Goal: Transaction & Acquisition: Purchase product/service

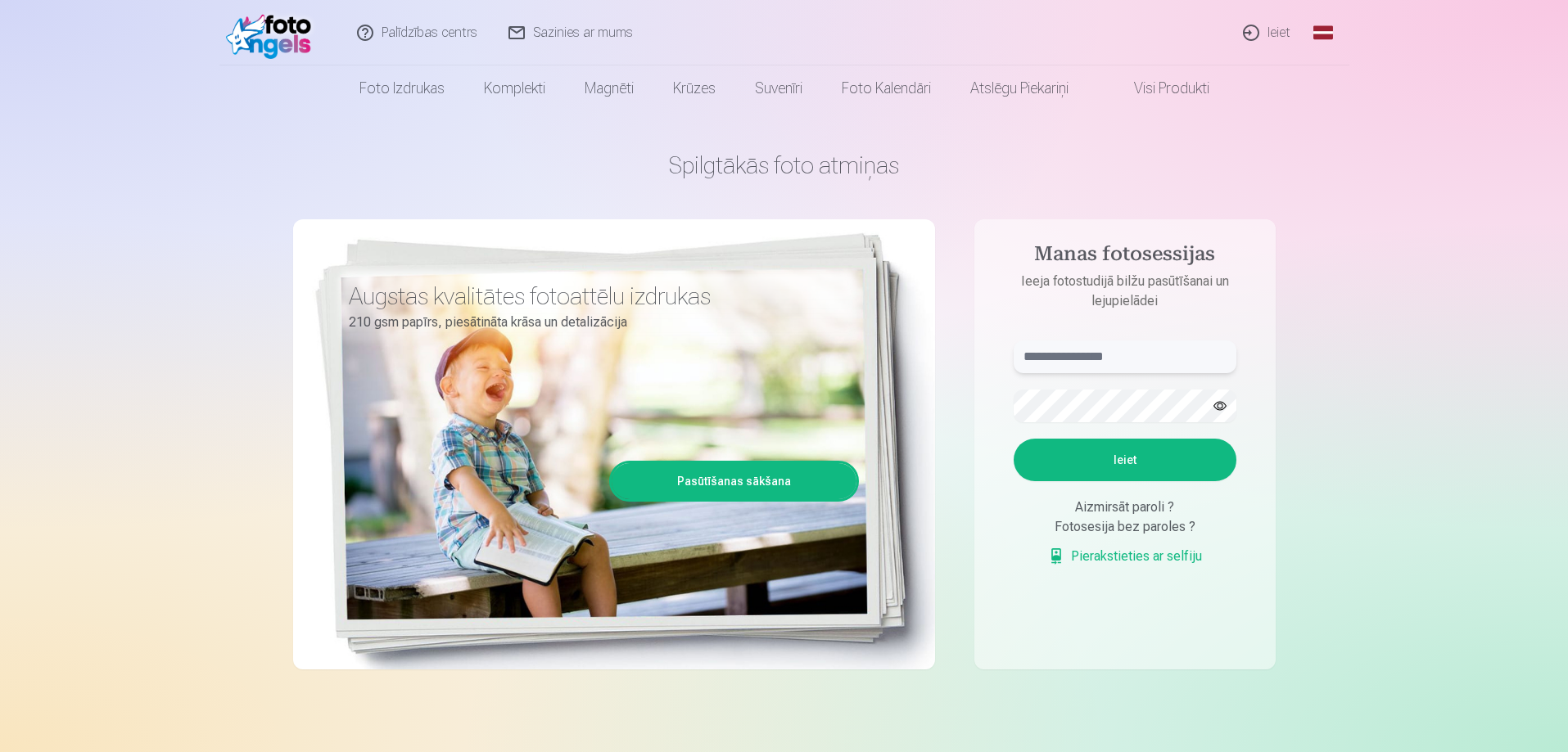
click at [1121, 360] on input "text" at bounding box center [1125, 356] width 223 height 33
type input "**********"
click at [1135, 472] on button "Ieiet" at bounding box center [1125, 460] width 223 height 42
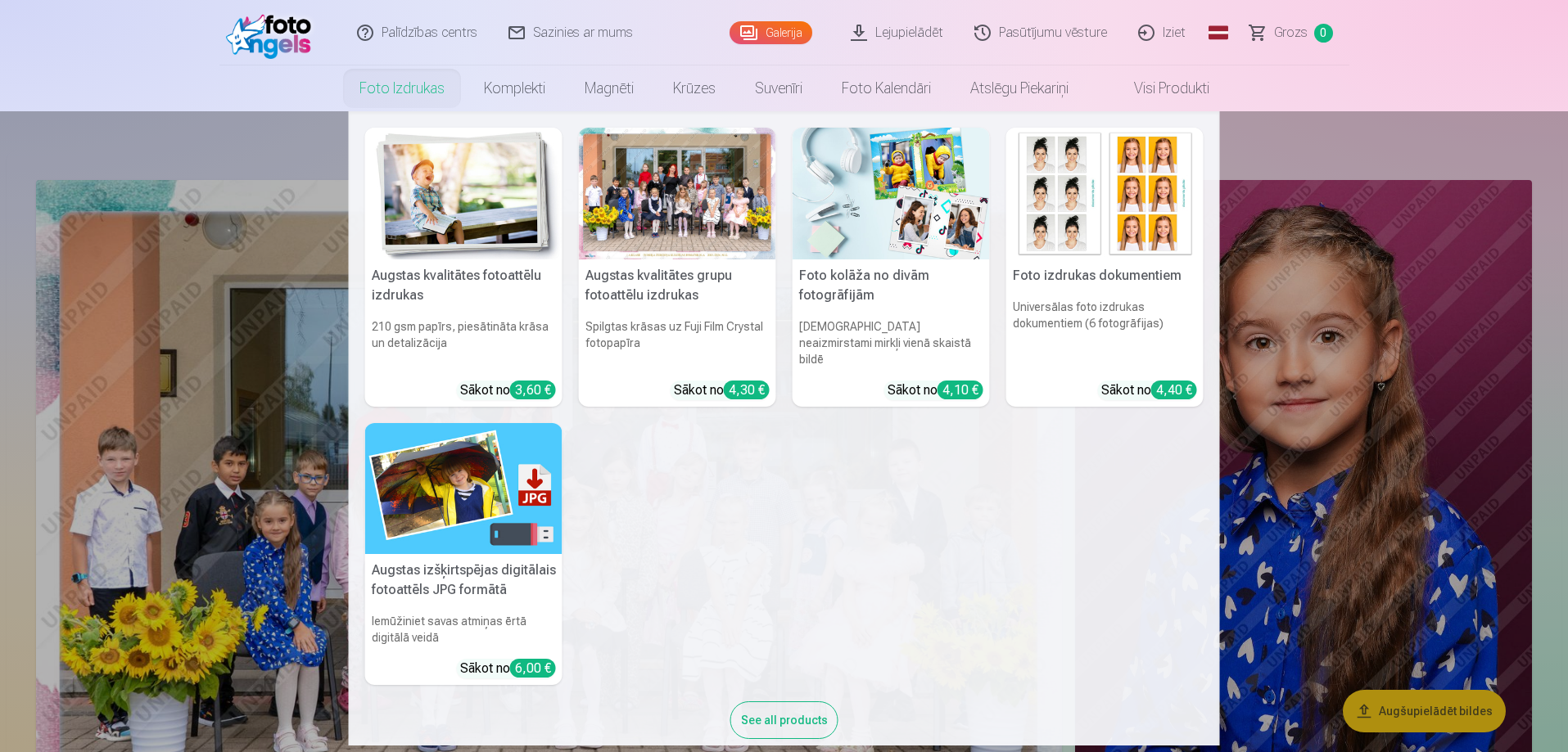
click at [683, 206] on div at bounding box center [677, 194] width 197 height 132
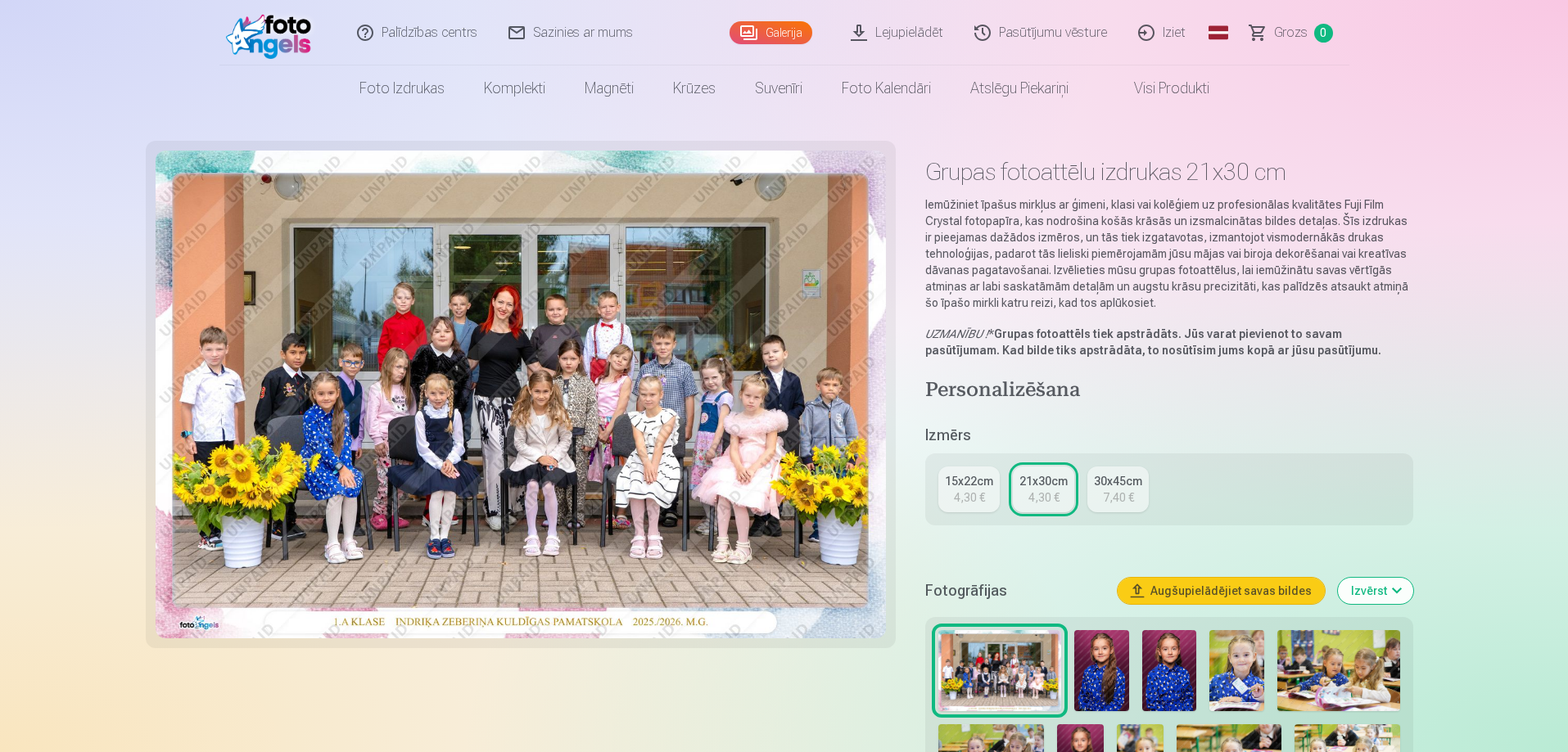
click at [975, 485] on div "15x22cm" at bounding box center [969, 482] width 49 height 17
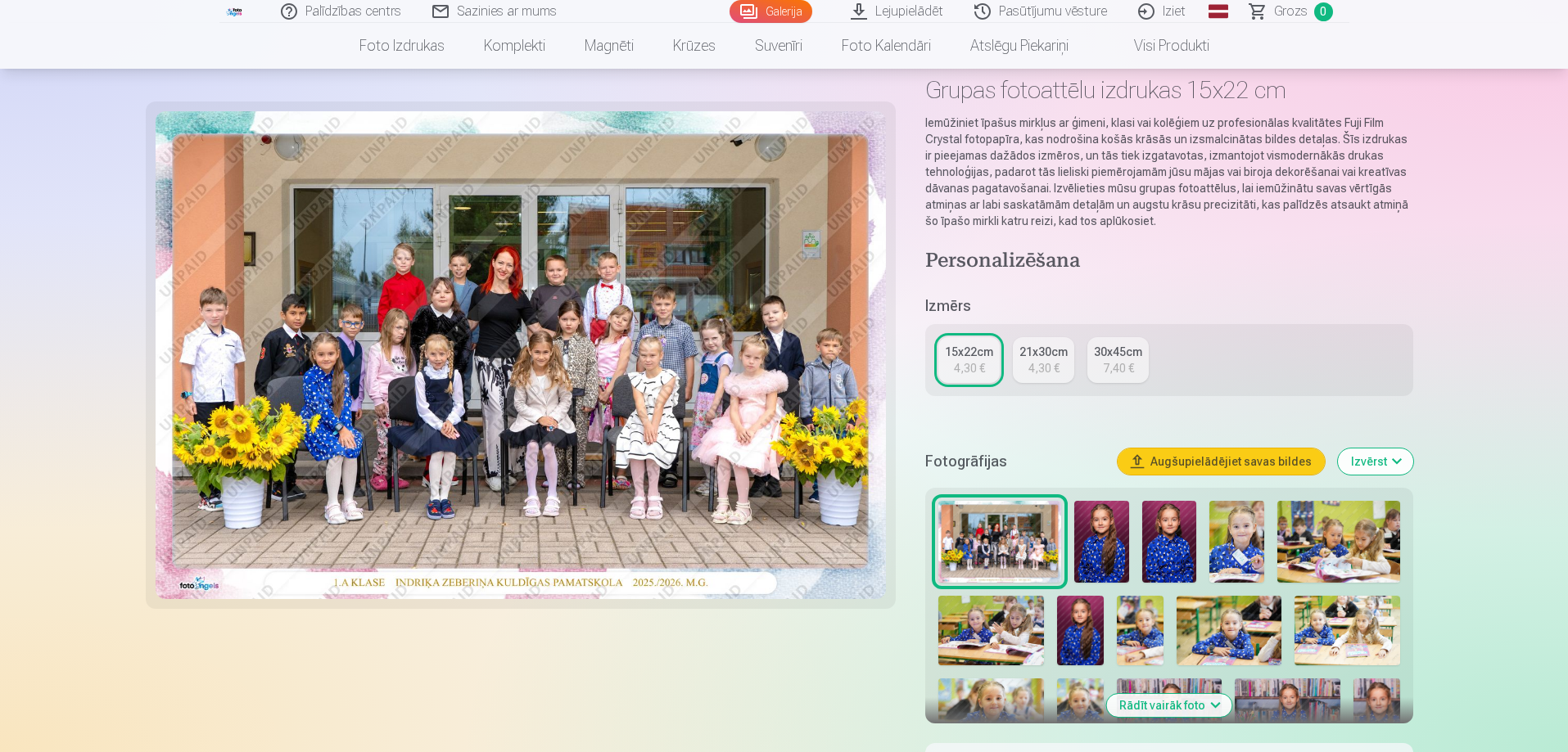
scroll to position [246, 0]
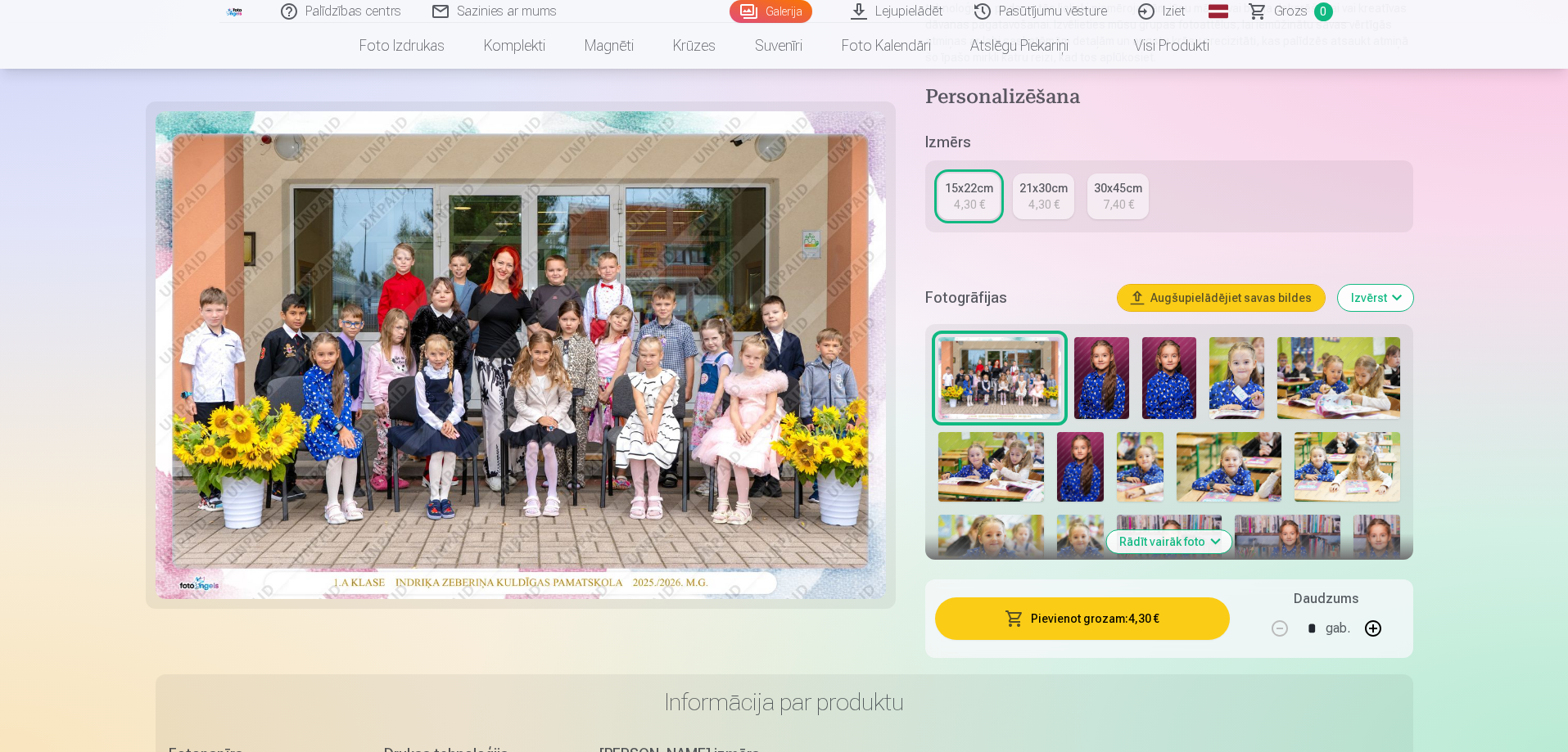
click at [1127, 619] on button "Pievienot grozam : 4,30 €" at bounding box center [1082, 619] width 294 height 42
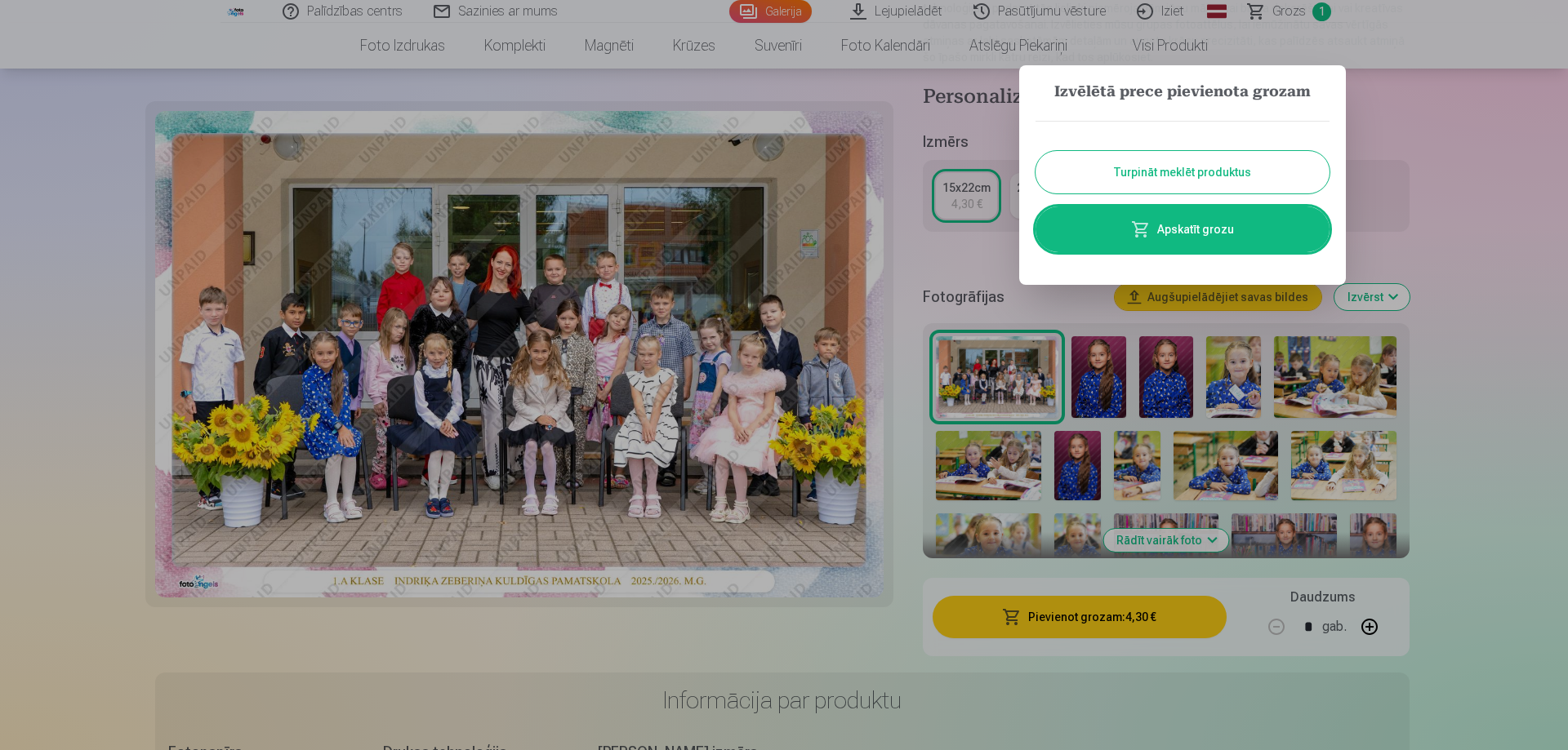
click at [1208, 175] on button "Turpināt meklēt produktus" at bounding box center [1183, 172] width 294 height 42
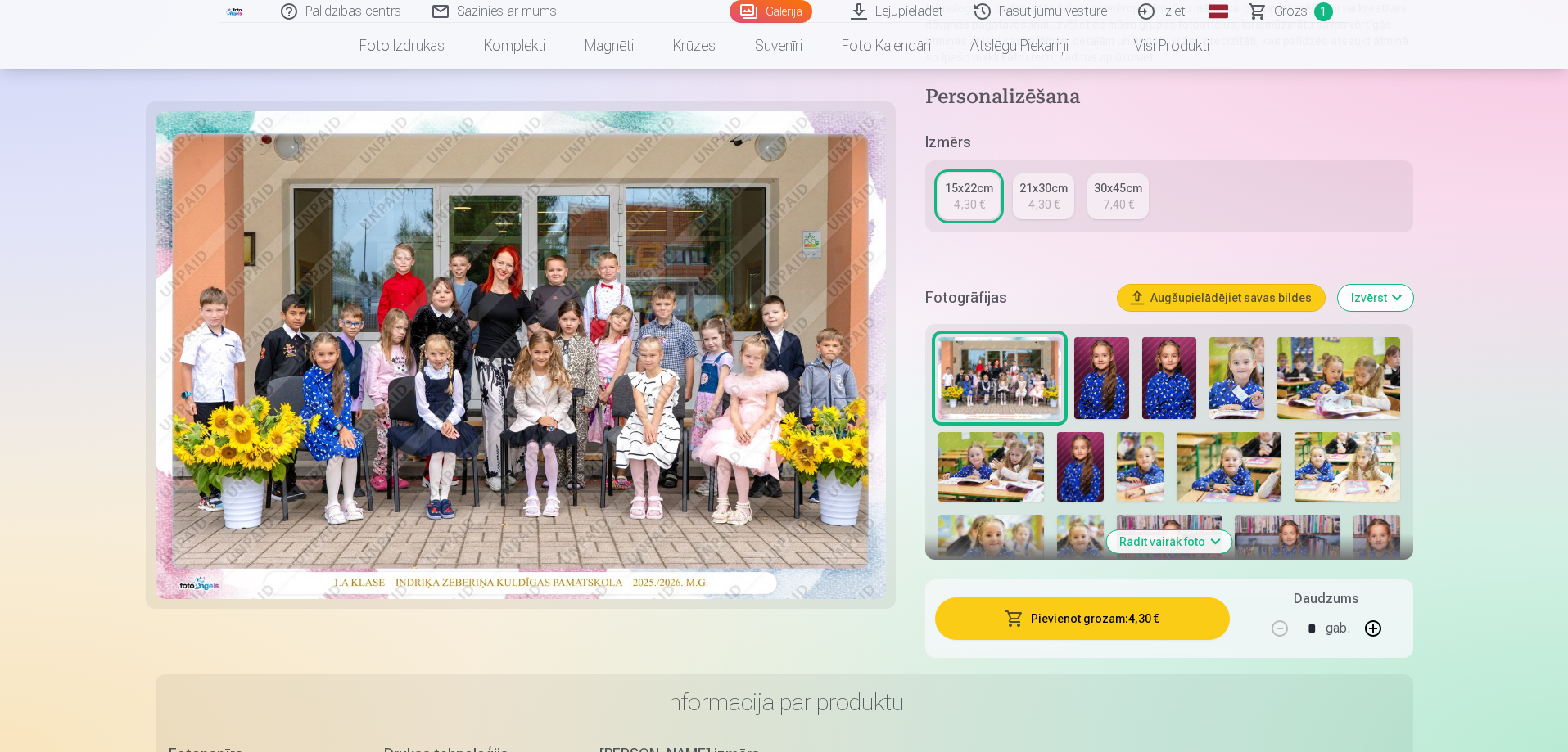
click at [1098, 382] on img at bounding box center [1102, 378] width 55 height 82
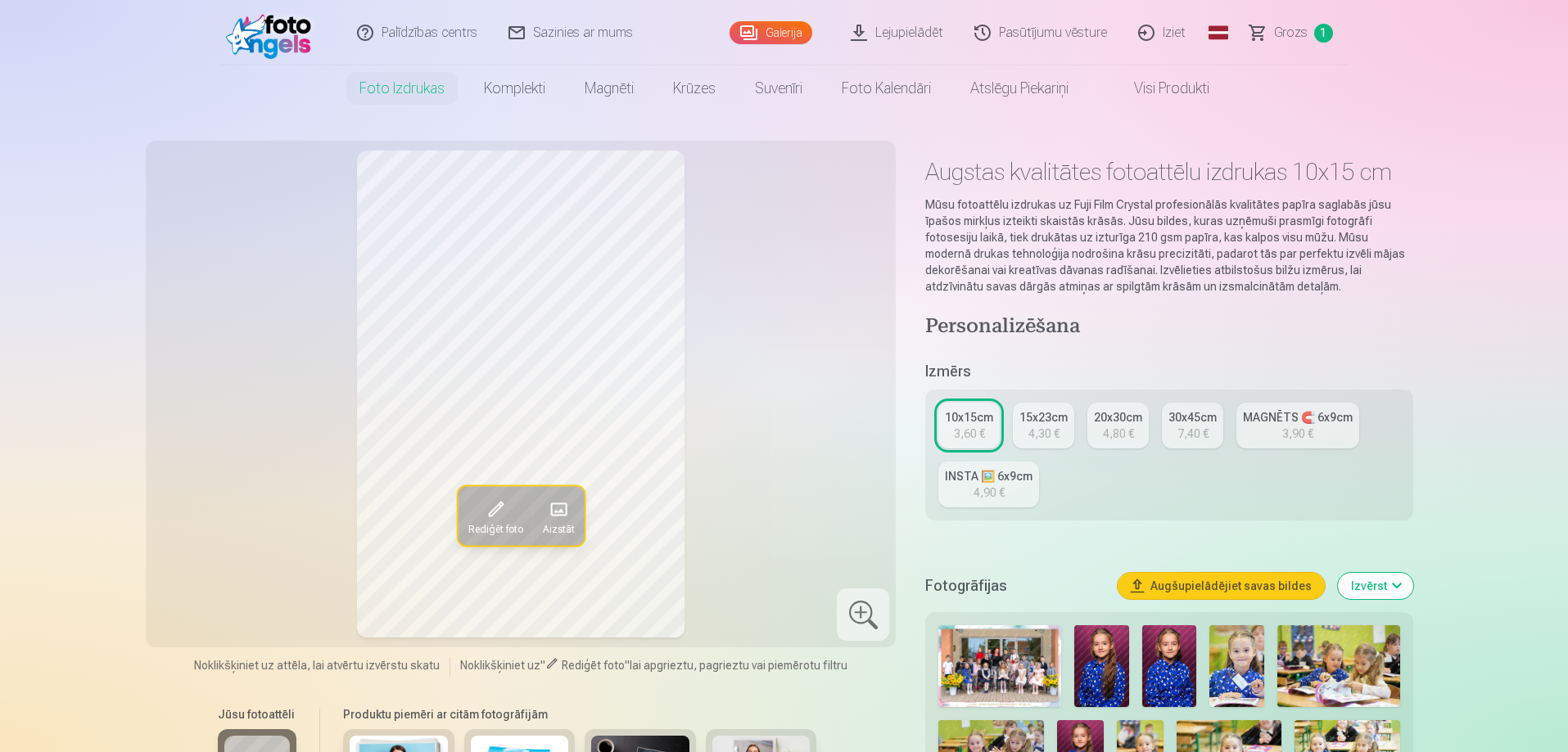
click at [1096, 669] on img at bounding box center [1102, 666] width 55 height 82
click at [1292, 428] on div "3,90 €" at bounding box center [1298, 434] width 31 height 17
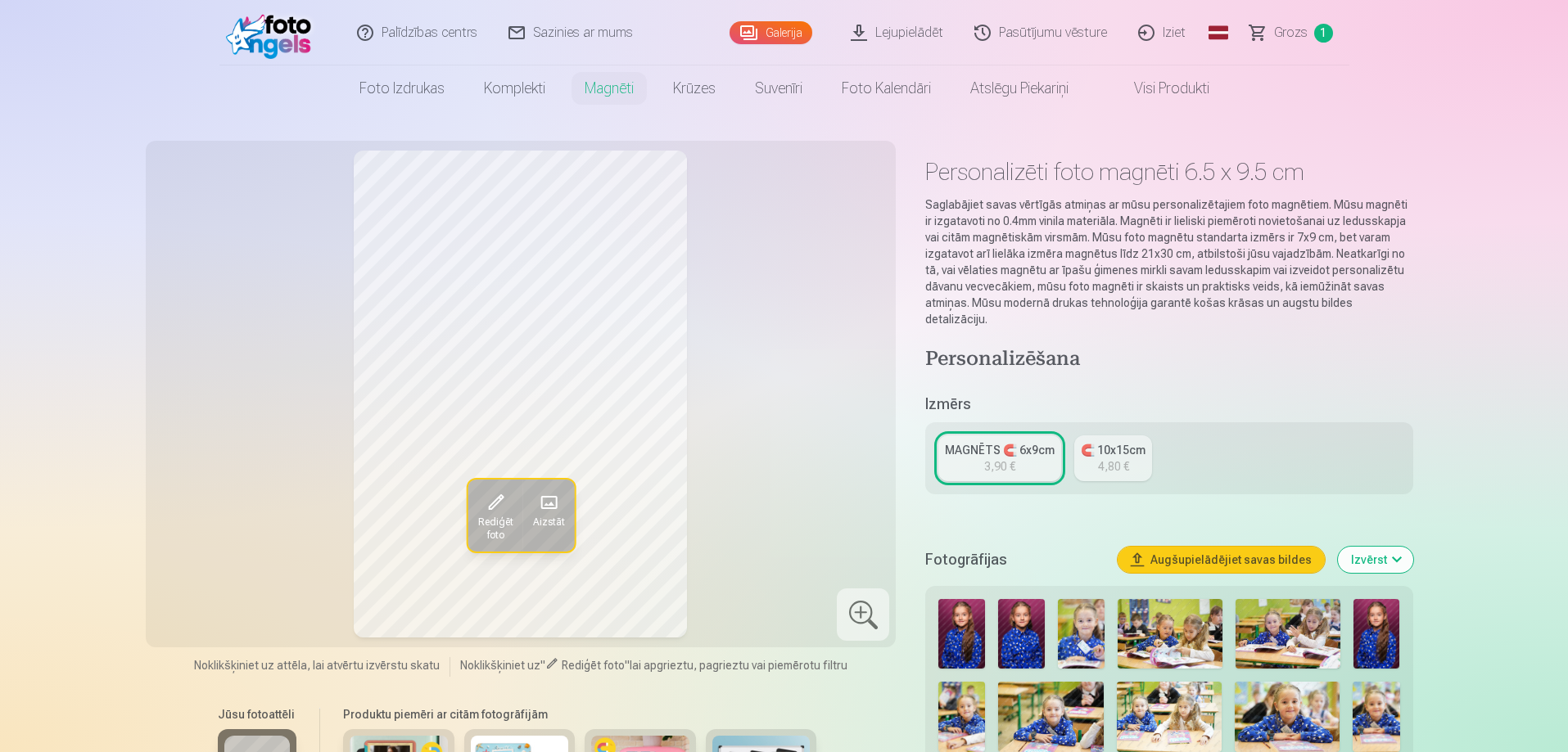
click at [1125, 459] on div "4,80 €" at bounding box center [1113, 467] width 31 height 17
click at [967, 618] on img at bounding box center [962, 634] width 47 height 70
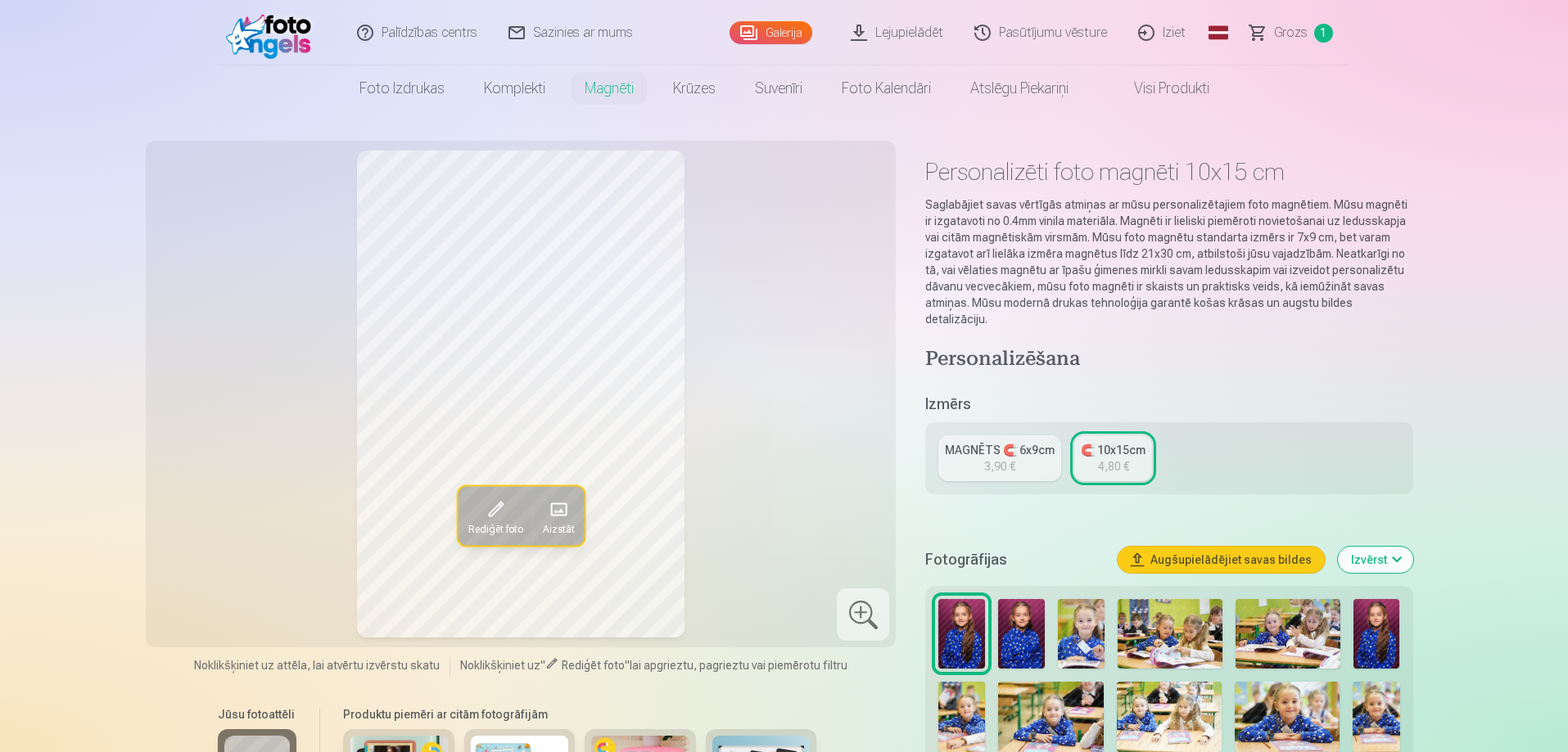
click at [1047, 442] on div "MAGNĒTS 🧲 6x9cm" at bounding box center [1000, 450] width 110 height 17
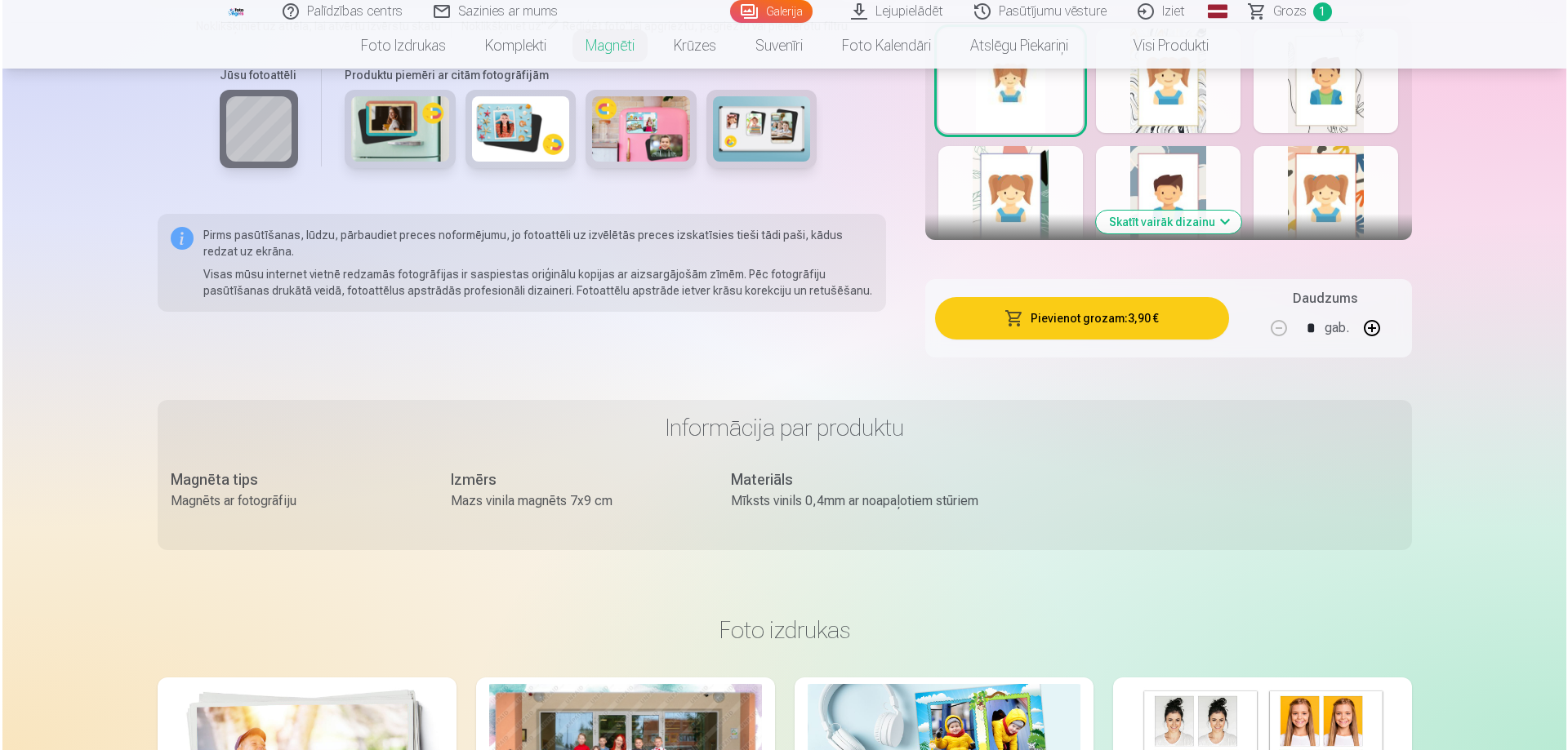
scroll to position [1061, 0]
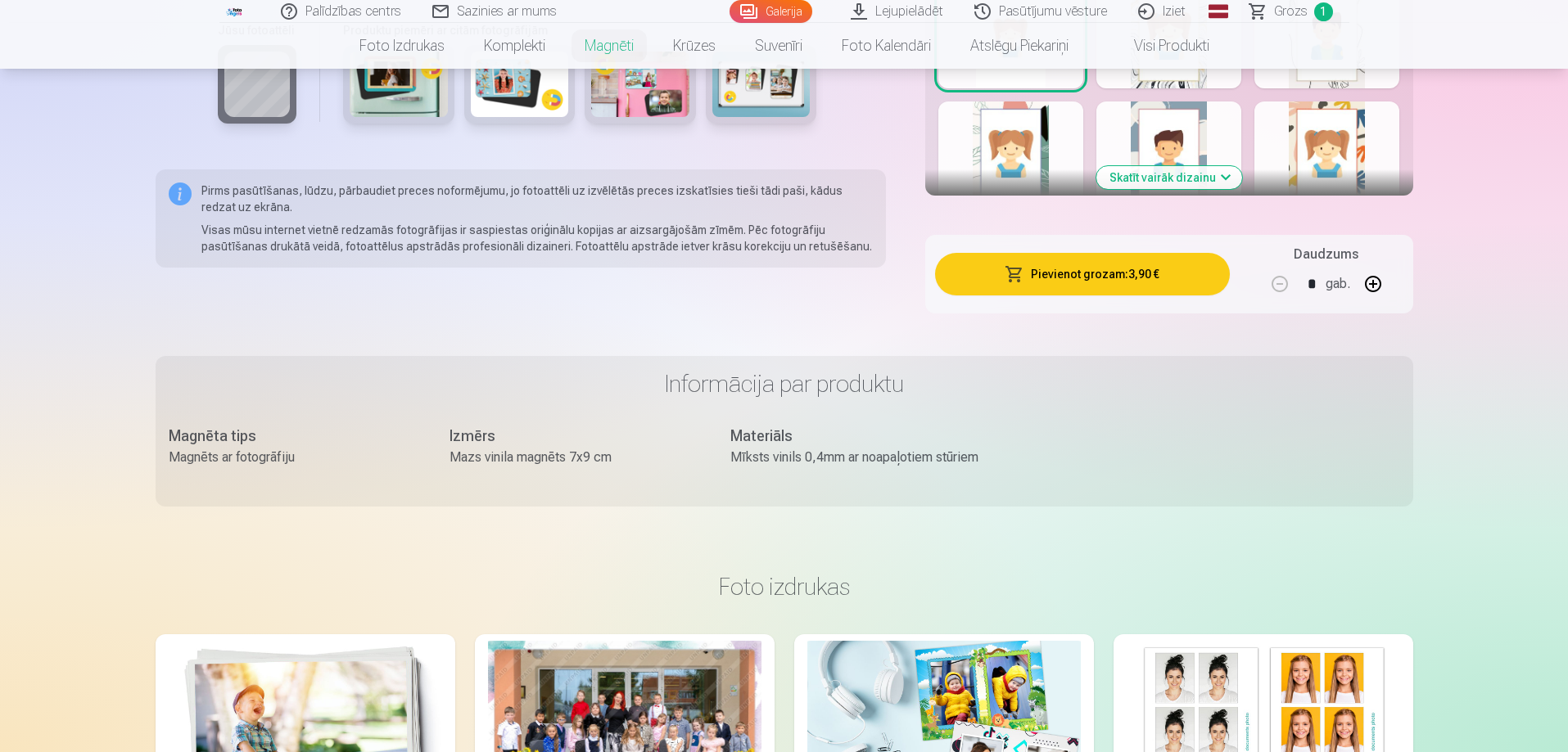
click at [1371, 269] on button "button" at bounding box center [1374, 284] width 39 height 39
type input "*"
click at [1137, 253] on button "Pievienot grozam : 7,80 €" at bounding box center [1082, 274] width 294 height 42
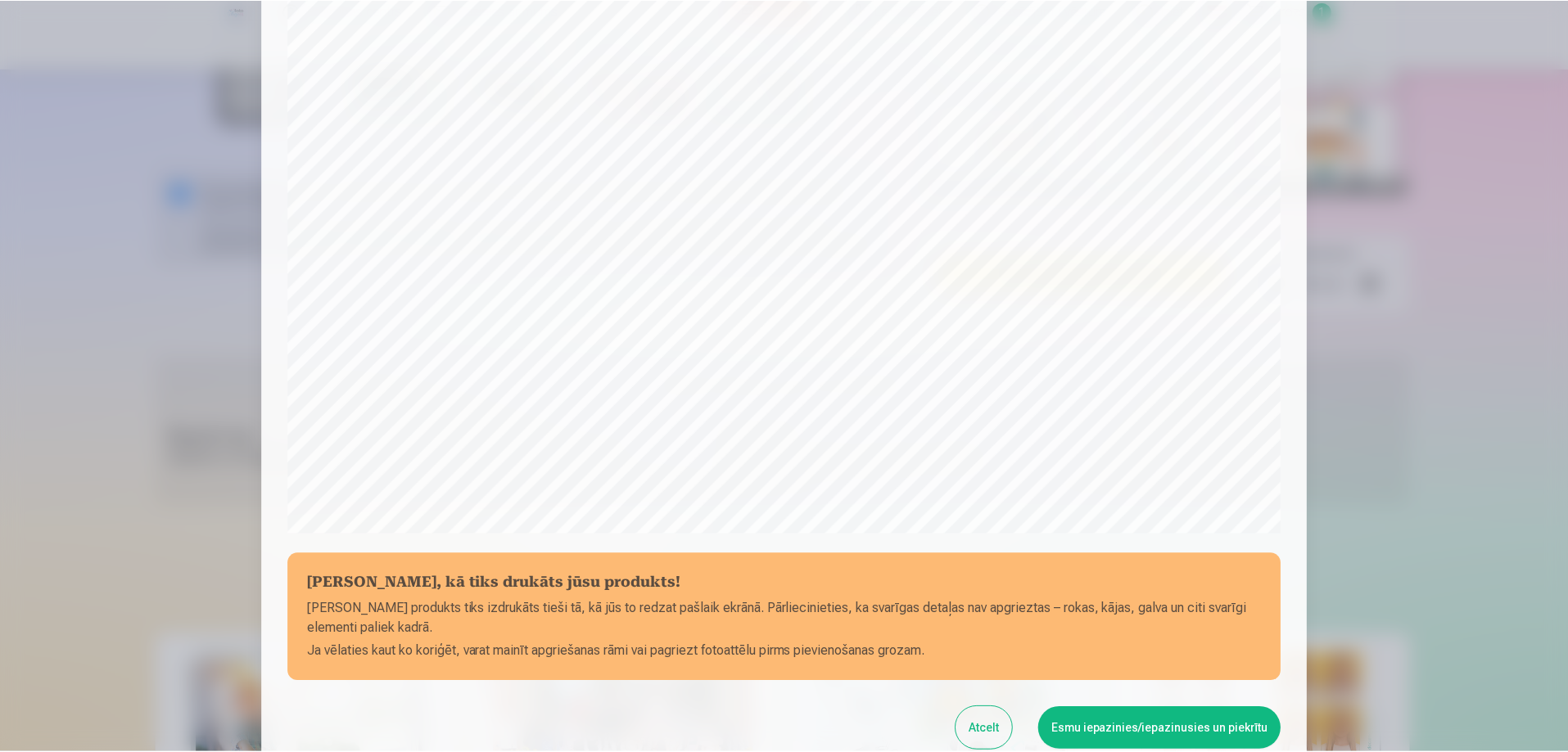
scroll to position [409, 0]
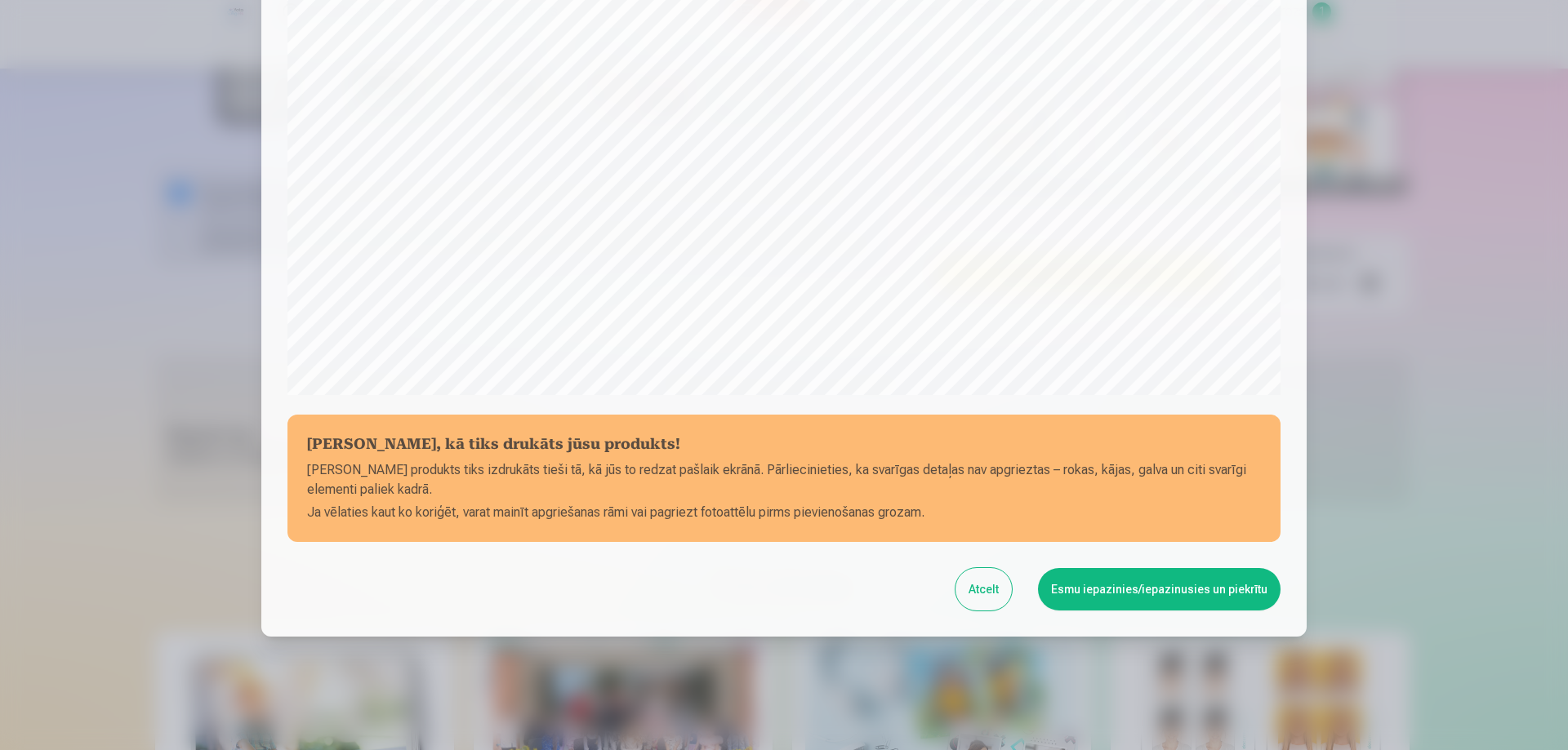
click at [983, 602] on button "Atcelt" at bounding box center [984, 590] width 56 height 42
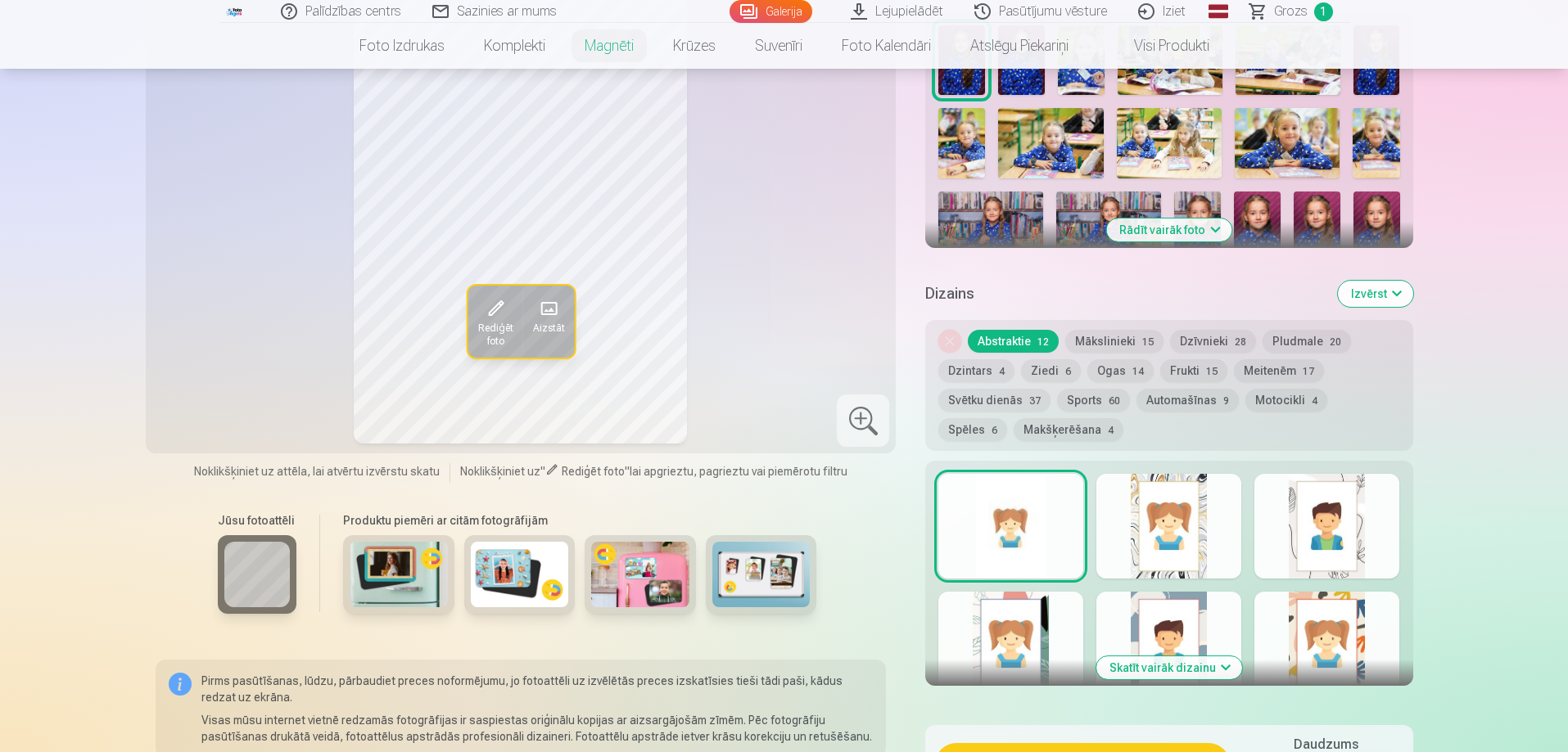
scroll to position [573, 0]
click at [500, 298] on span at bounding box center [495, 309] width 27 height 27
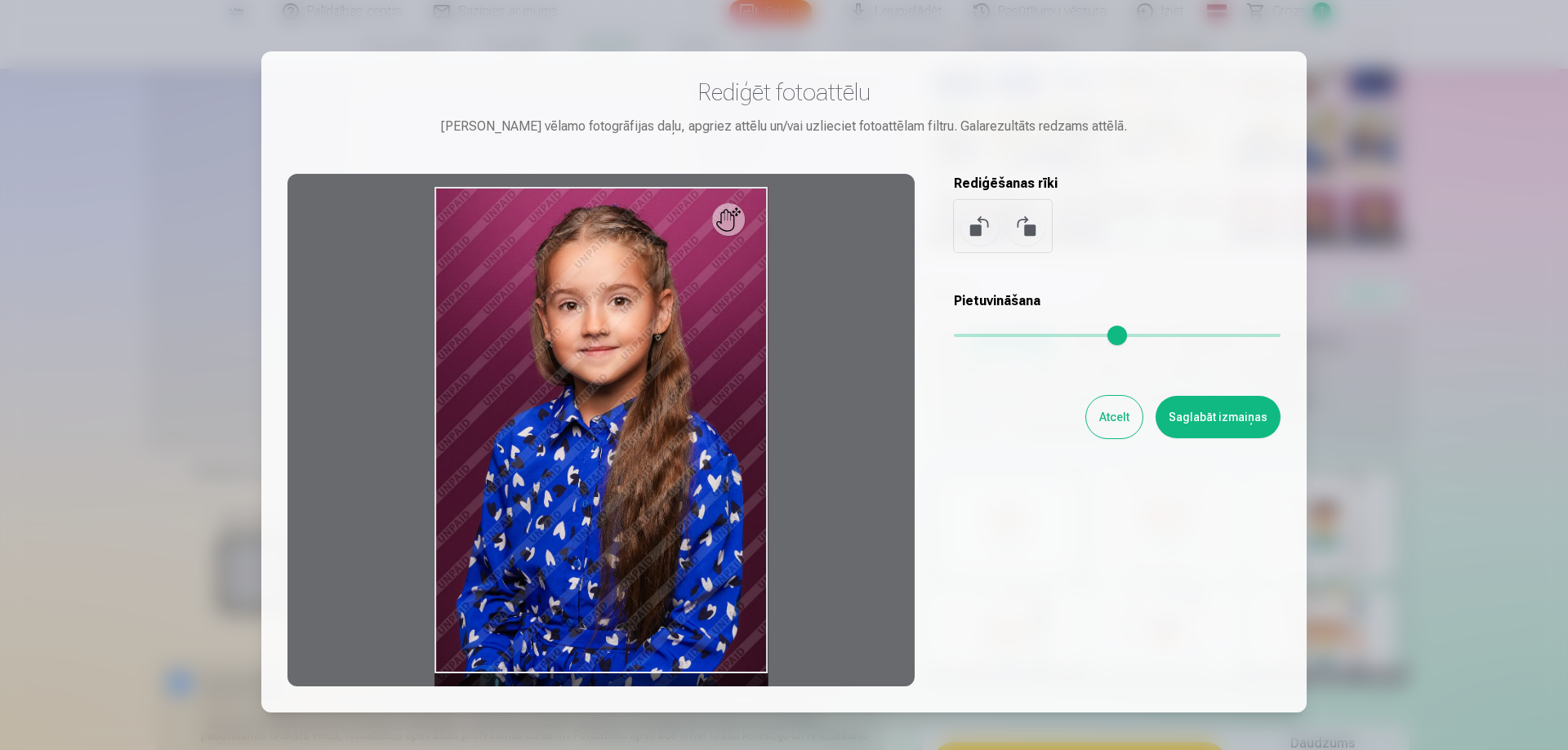
click at [1128, 413] on button "Atcelt" at bounding box center [1114, 417] width 56 height 42
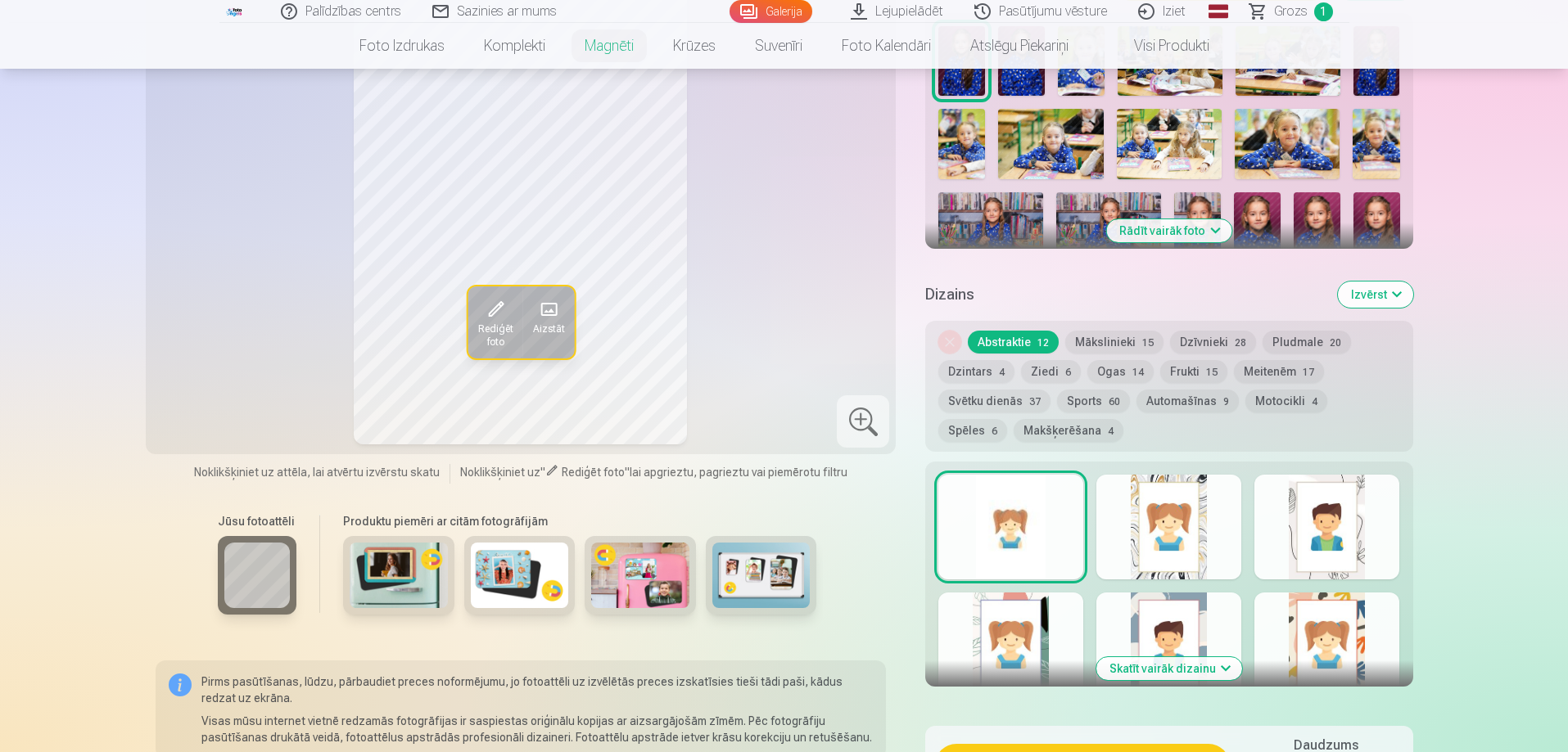
click at [411, 551] on img at bounding box center [399, 575] width 98 height 65
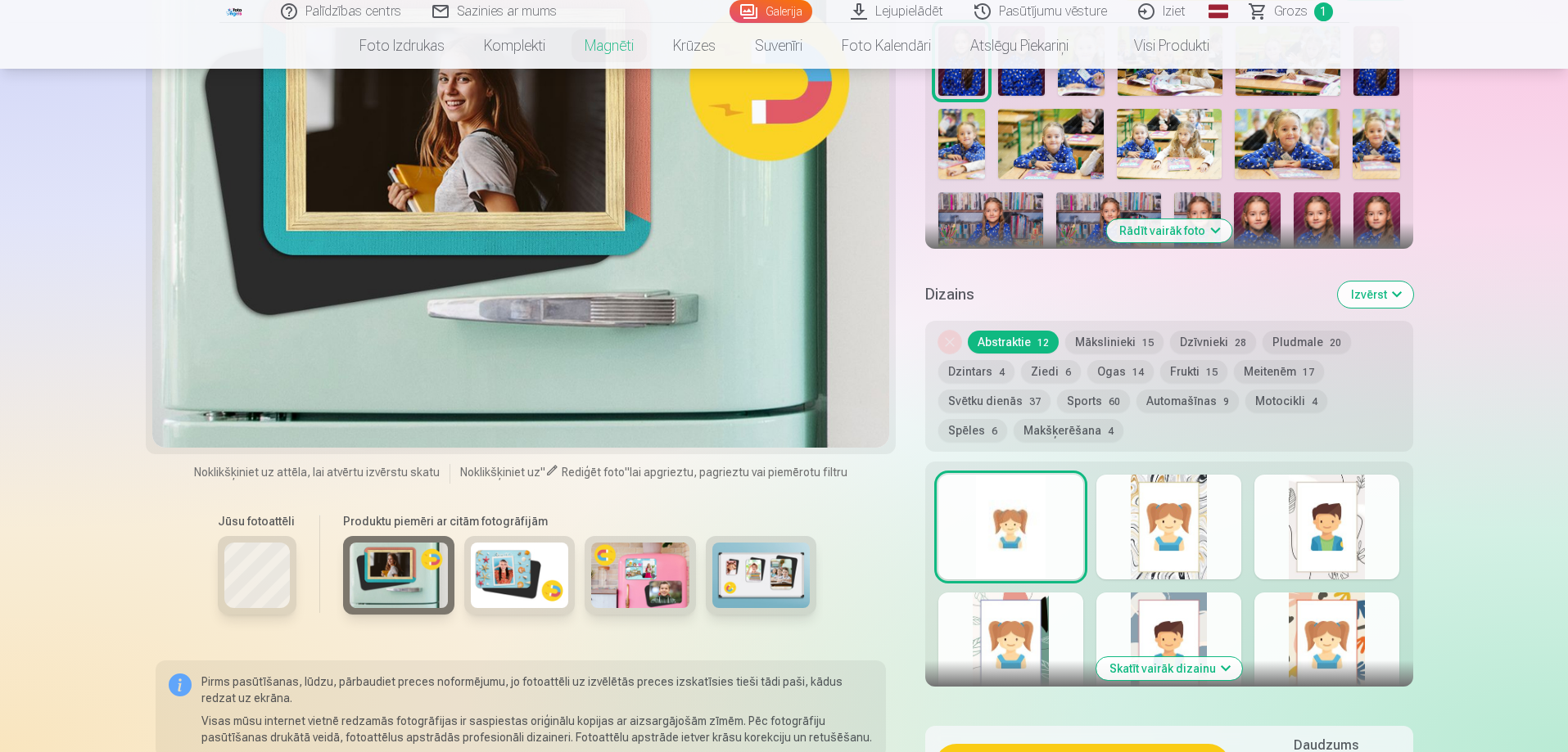
click at [514, 567] on img at bounding box center [520, 575] width 98 height 65
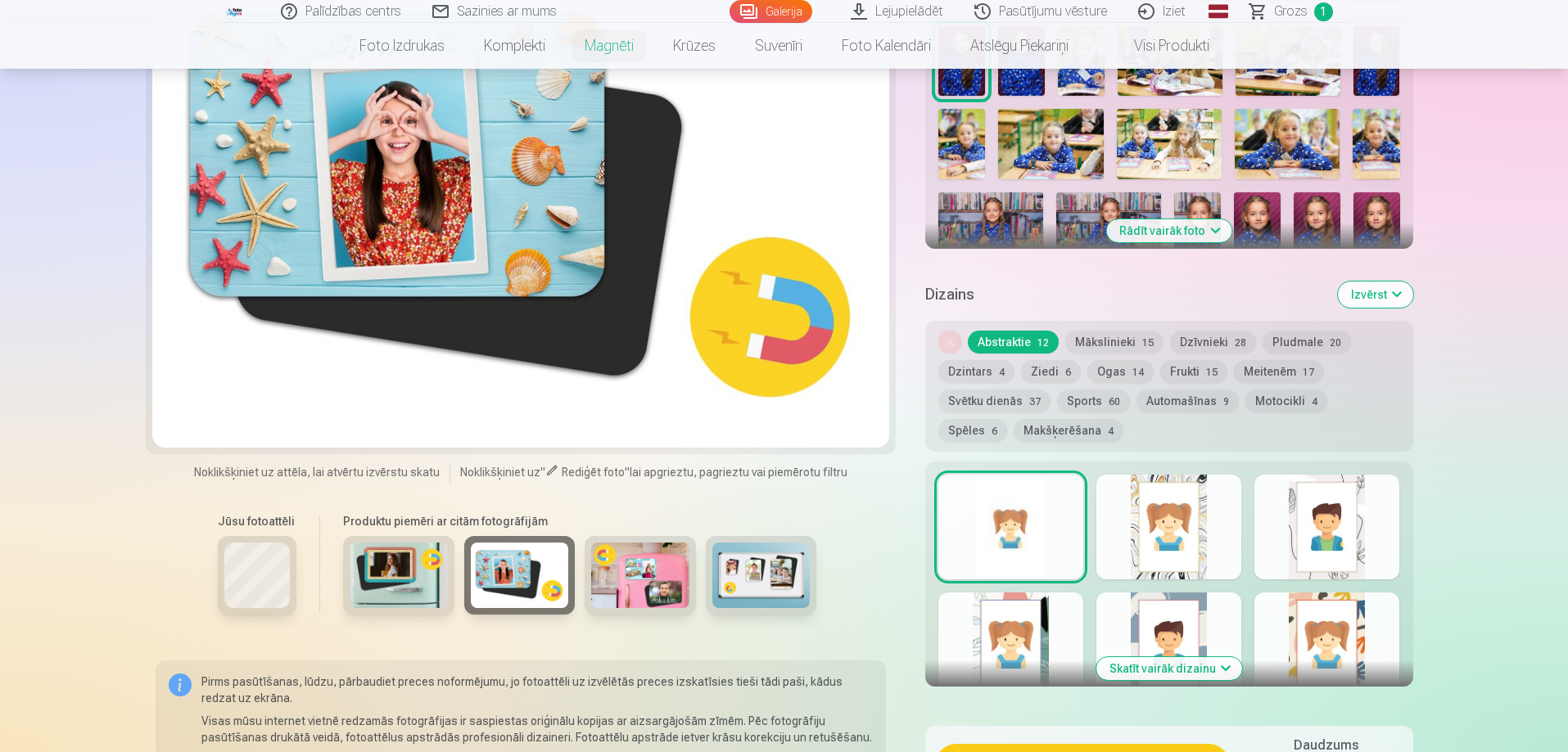
click at [650, 558] on img at bounding box center [640, 575] width 98 height 65
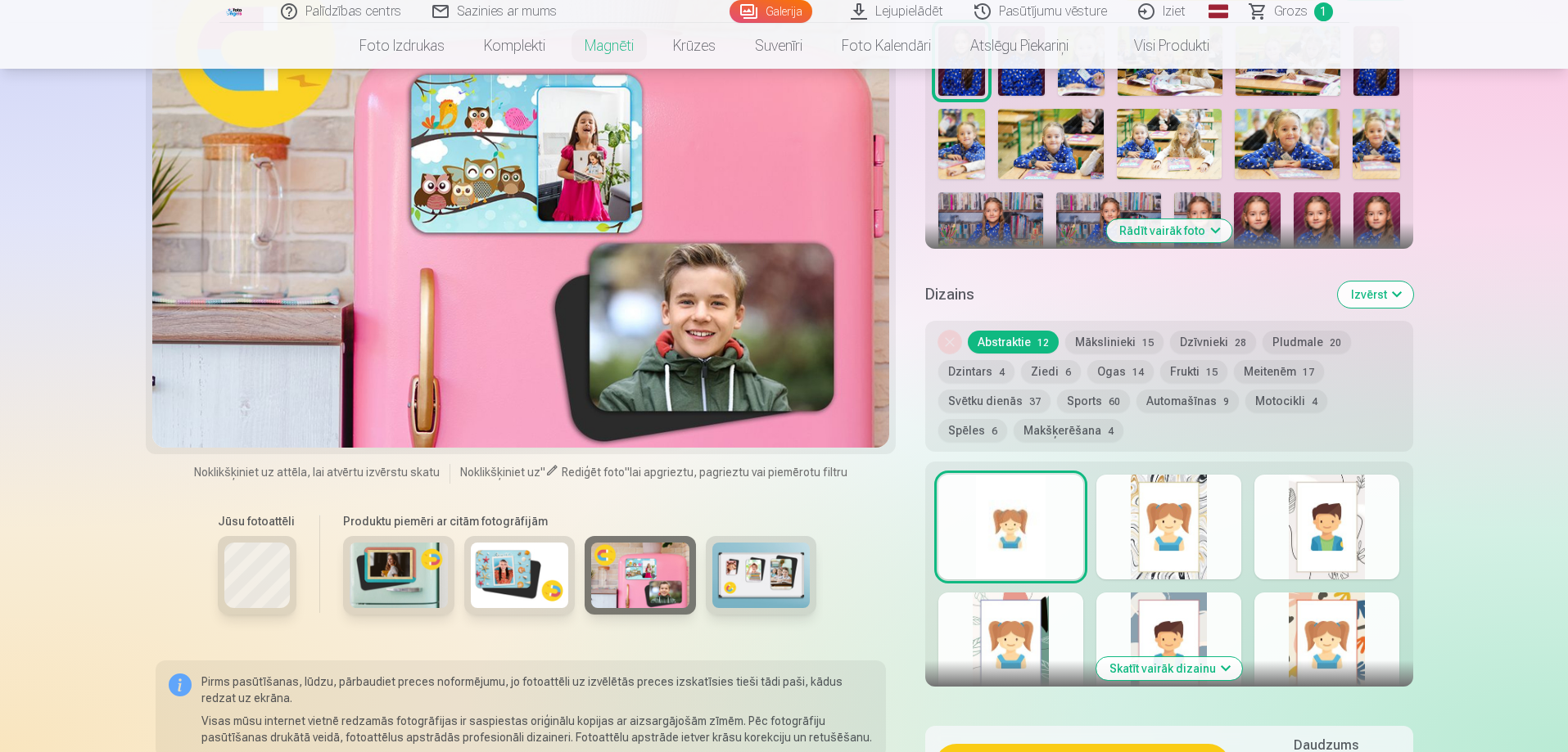
click at [771, 561] on img at bounding box center [761, 575] width 98 height 65
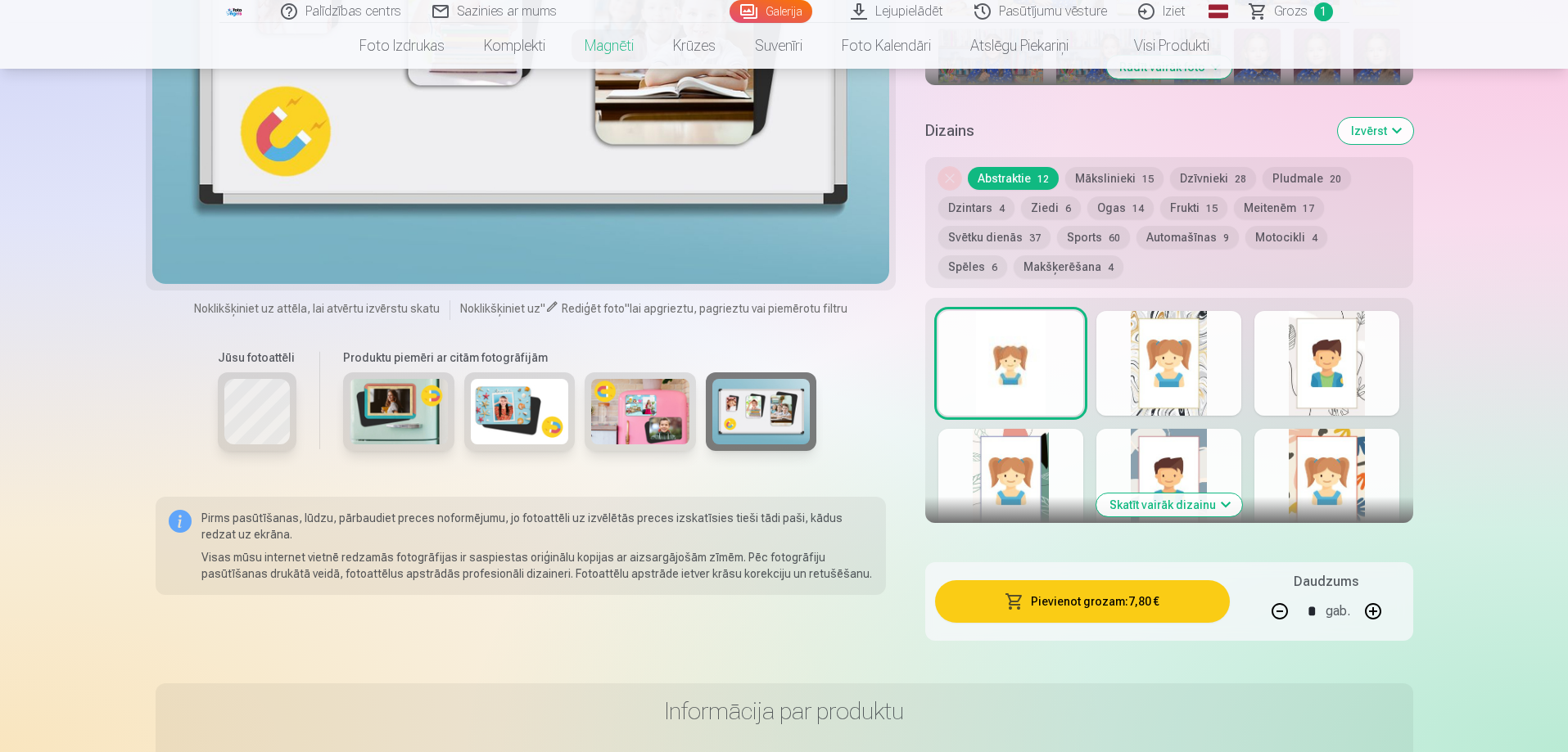
scroll to position [655, 0]
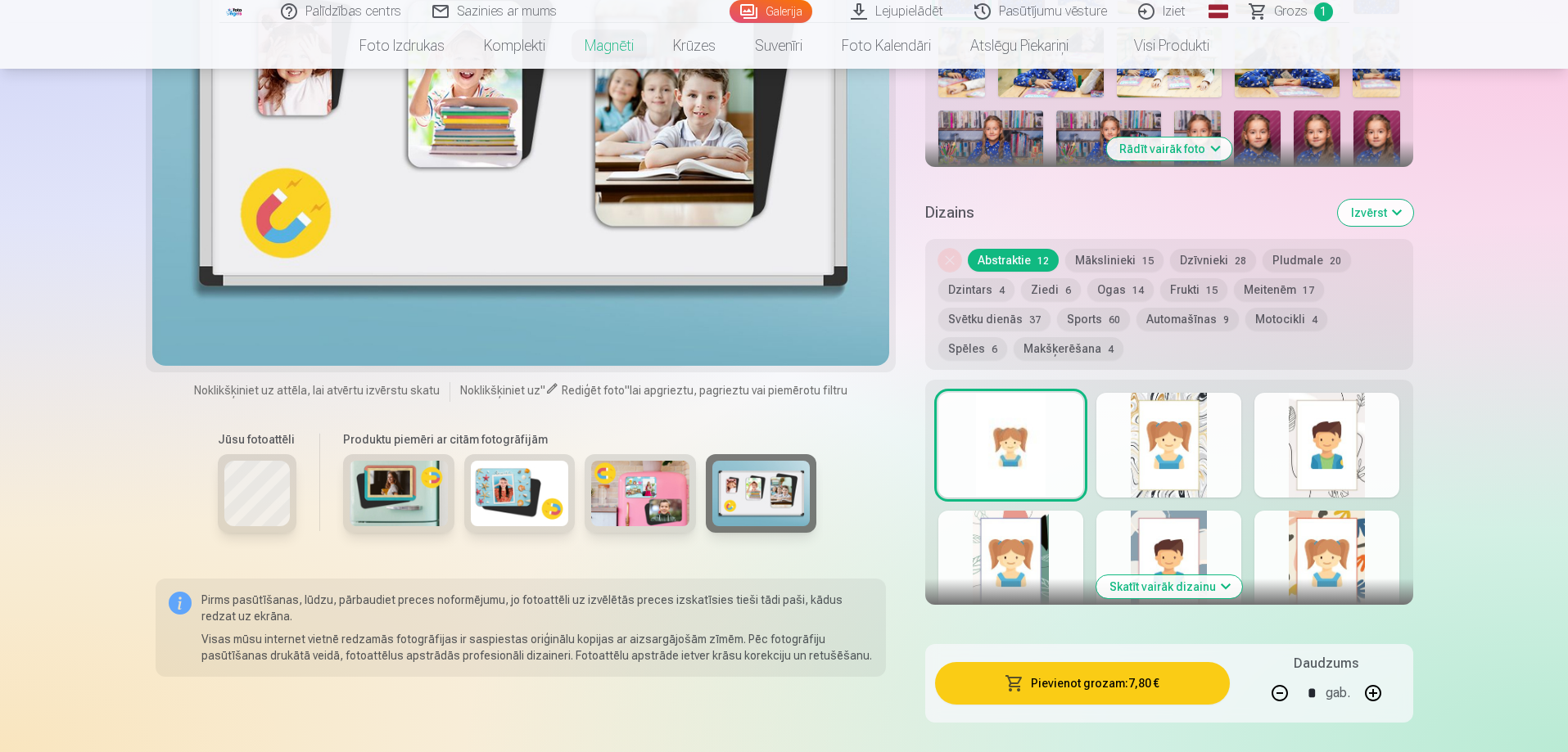
click at [1187, 437] on div at bounding box center [1169, 445] width 145 height 105
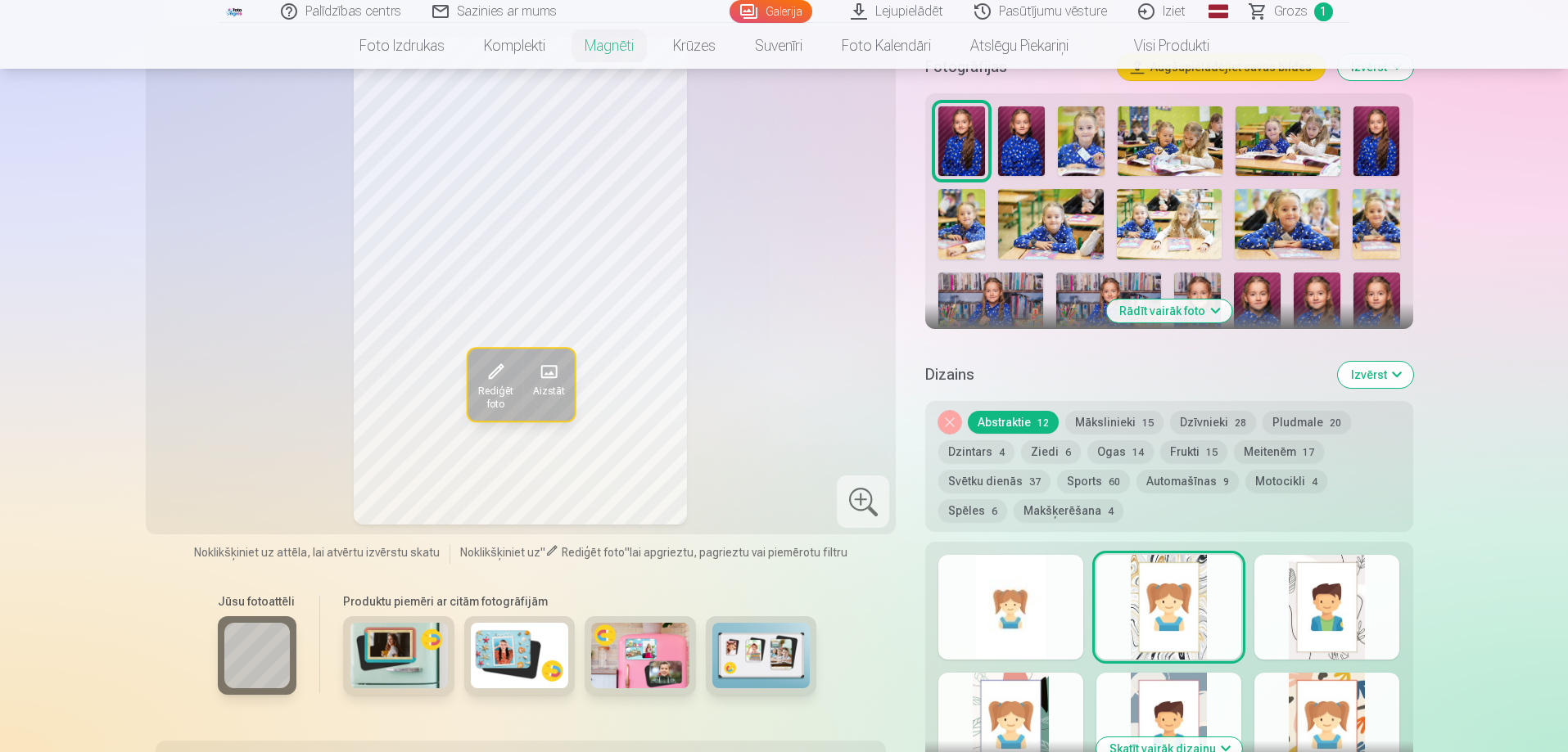
scroll to position [491, 0]
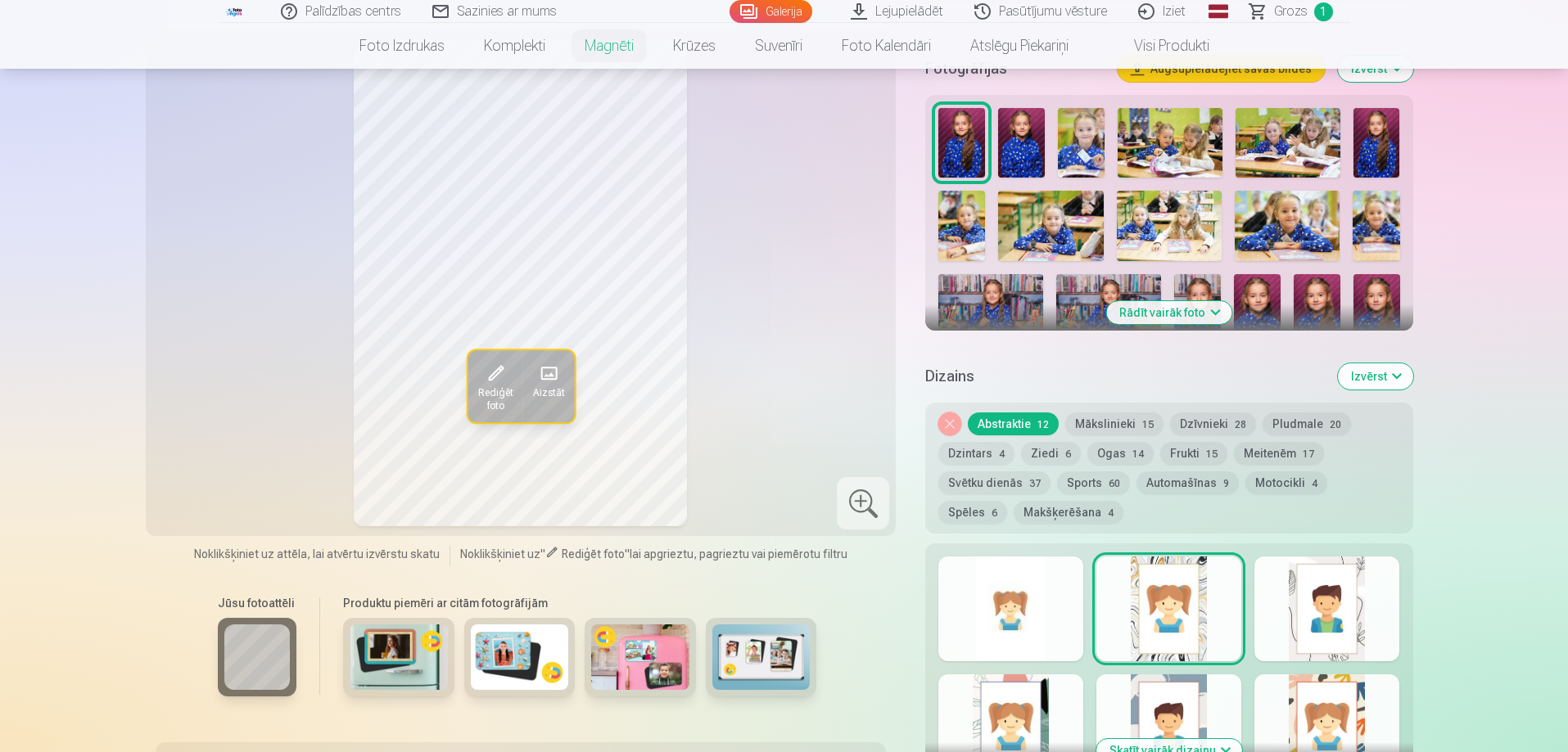
click at [1294, 595] on div at bounding box center [1327, 609] width 145 height 105
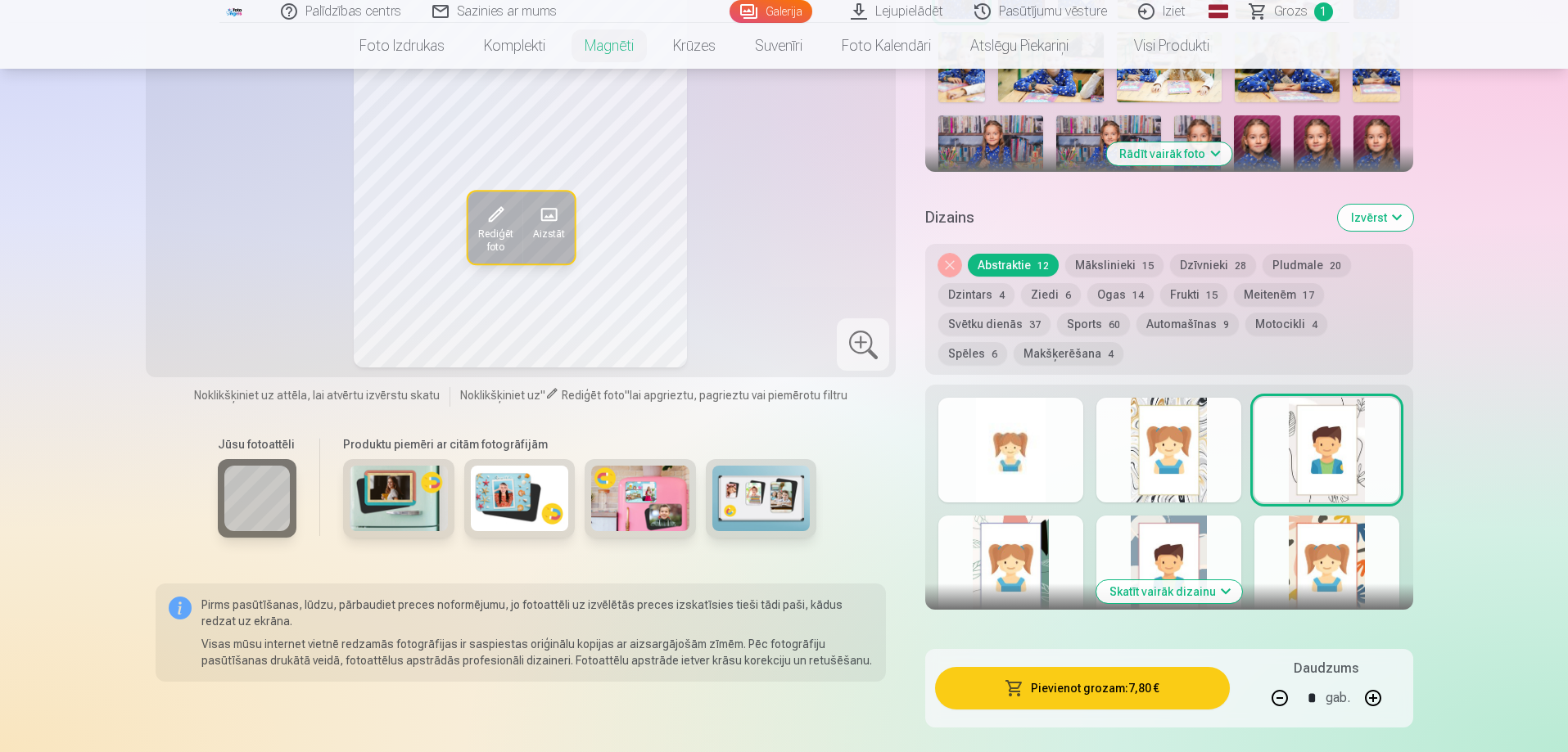
scroll to position [655, 0]
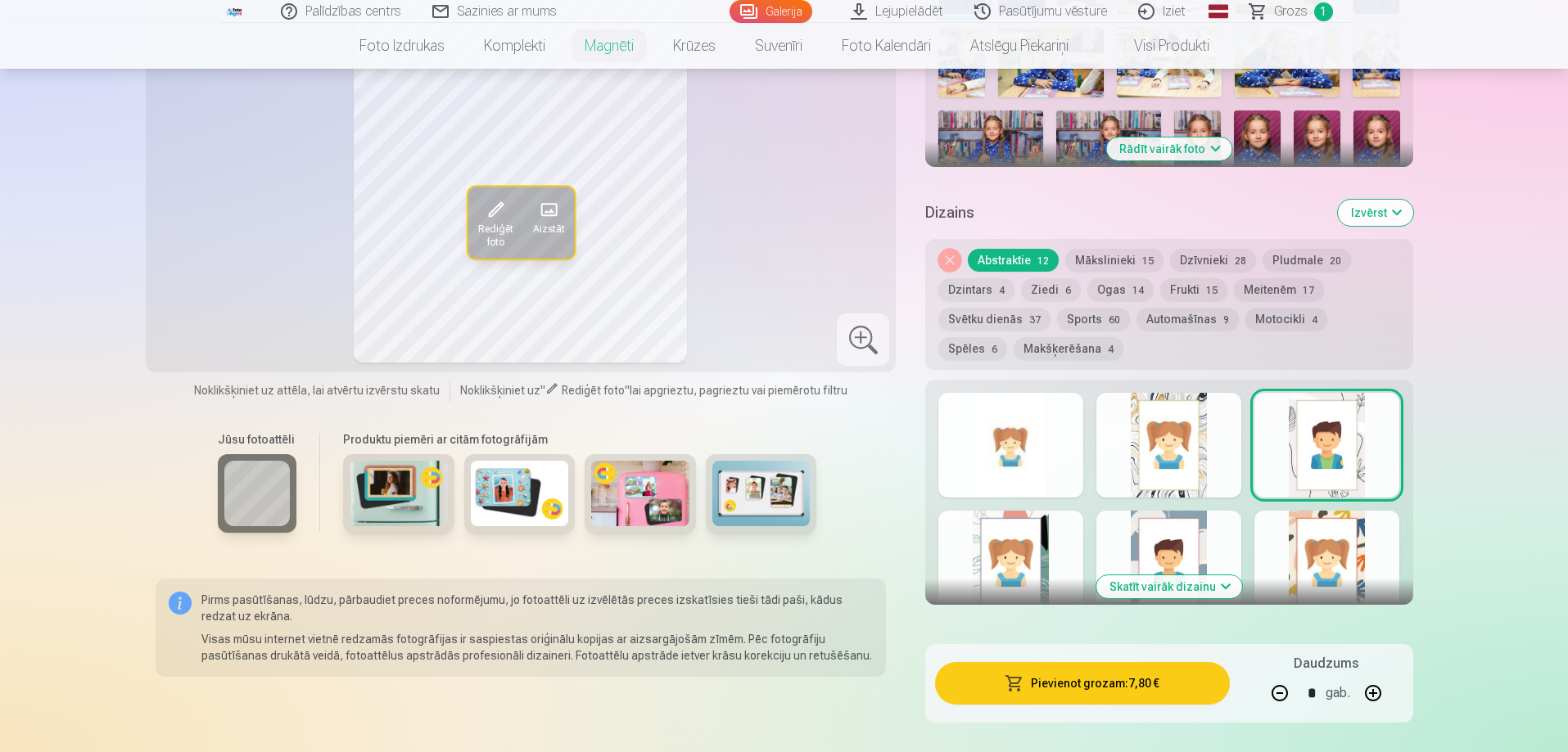
click at [1329, 552] on div at bounding box center [1327, 563] width 145 height 105
click at [1193, 528] on div at bounding box center [1169, 563] width 145 height 105
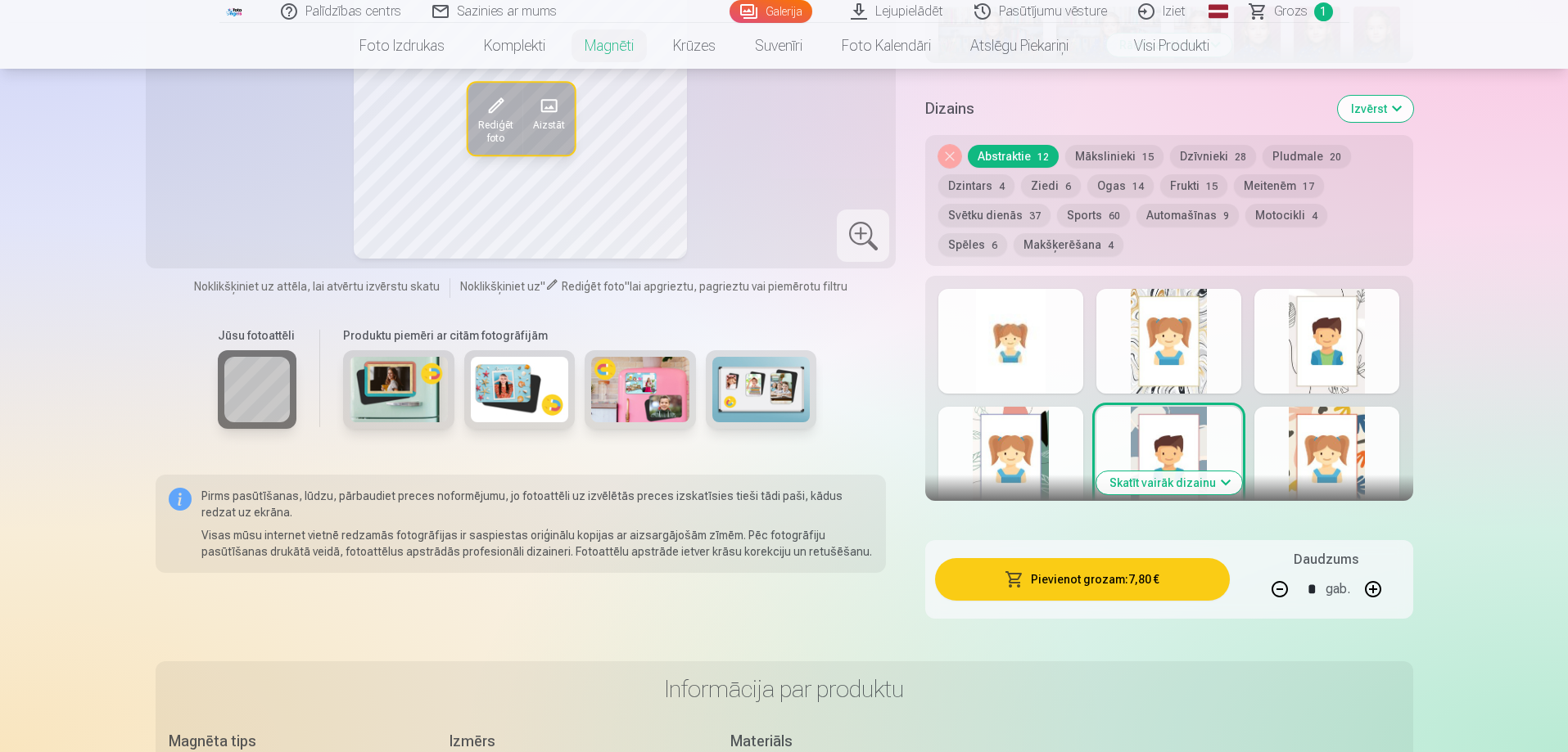
scroll to position [900, 0]
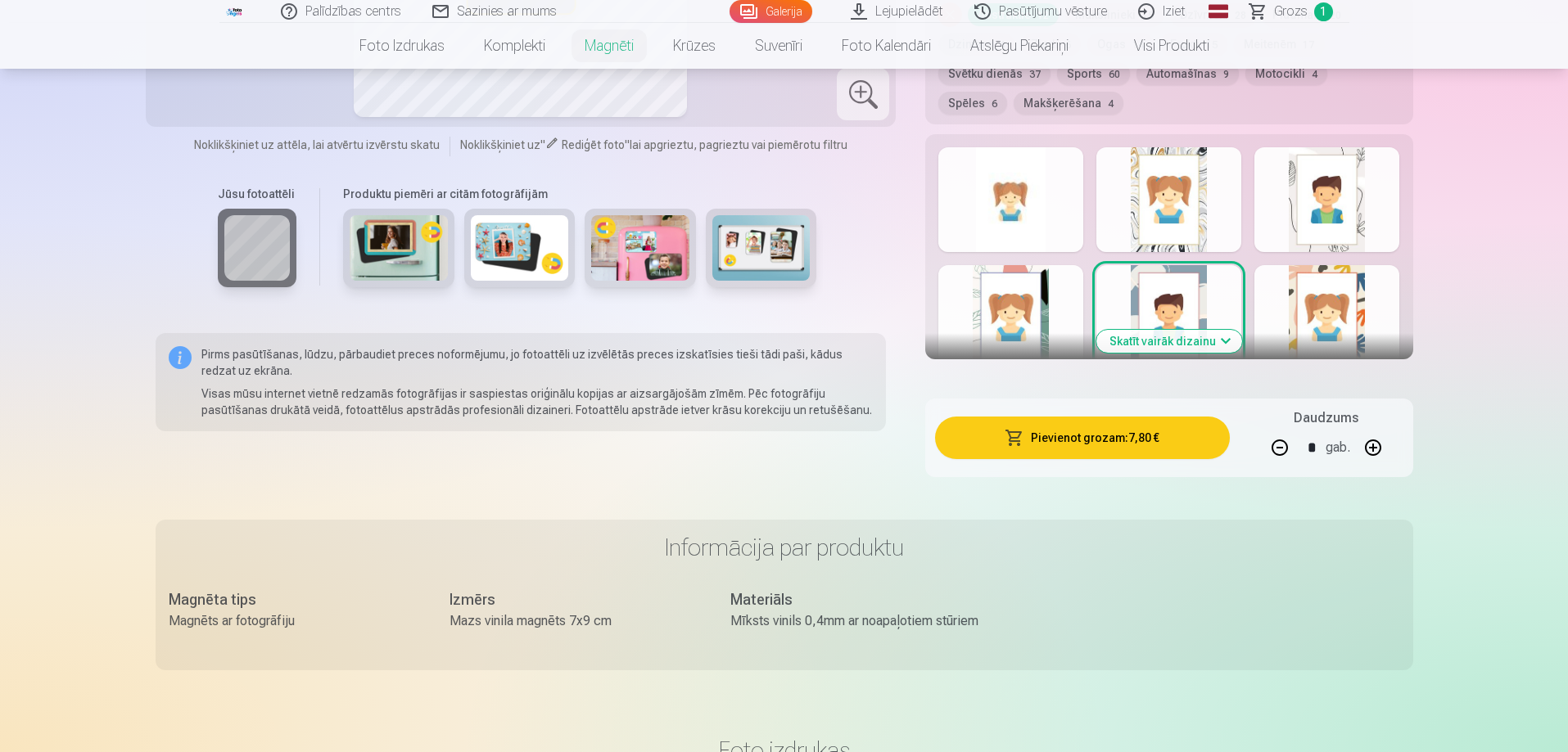
click at [1181, 330] on button "Skatīt vairāk dizainu" at bounding box center [1169, 341] width 146 height 23
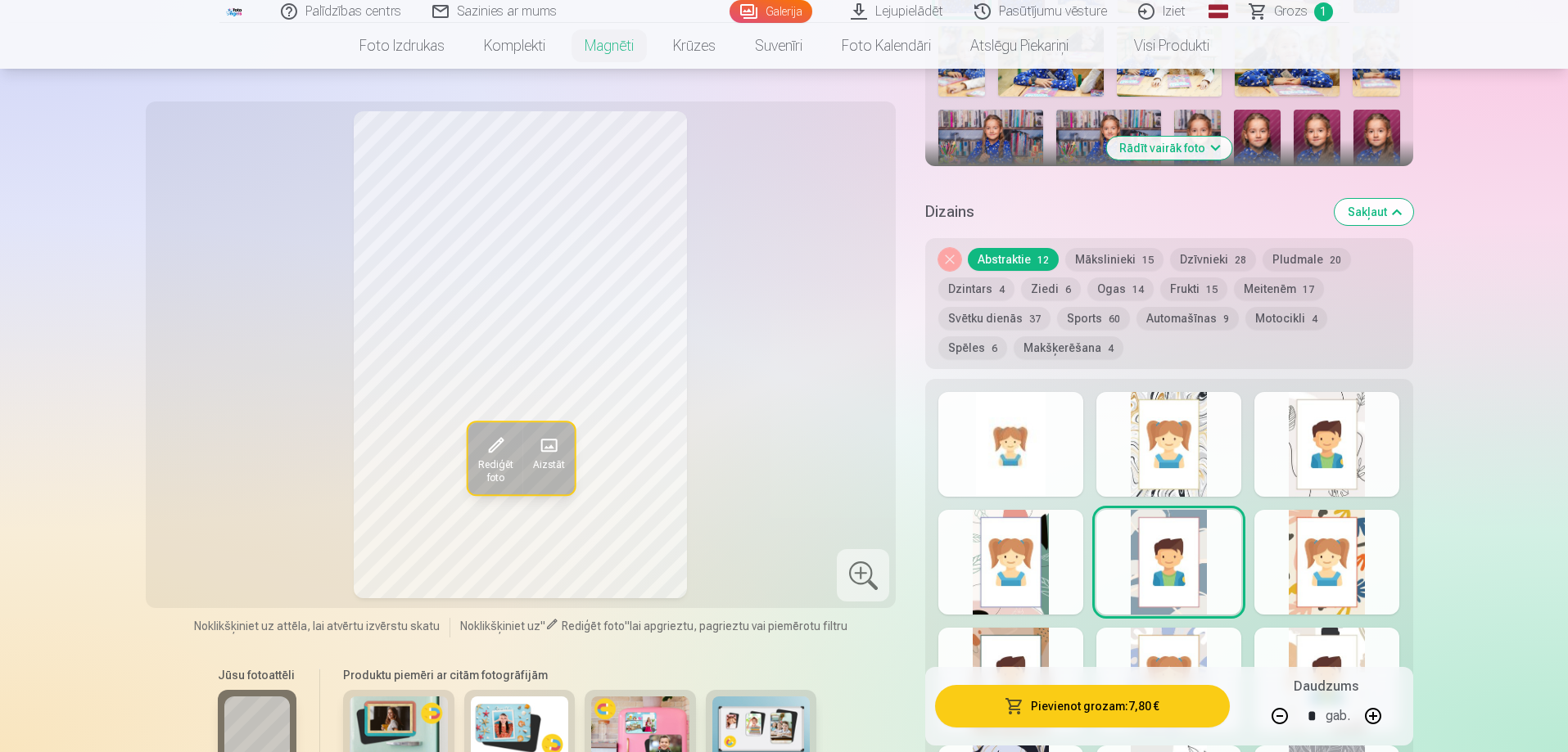
scroll to position [655, 0]
click at [1066, 412] on div at bounding box center [1011, 445] width 145 height 105
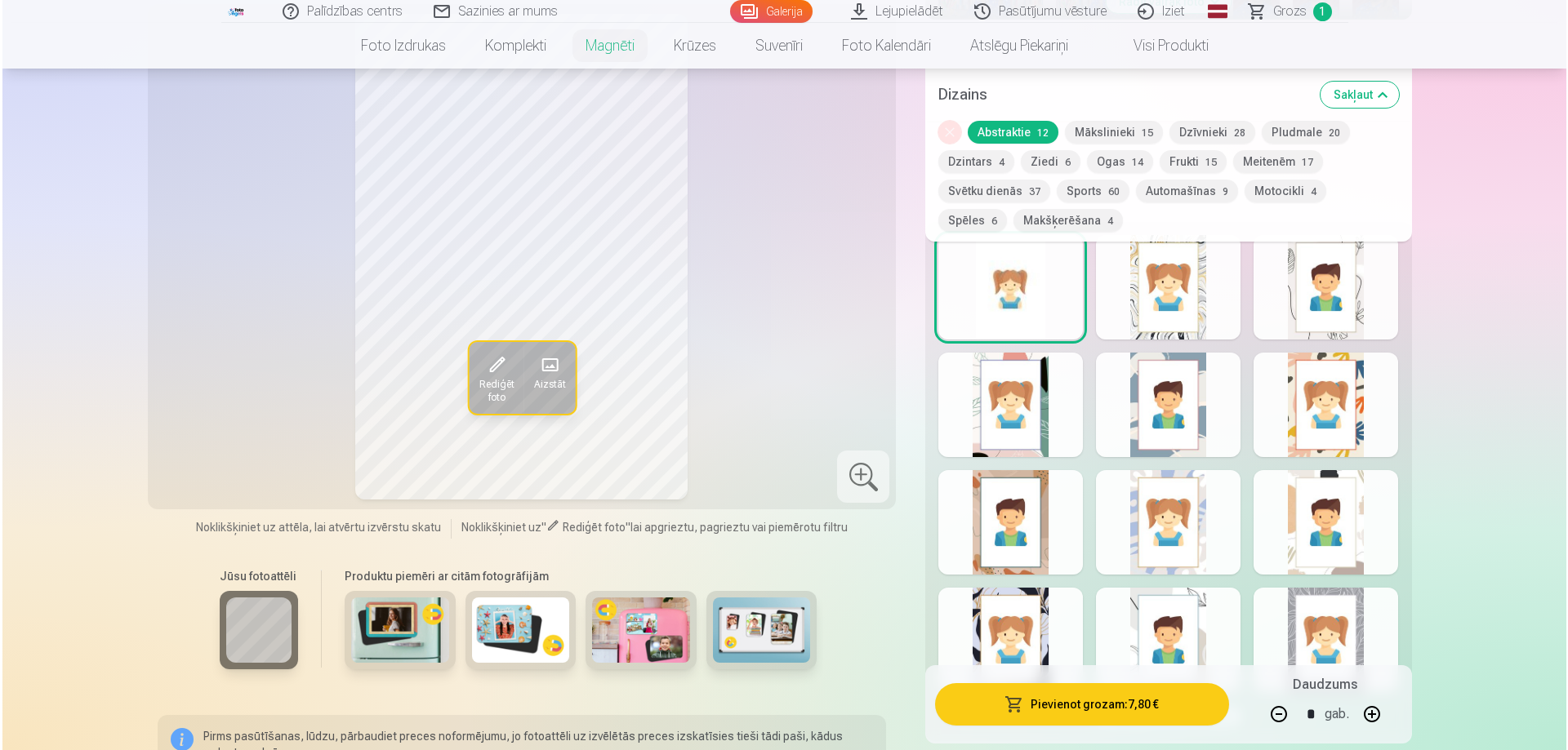
scroll to position [980, 0]
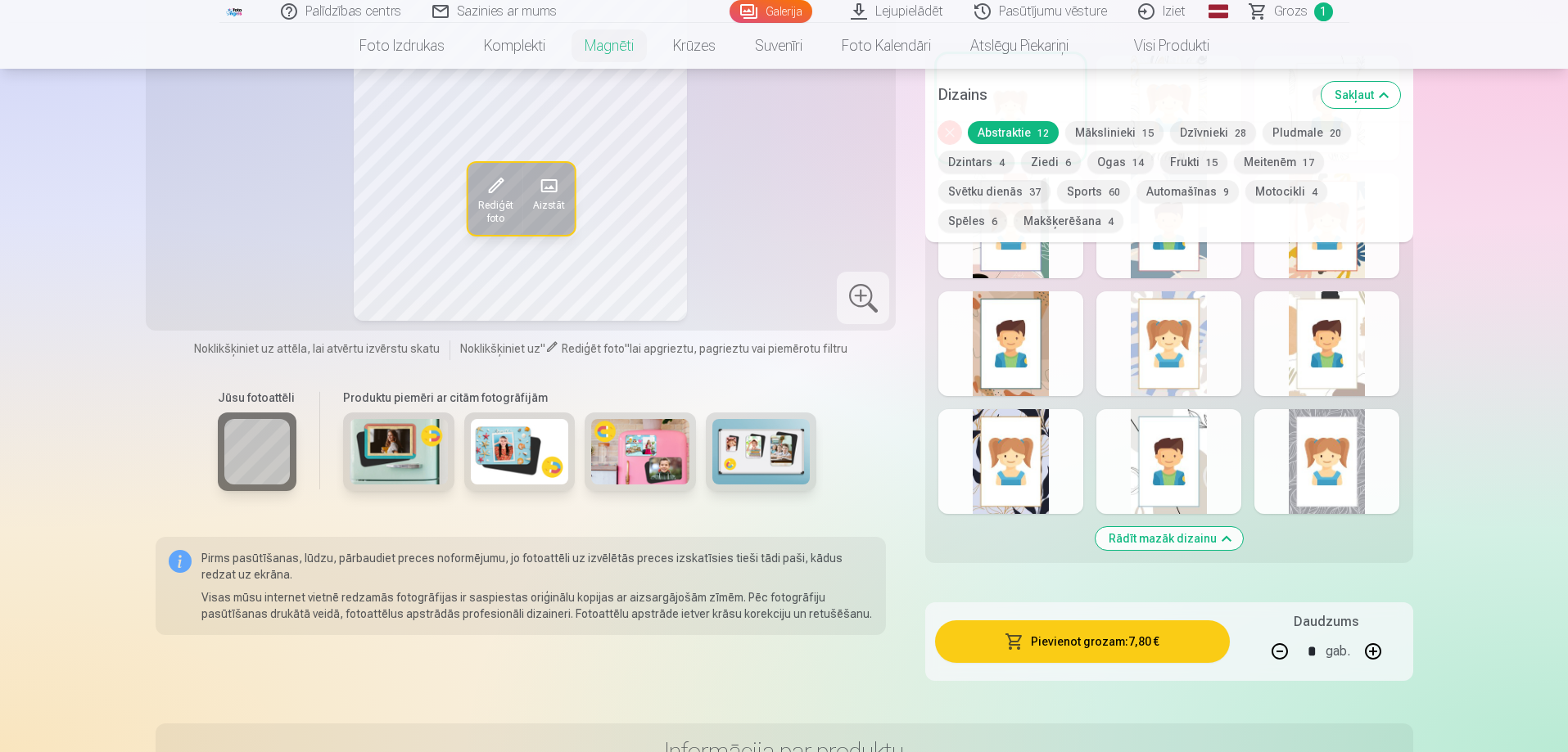
click at [1043, 620] on button "Pievienot grozam : 7,80 €" at bounding box center [1082, 642] width 294 height 42
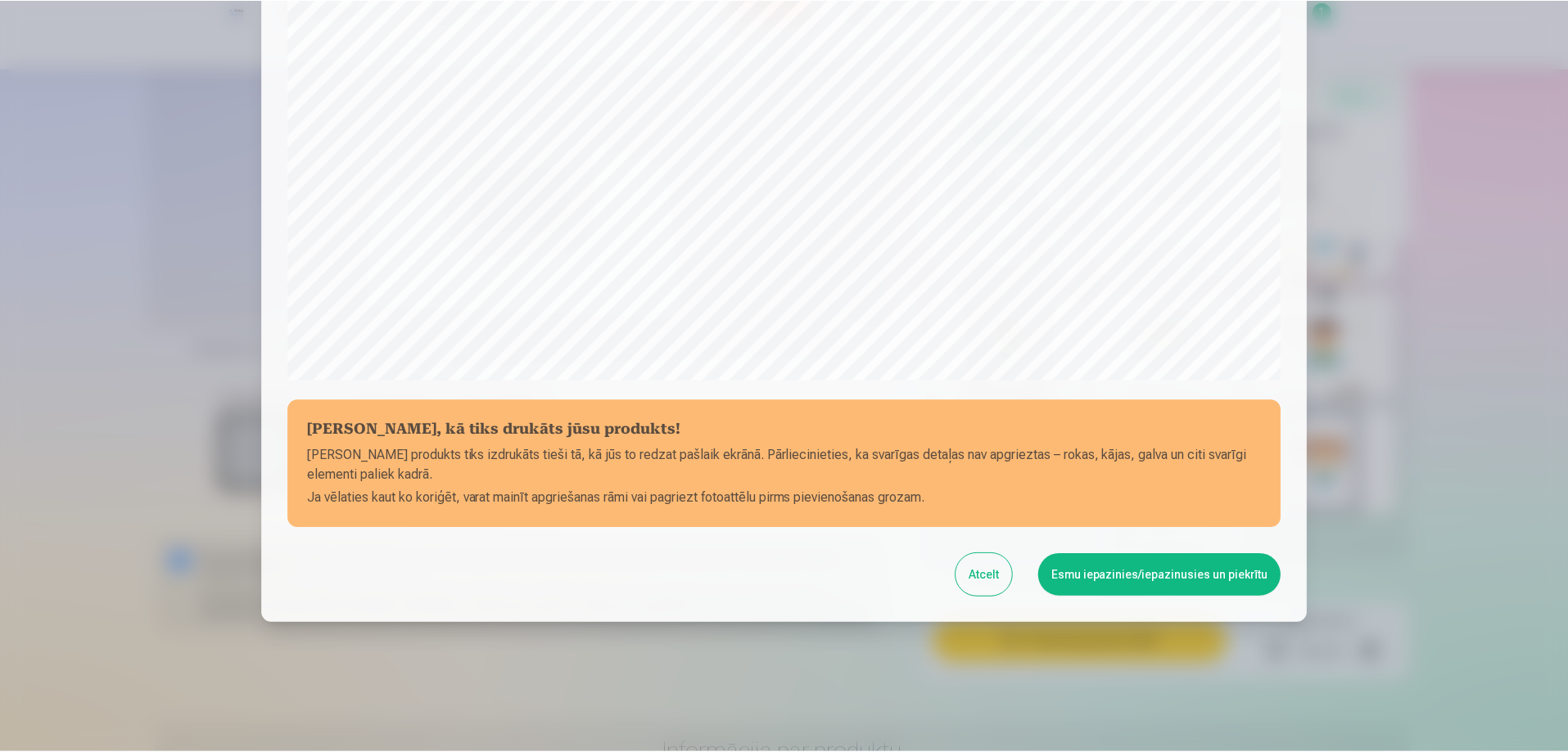
scroll to position [427, 0]
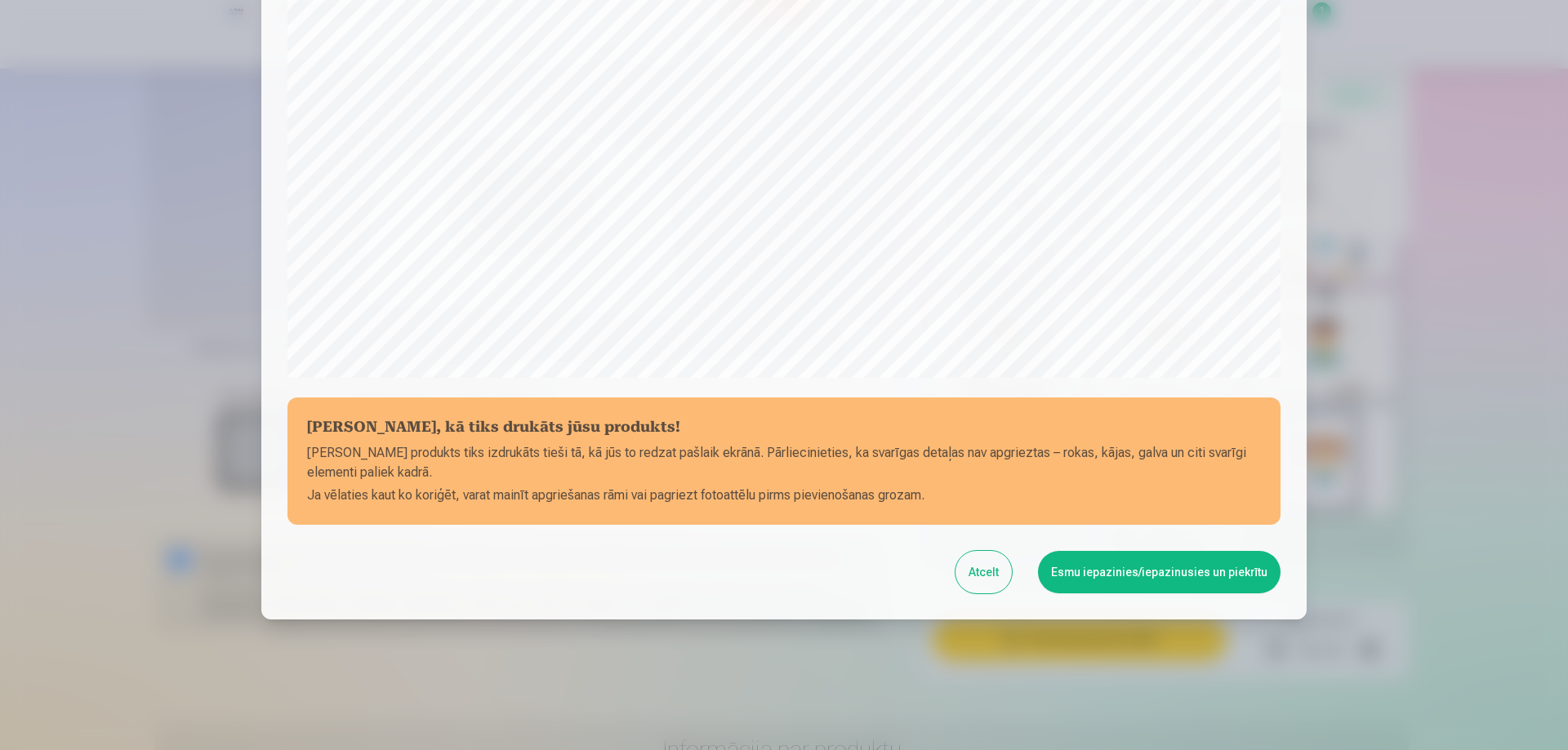
click at [1137, 573] on button "Esmu iepazinies/iepazinusies un piekrītu" at bounding box center [1159, 572] width 242 height 42
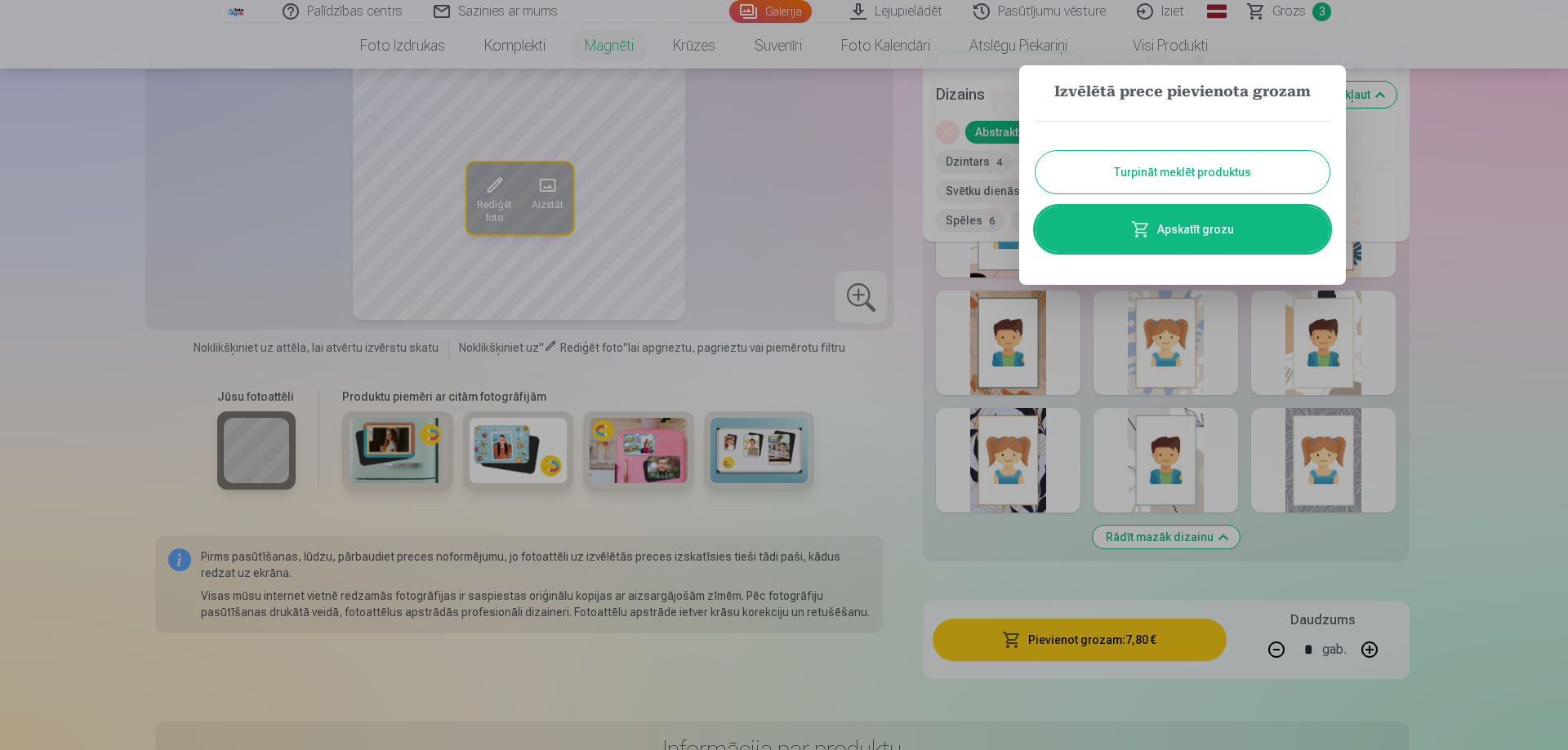
click at [1167, 175] on button "Turpināt meklēt produktus" at bounding box center [1183, 172] width 294 height 42
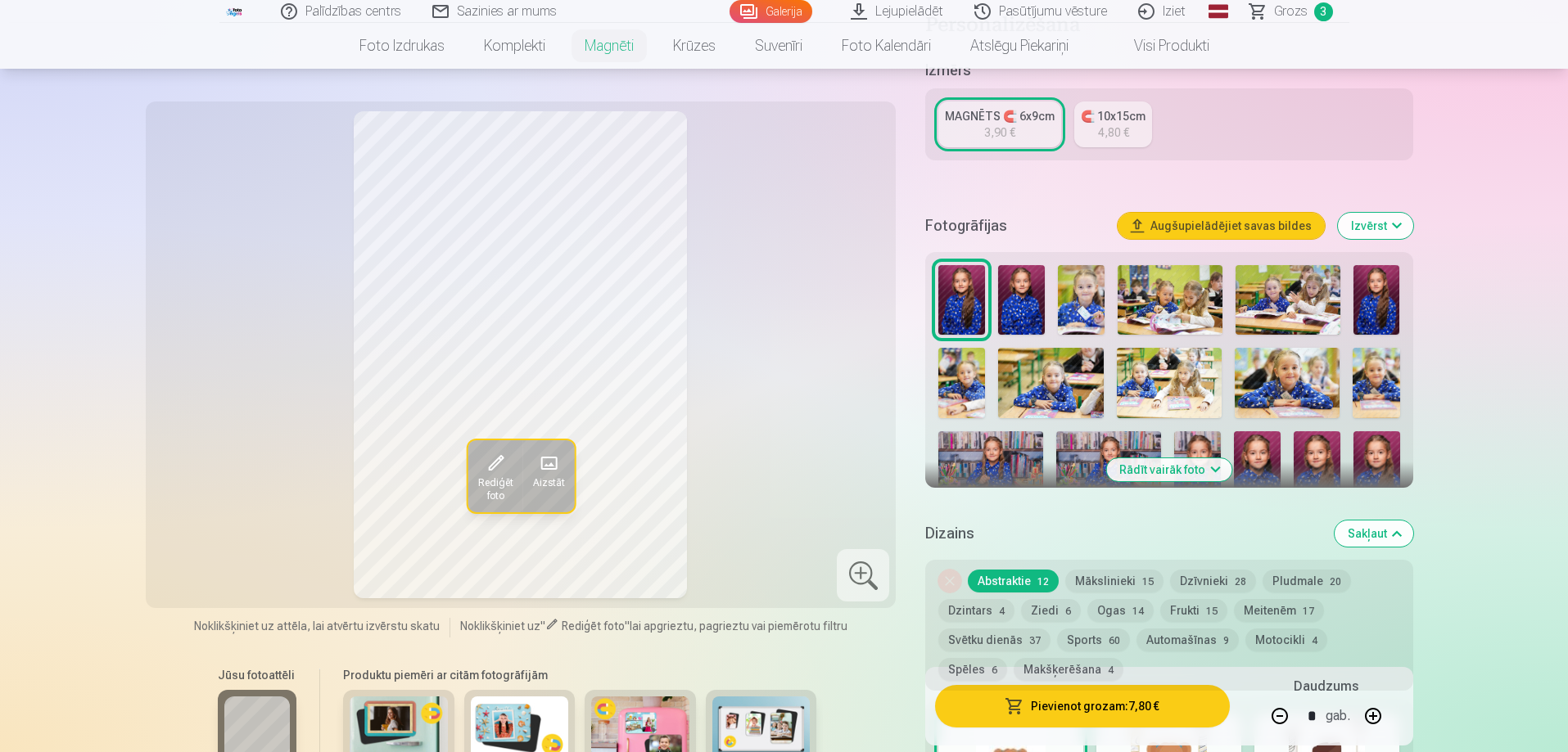
scroll to position [328, 0]
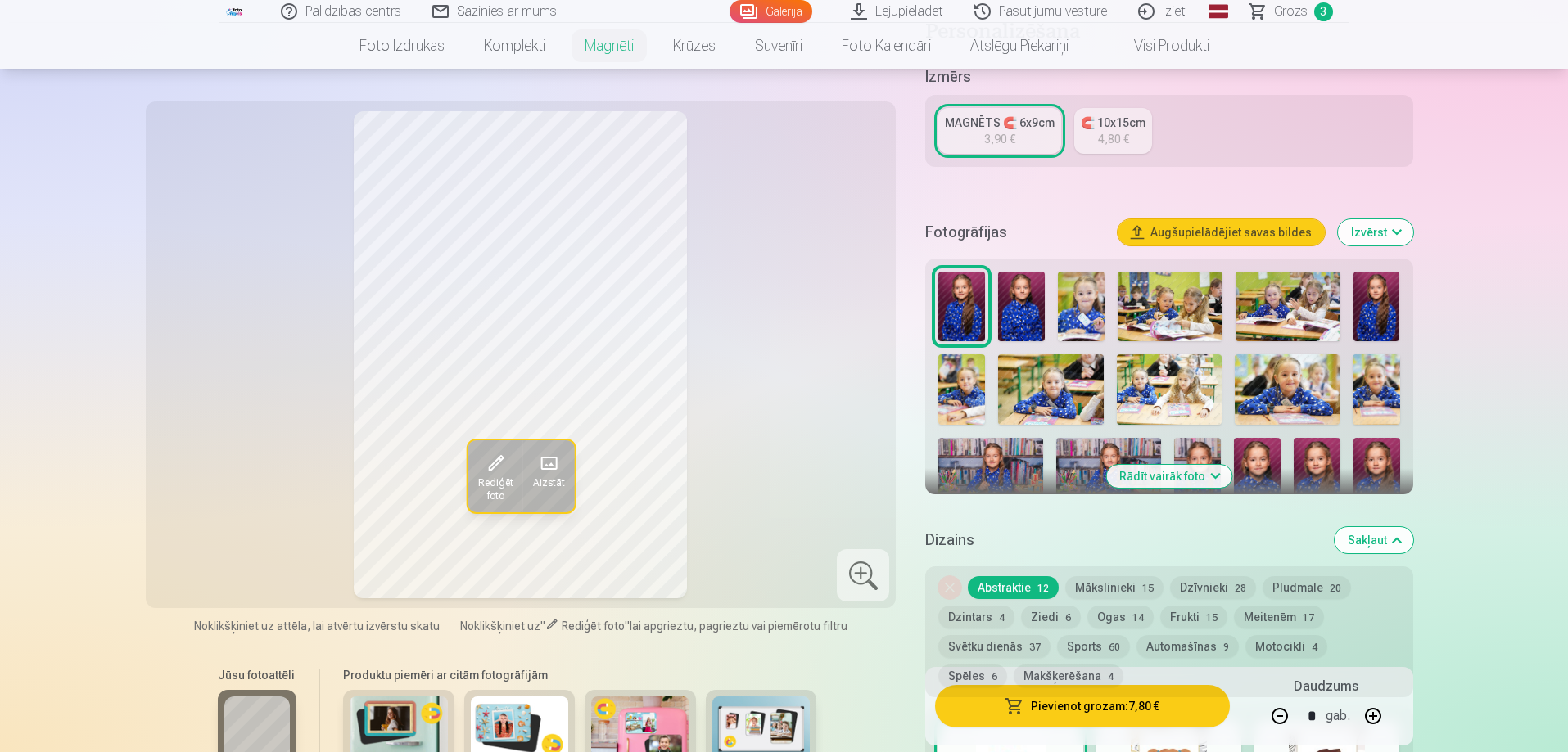
click at [1031, 285] on img at bounding box center [1021, 307] width 47 height 70
click at [967, 285] on img at bounding box center [962, 307] width 47 height 70
click at [1025, 295] on img at bounding box center [1021, 307] width 47 height 70
click at [974, 292] on img at bounding box center [962, 307] width 47 height 70
click at [1034, 295] on img at bounding box center [1021, 307] width 47 height 70
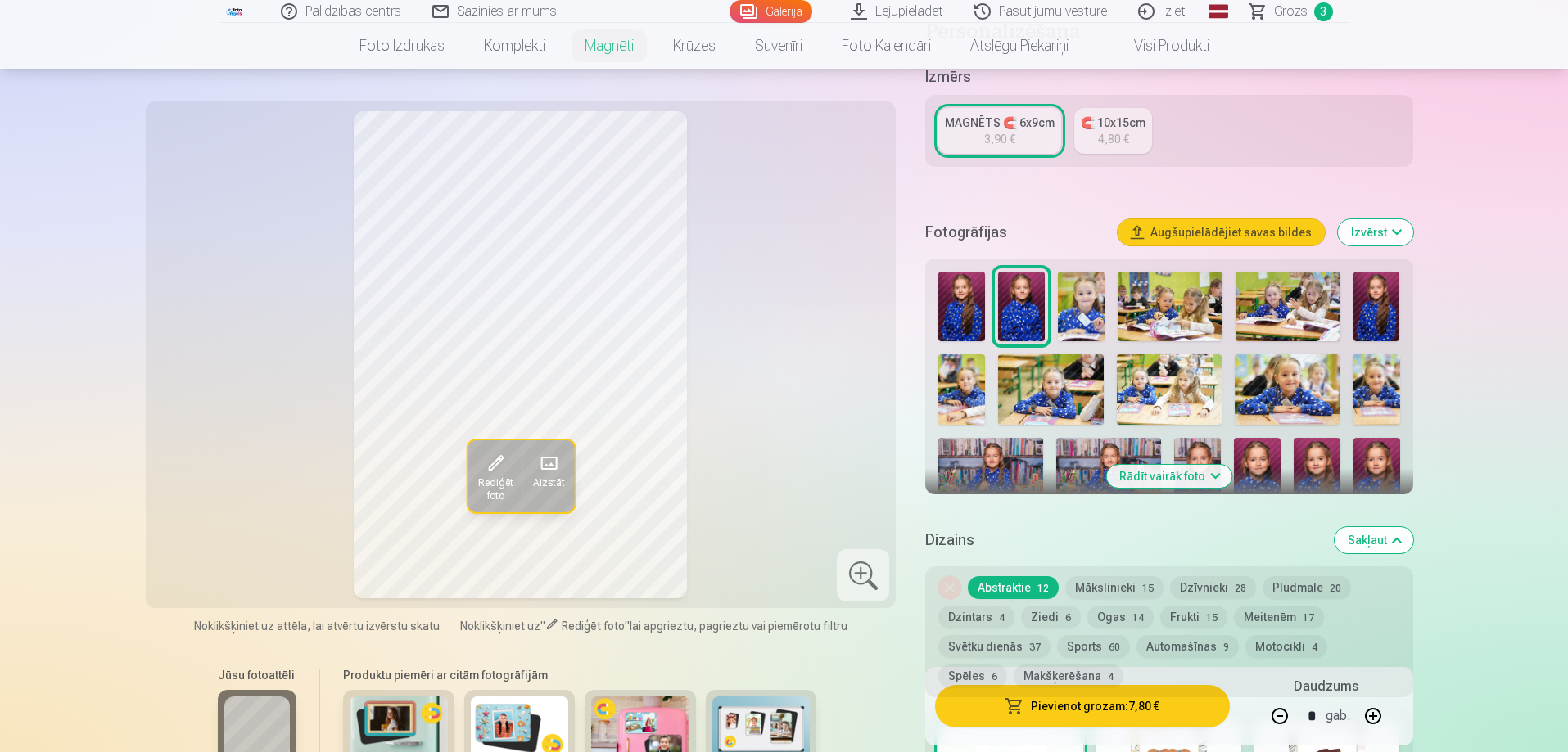
click at [1094, 289] on img at bounding box center [1081, 307] width 47 height 70
click at [1153, 292] on img at bounding box center [1170, 307] width 105 height 70
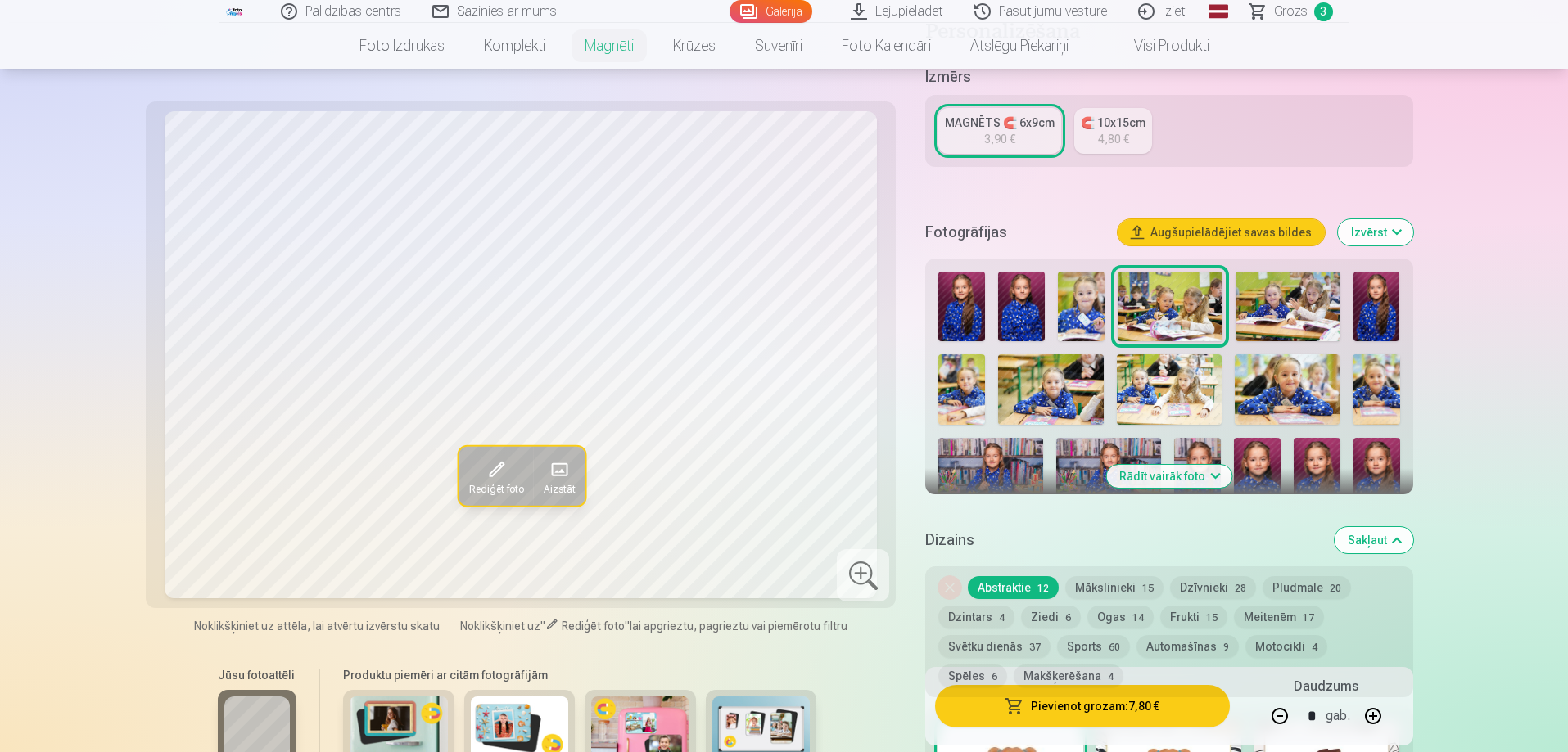
click at [1275, 303] on img at bounding box center [1288, 307] width 105 height 70
click at [1368, 297] on img at bounding box center [1377, 307] width 47 height 70
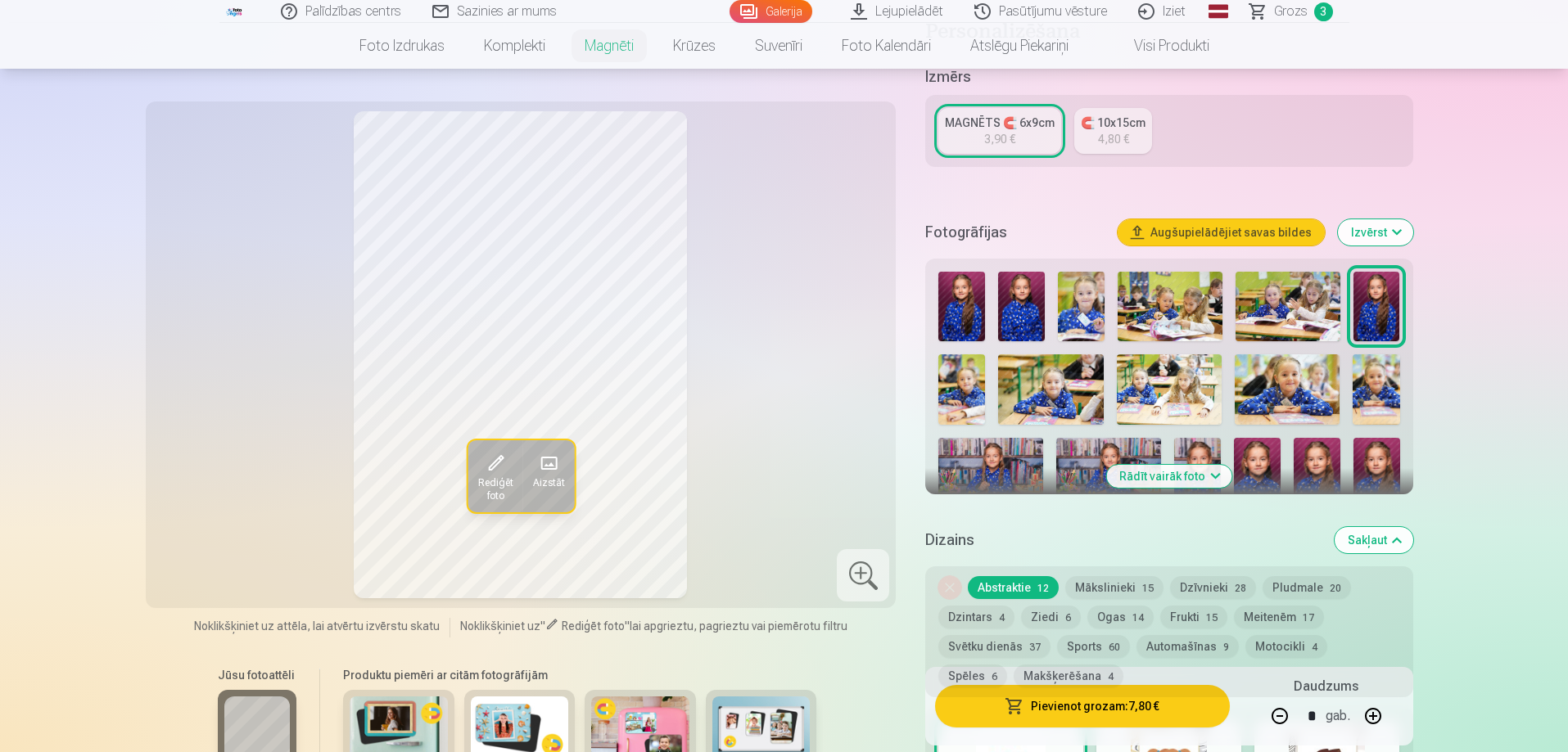
click at [953, 293] on img at bounding box center [962, 307] width 47 height 70
click at [1375, 277] on img at bounding box center [1377, 307] width 47 height 70
click at [950, 376] on img at bounding box center [962, 390] width 47 height 71
click at [1030, 381] on img at bounding box center [1050, 390] width 105 height 71
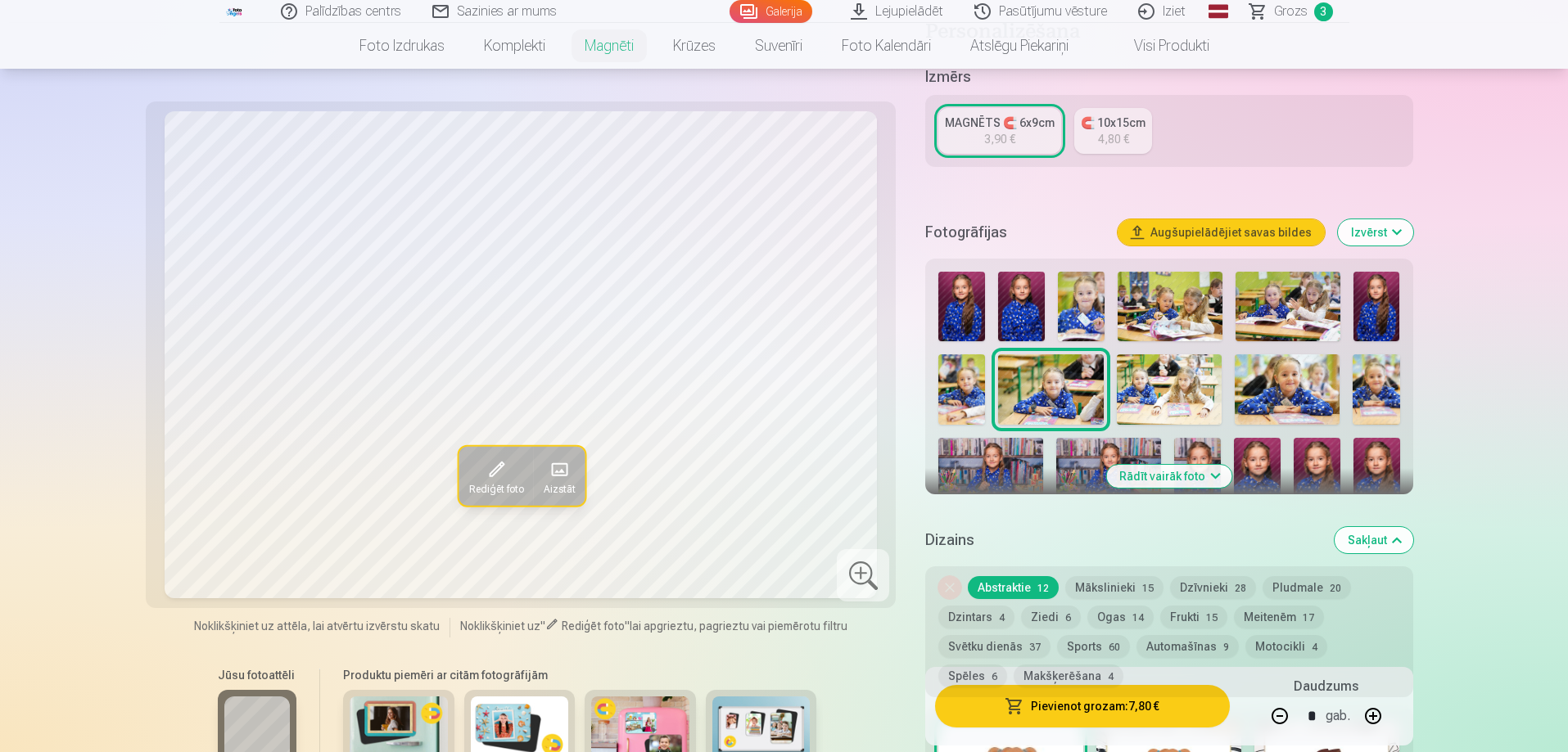
click at [1157, 385] on img at bounding box center [1169, 390] width 105 height 71
click at [1290, 376] on img at bounding box center [1287, 390] width 105 height 71
click at [1382, 363] on img at bounding box center [1376, 390] width 47 height 71
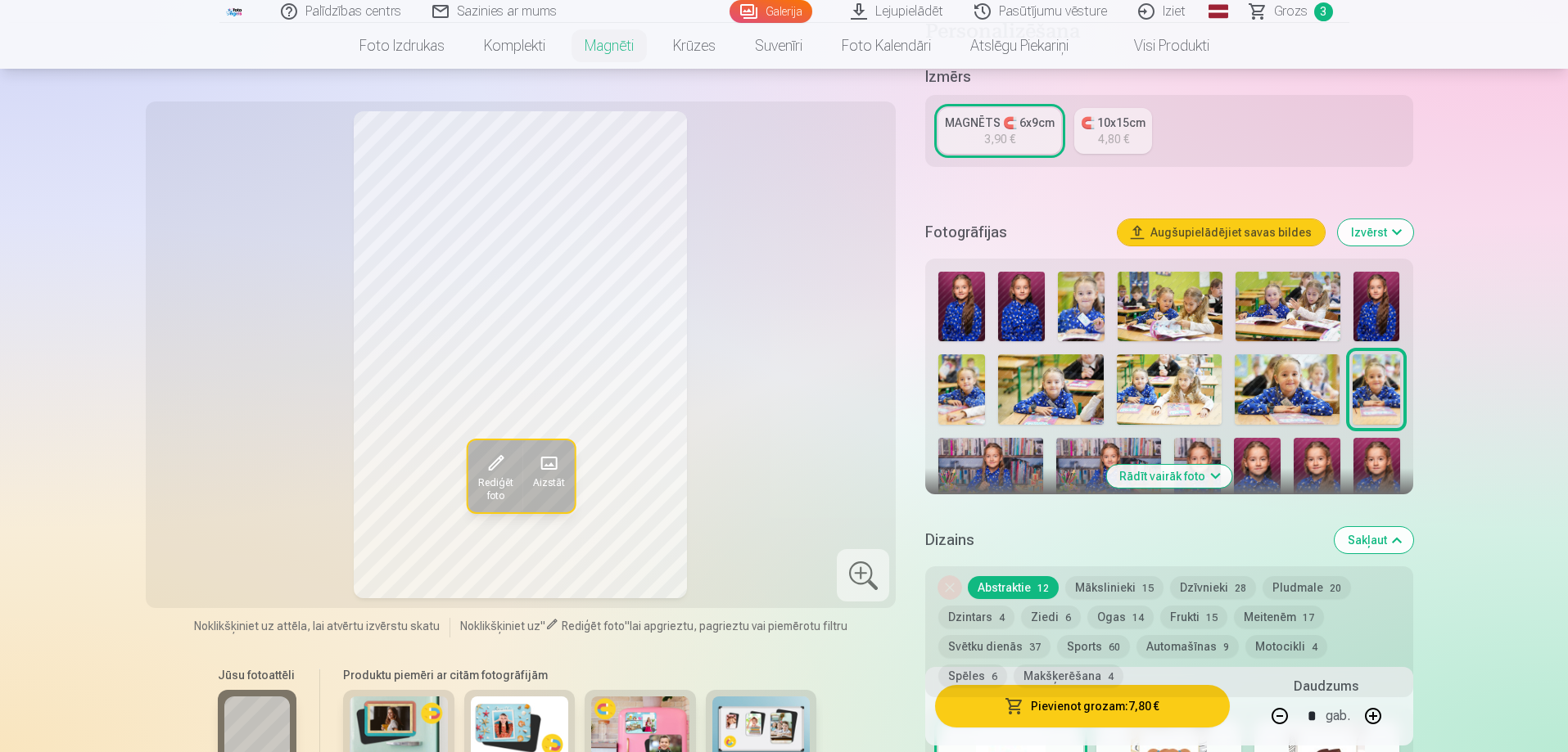
click at [982, 449] on img at bounding box center [991, 473] width 105 height 70
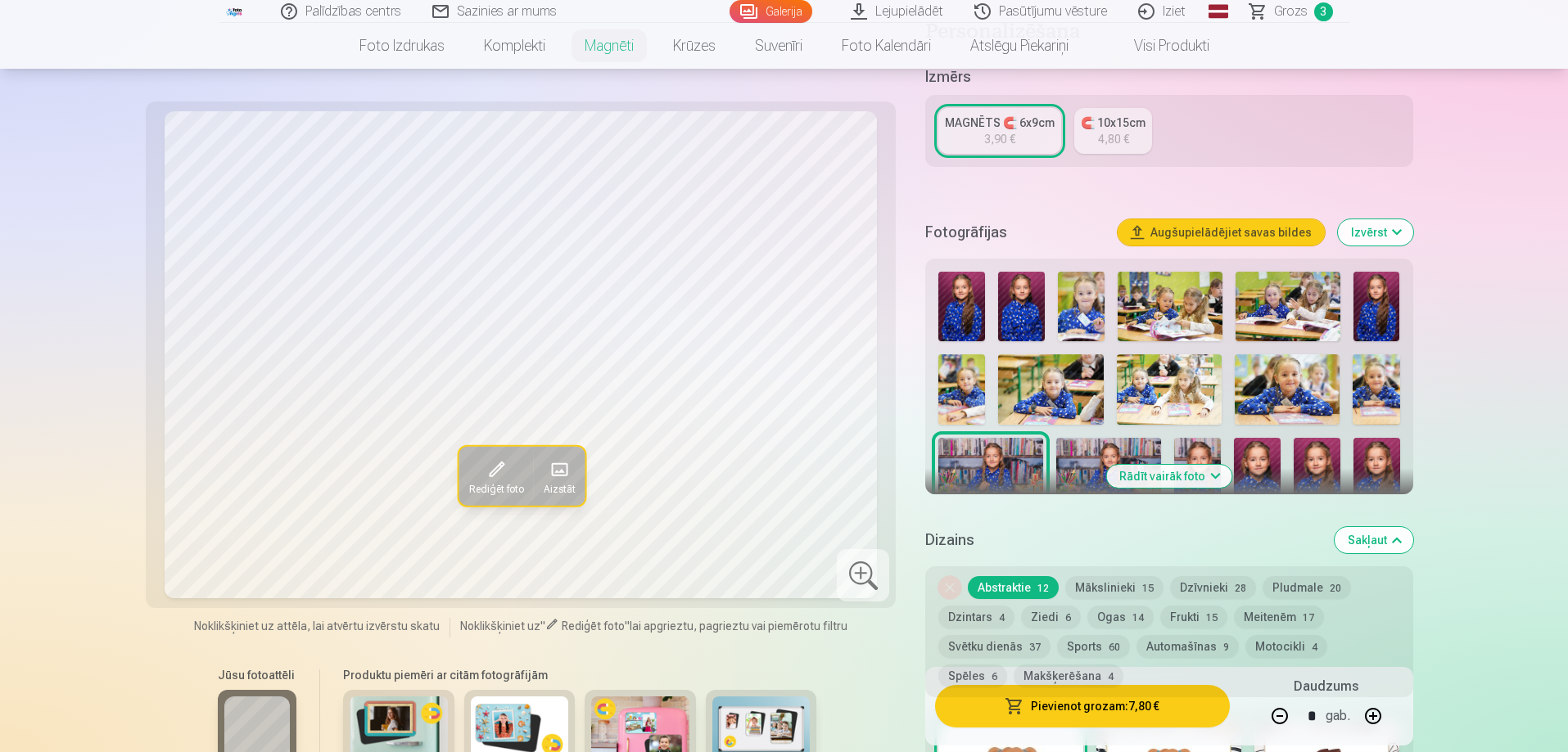
click at [1067, 445] on img at bounding box center [1108, 473] width 105 height 70
click at [1199, 438] on img at bounding box center [1198, 473] width 47 height 70
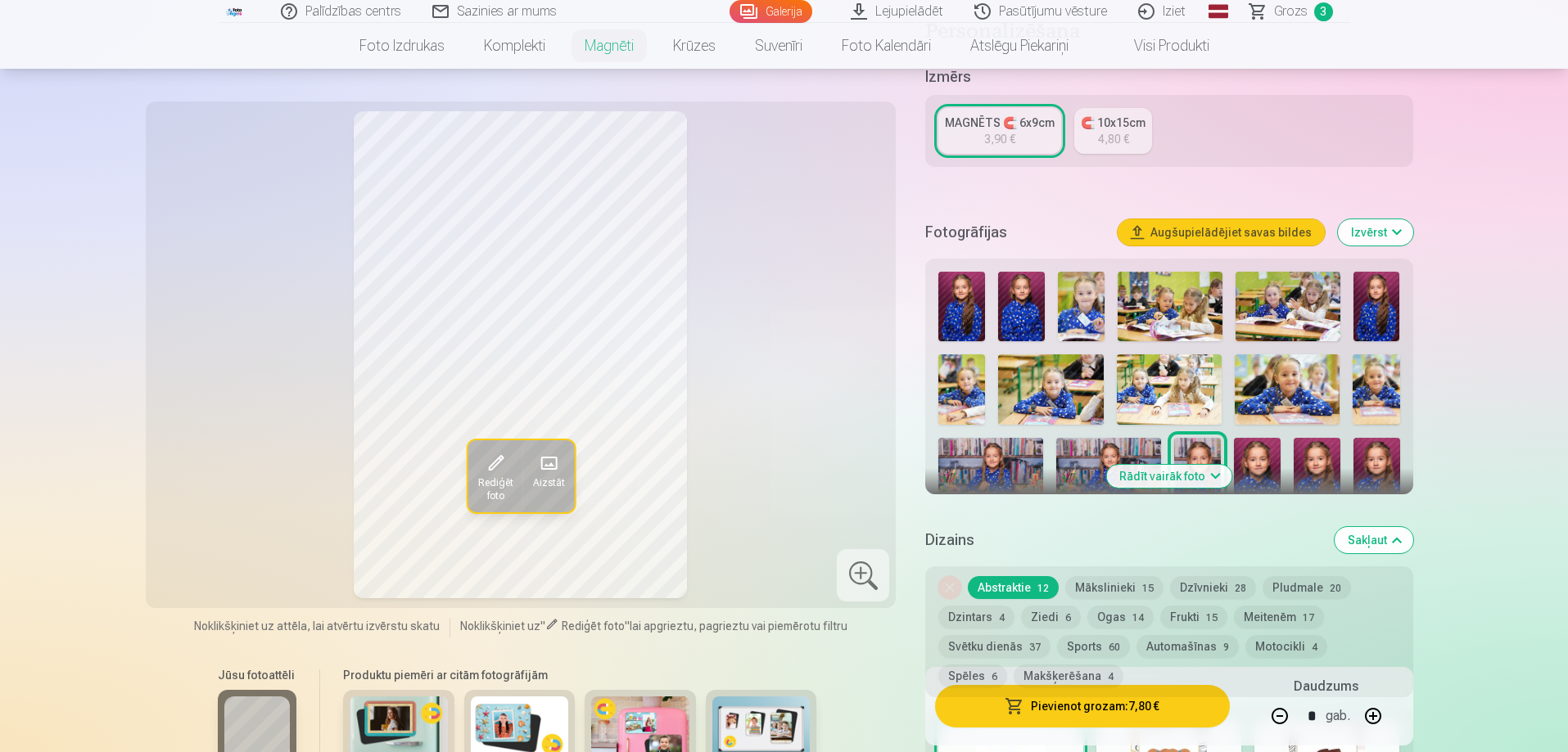
click at [1009, 446] on img at bounding box center [991, 473] width 105 height 70
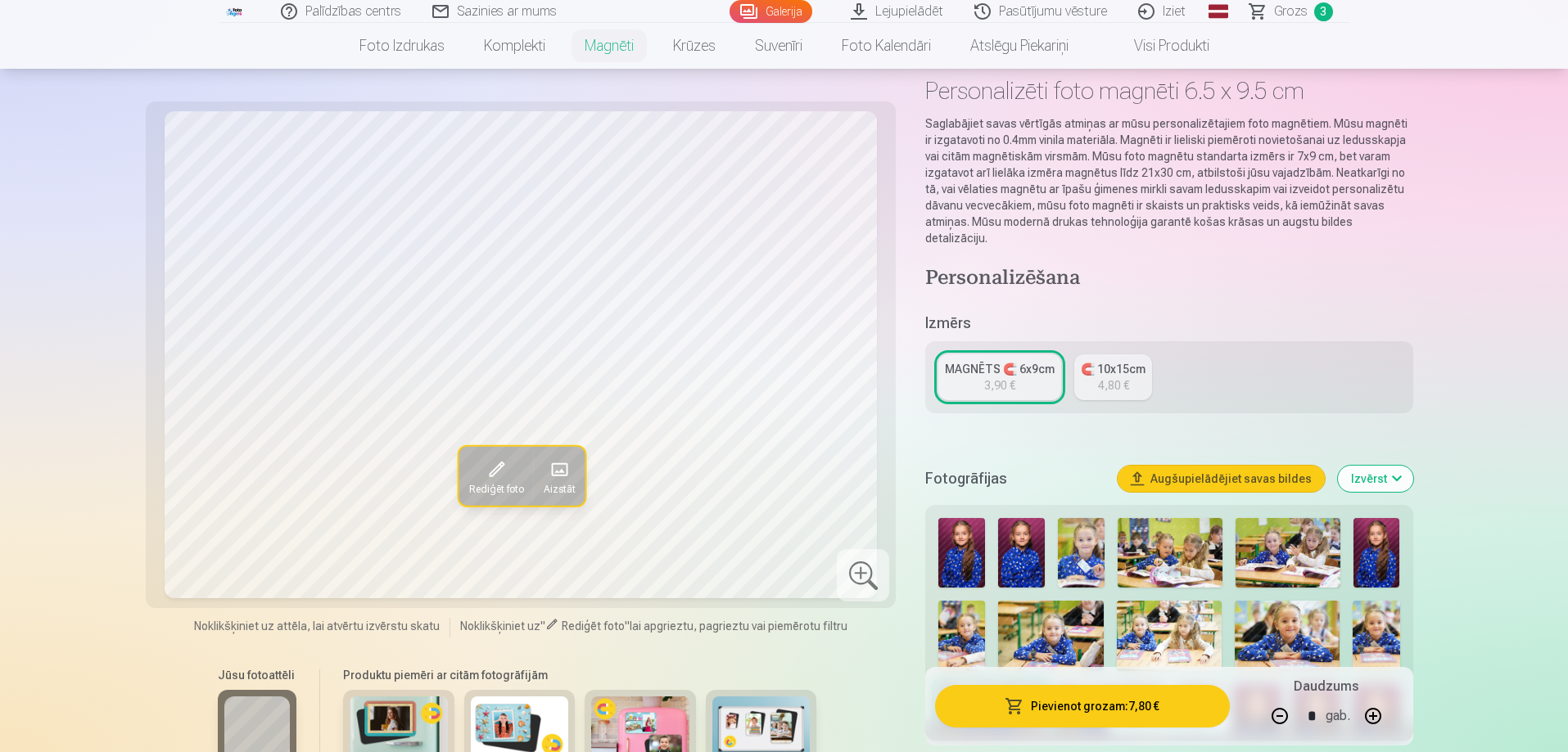
scroll to position [0, 0]
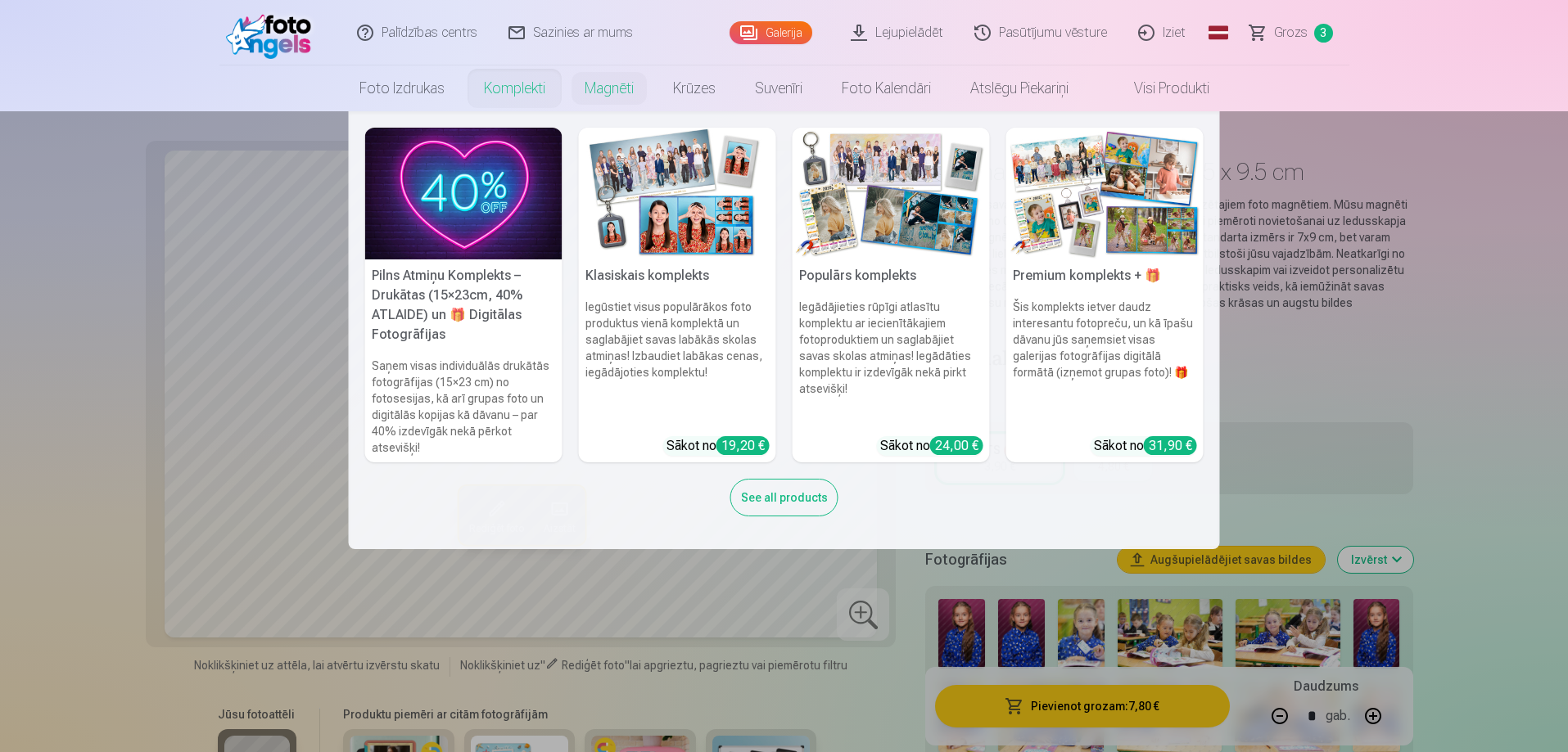
click at [1486, 438] on nav "Pilns Atmiņu Komplekts – Drukātas (15×23cm, 40% ATLAIDE) un 🎁 Digitālas Fotogrā…" at bounding box center [784, 330] width 1568 height 438
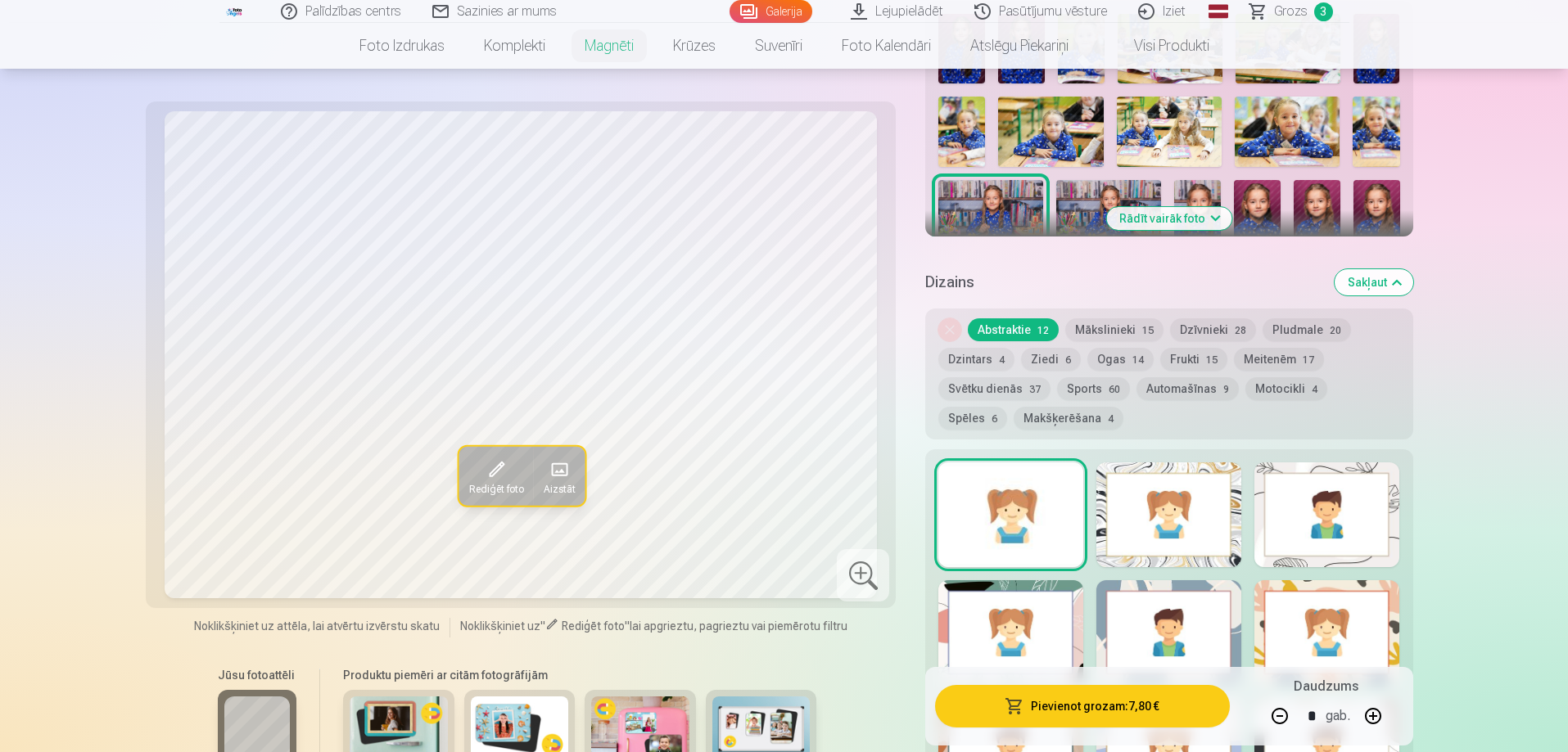
scroll to position [491, 0]
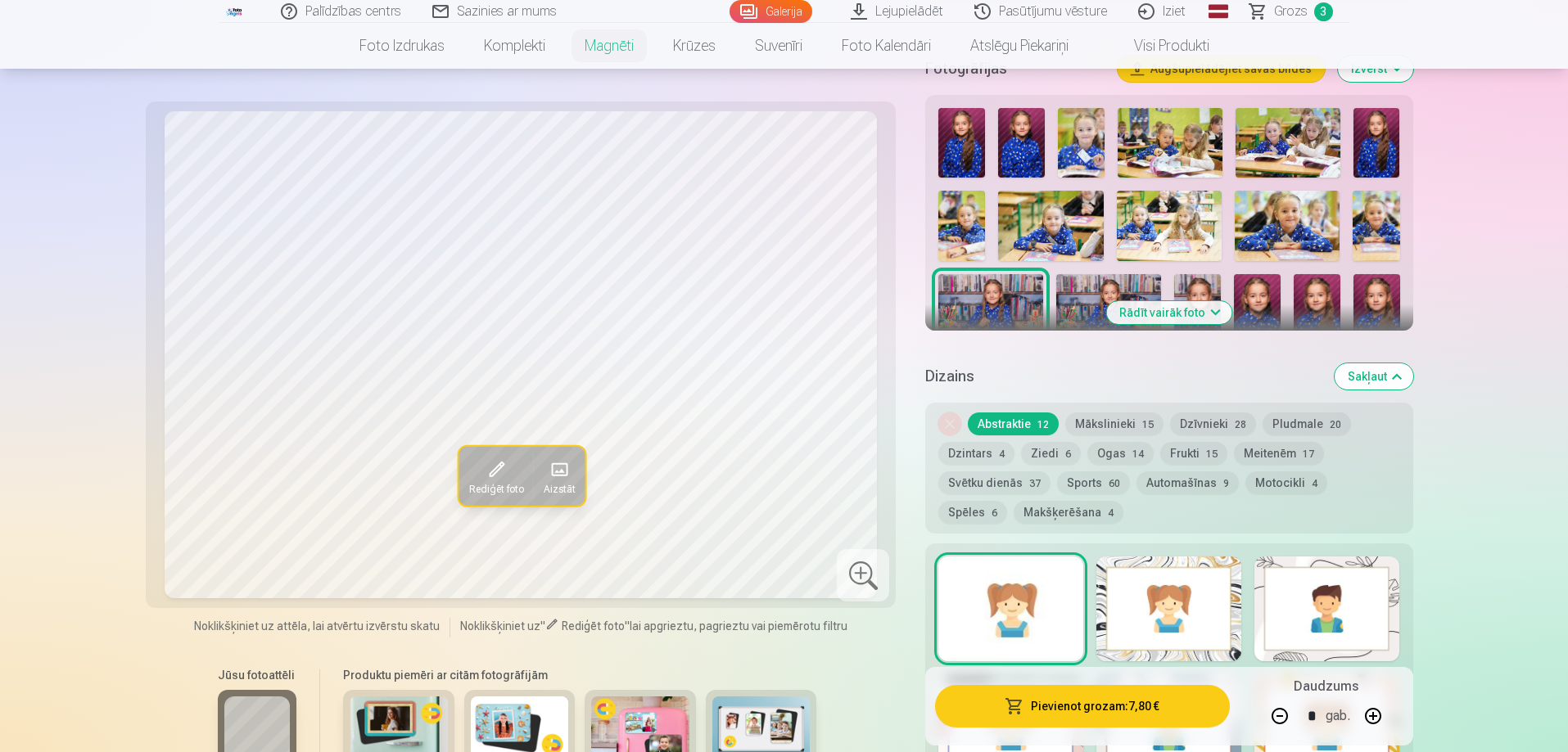
click at [1183, 442] on button "Frukti 15" at bounding box center [1194, 453] width 67 height 23
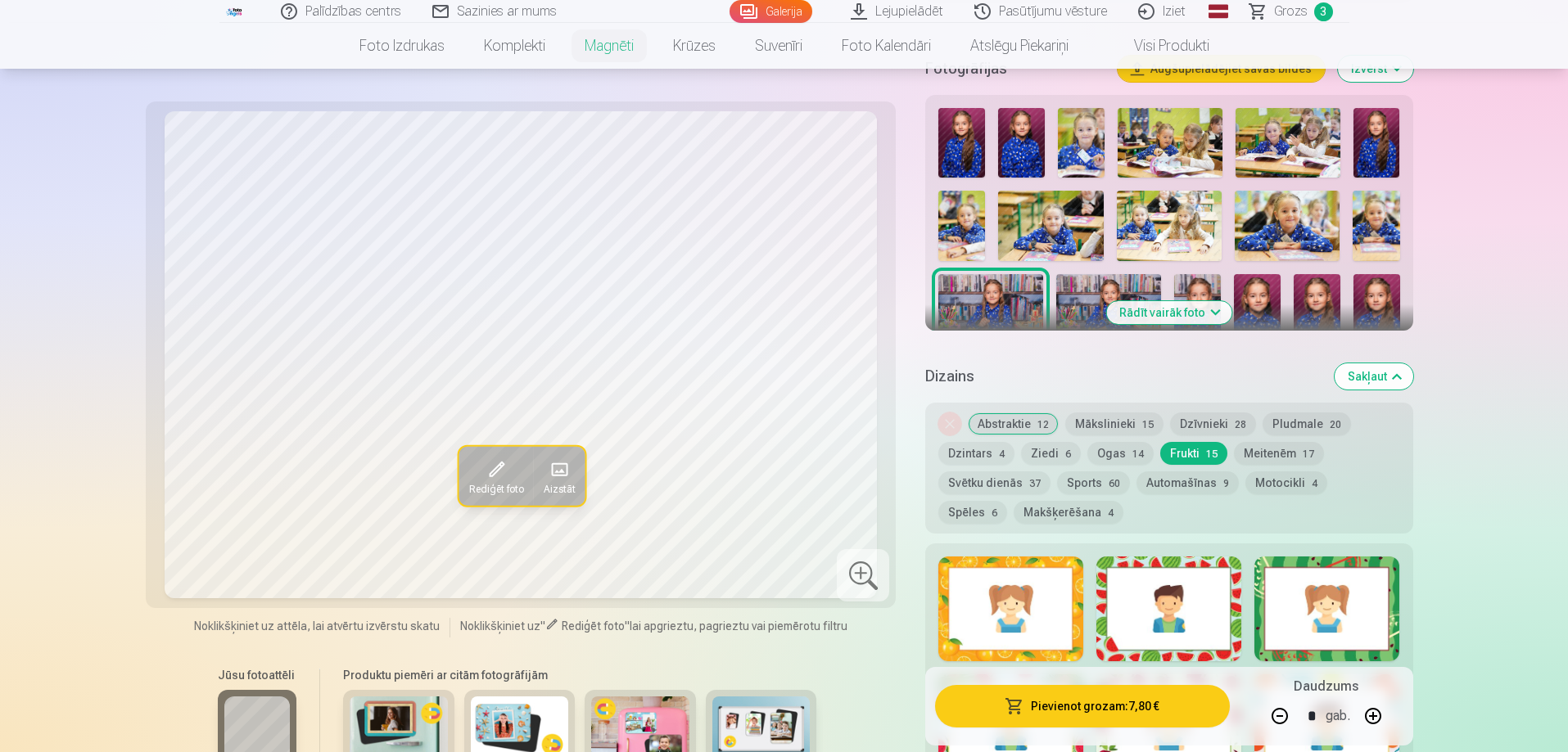
click at [1121, 442] on button "Ogas 14" at bounding box center [1120, 453] width 66 height 23
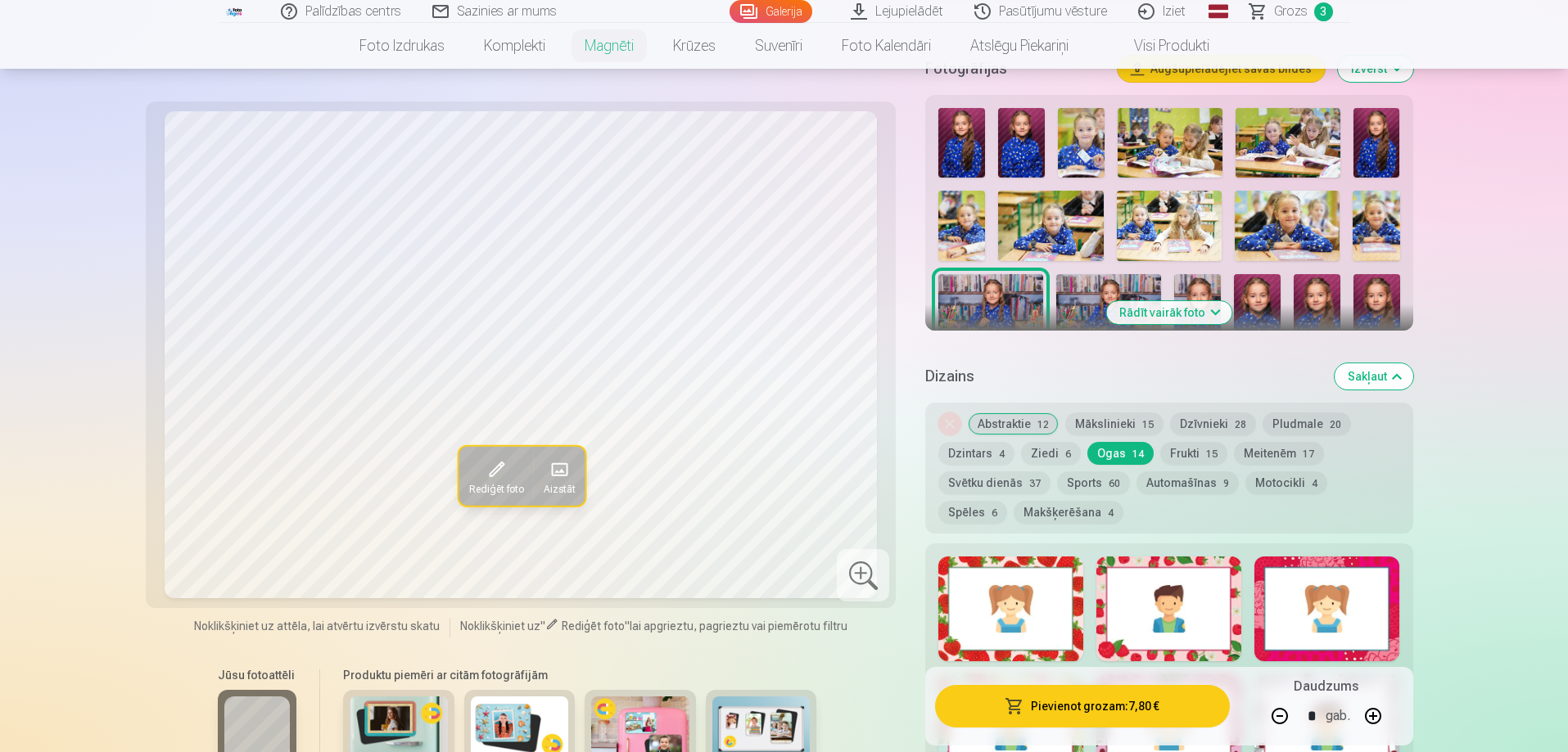
click at [1095, 472] on button "Sports 60" at bounding box center [1093, 483] width 72 height 23
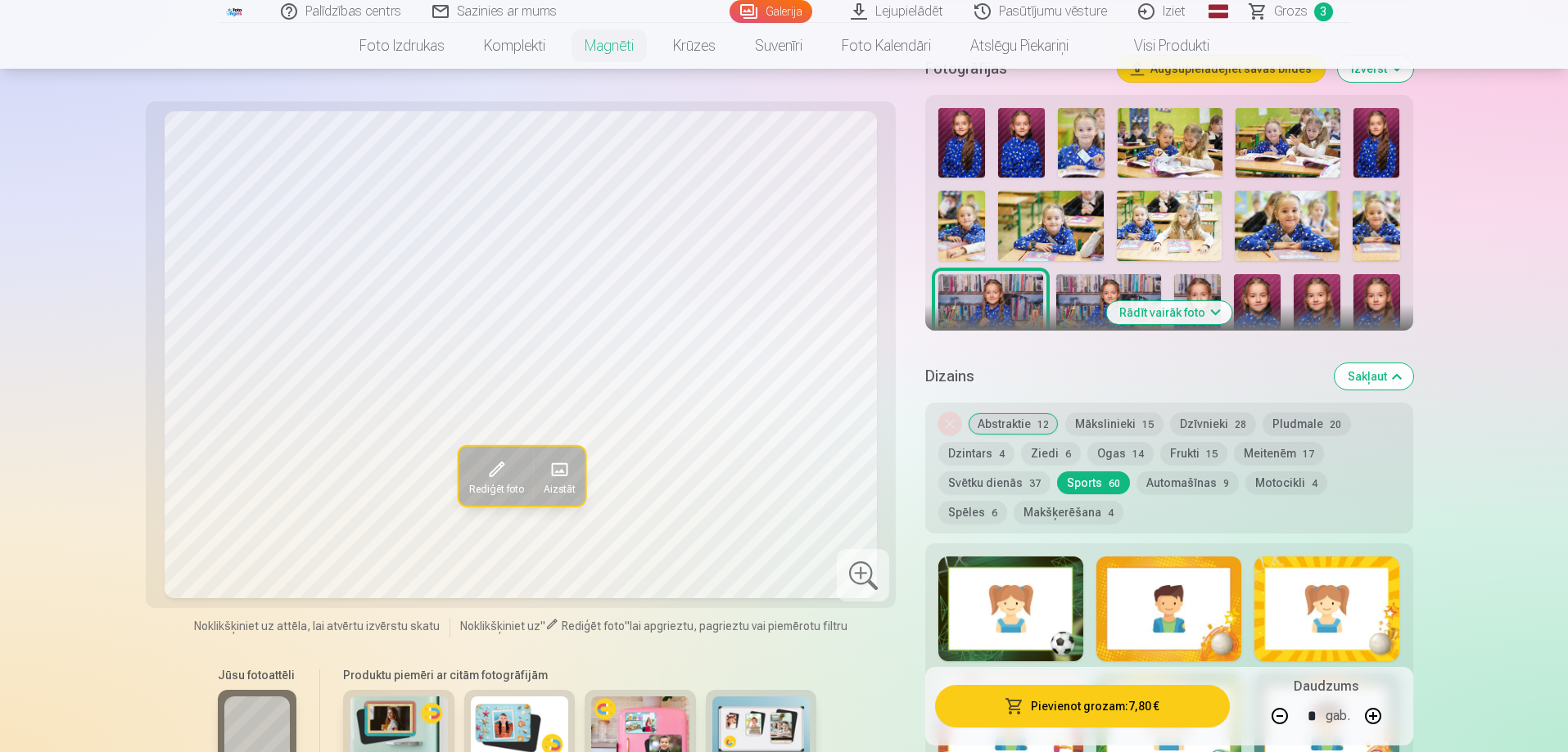
click at [1182, 472] on button "Automašīnas 9" at bounding box center [1188, 483] width 103 height 23
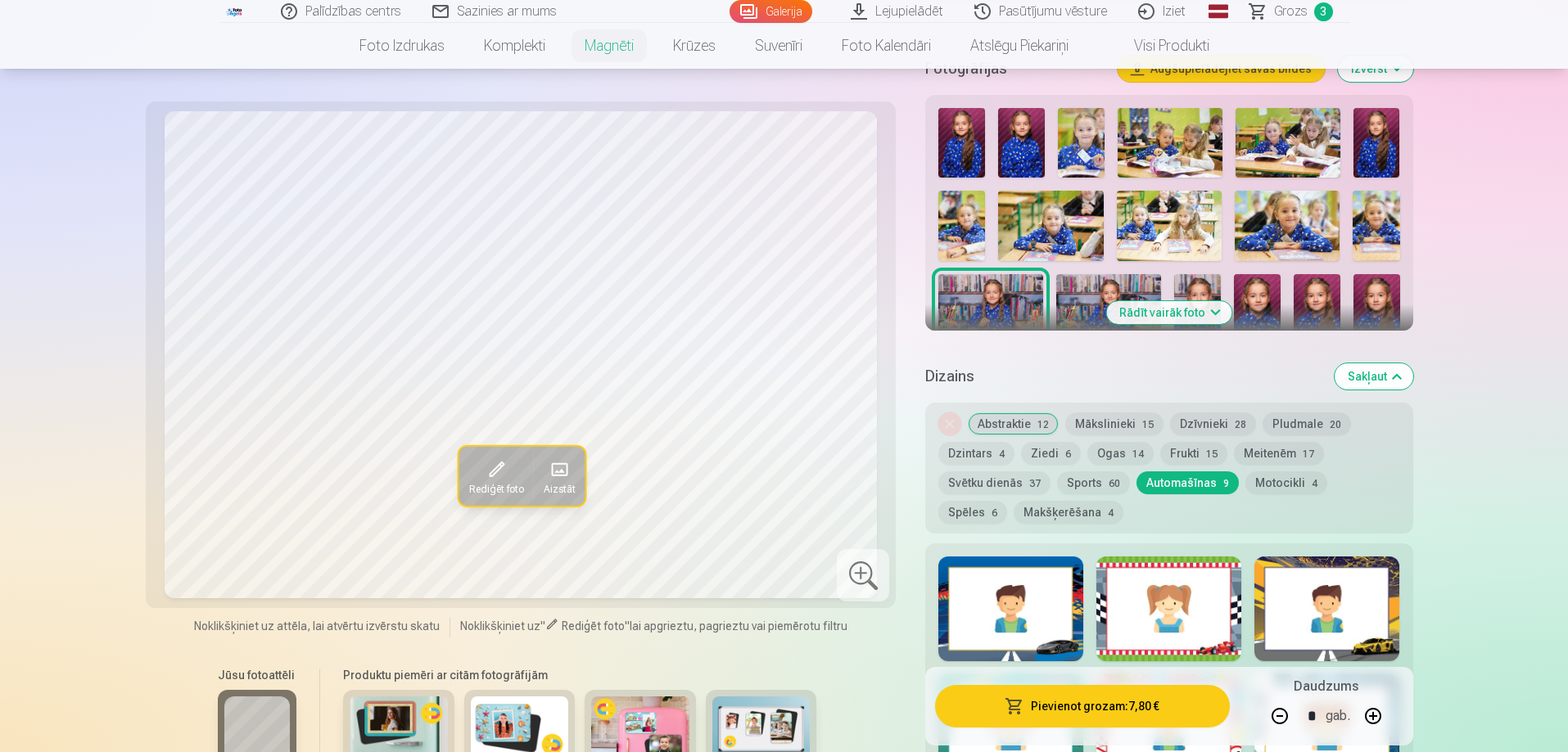
click at [1313, 453] on div "Noņemiet dizainu Abstraktie 12 Mākslinieki 15 Dzīvnieki 28 Pludmale 20 Dzintars…" at bounding box center [1168, 468] width 487 height 131
click at [1008, 501] on button "Spēles 6" at bounding box center [973, 513] width 69 height 23
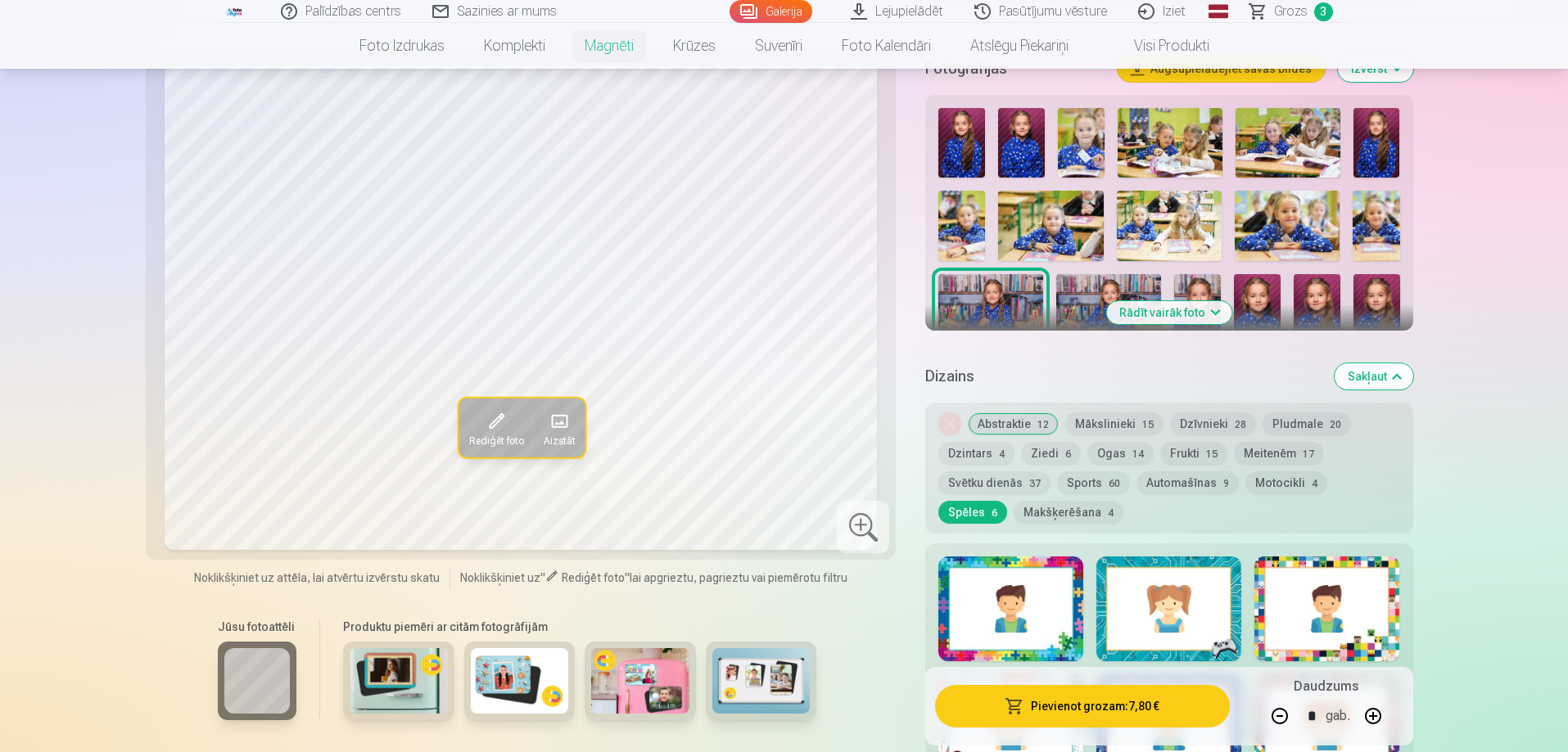
click at [1292, 442] on button "Meitenēm 17" at bounding box center [1279, 453] width 90 height 23
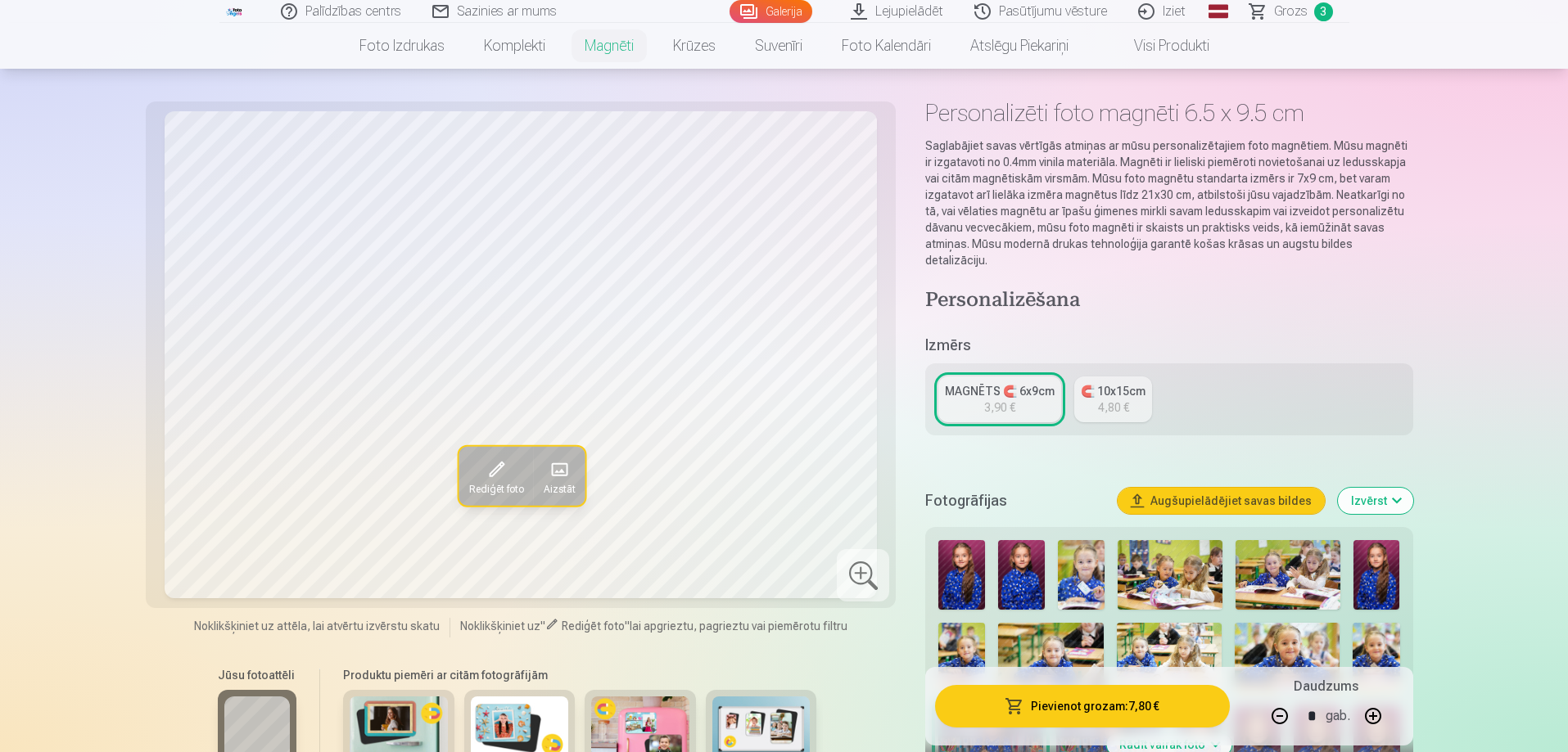
scroll to position [0, 0]
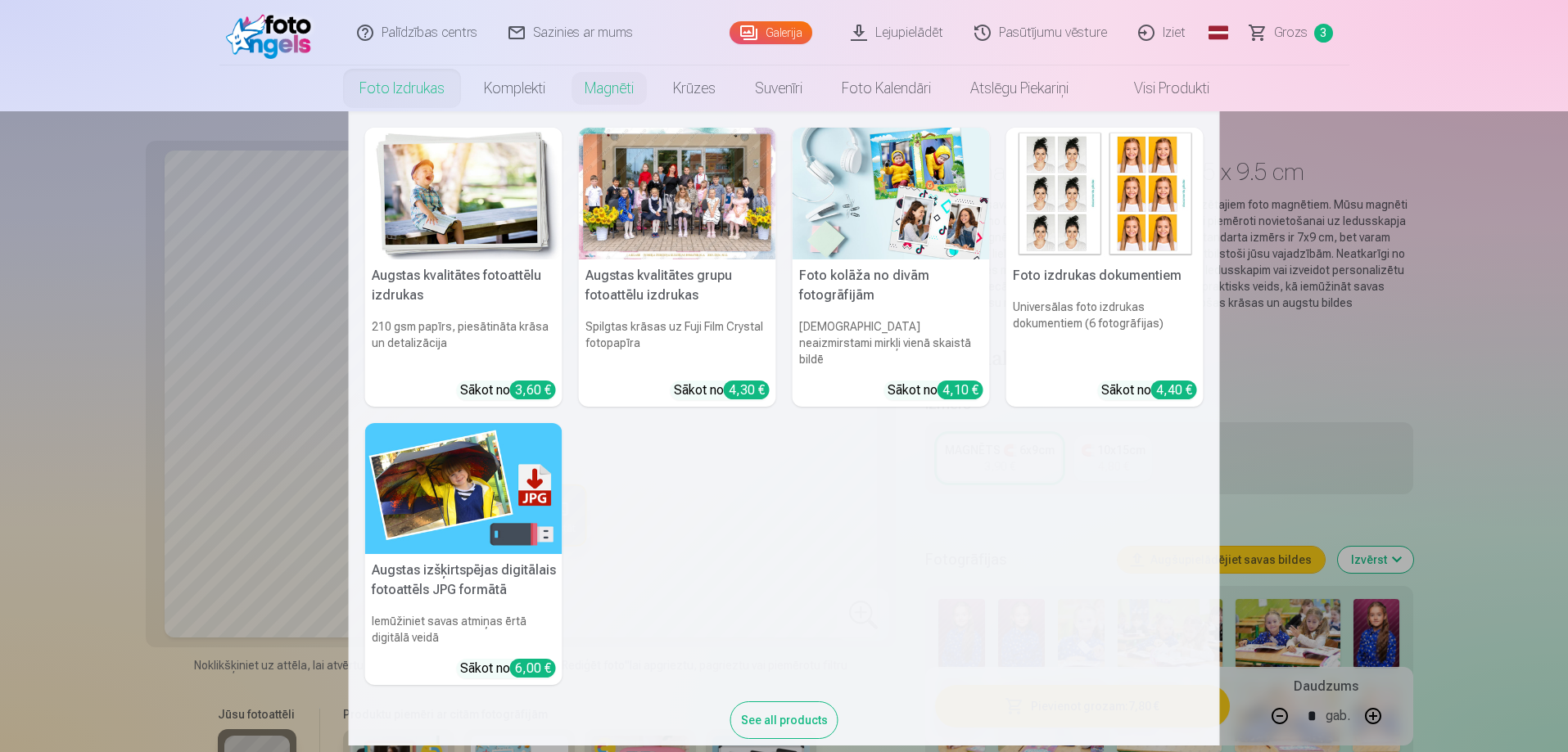
click at [436, 85] on link "Foto izdrukas" at bounding box center [402, 88] width 125 height 46
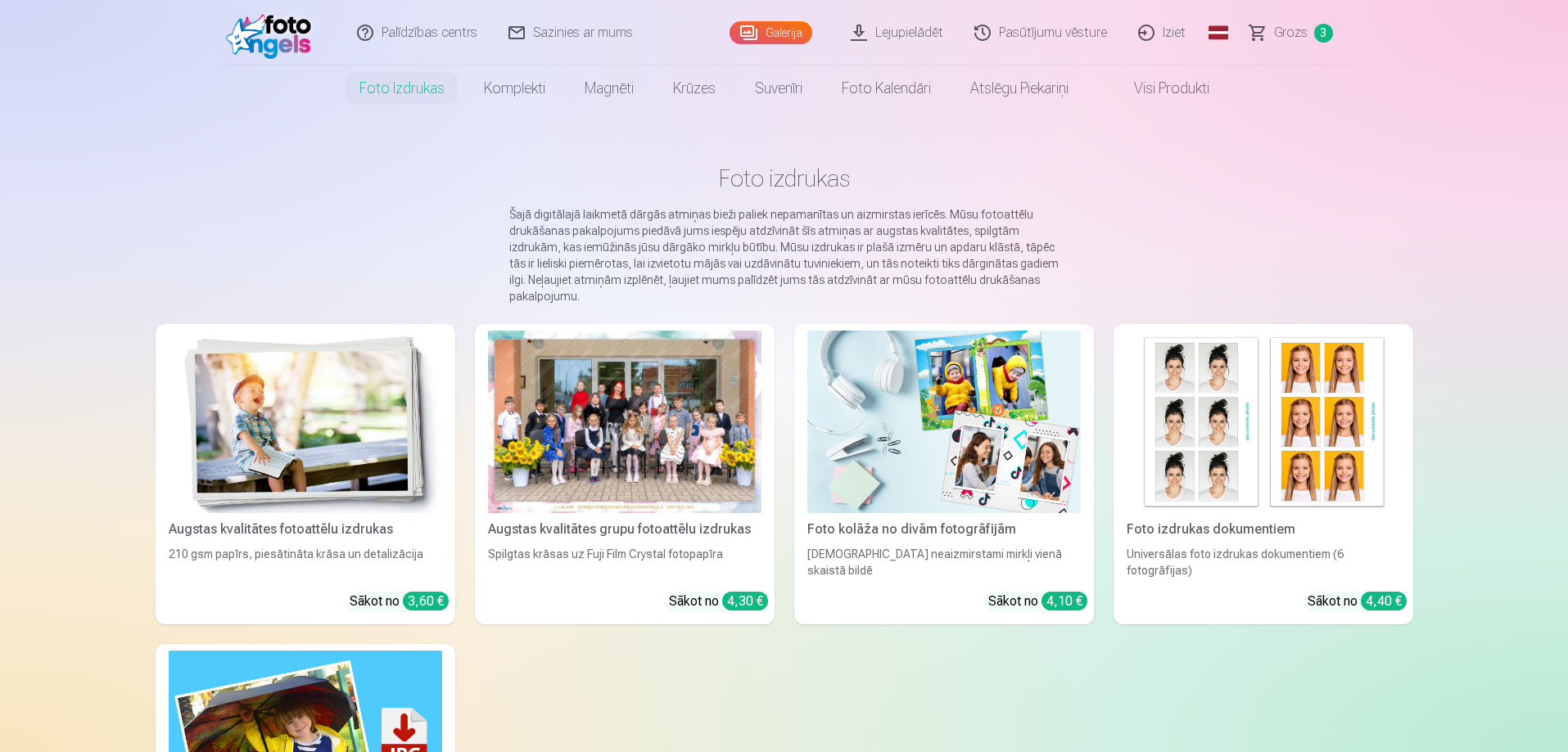
click at [788, 39] on link "Galerija" at bounding box center [772, 33] width 83 height 23
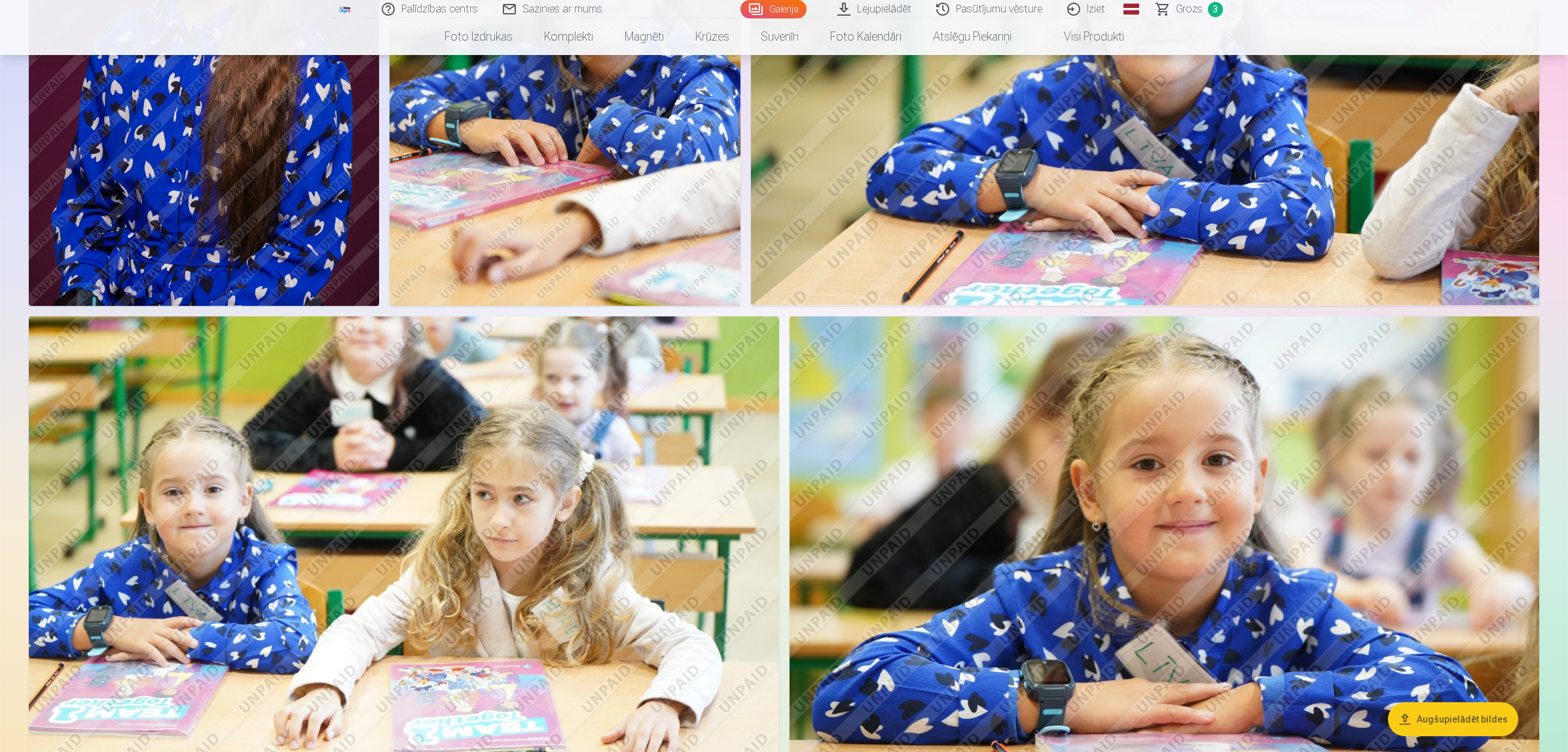
scroll to position [1310, 0]
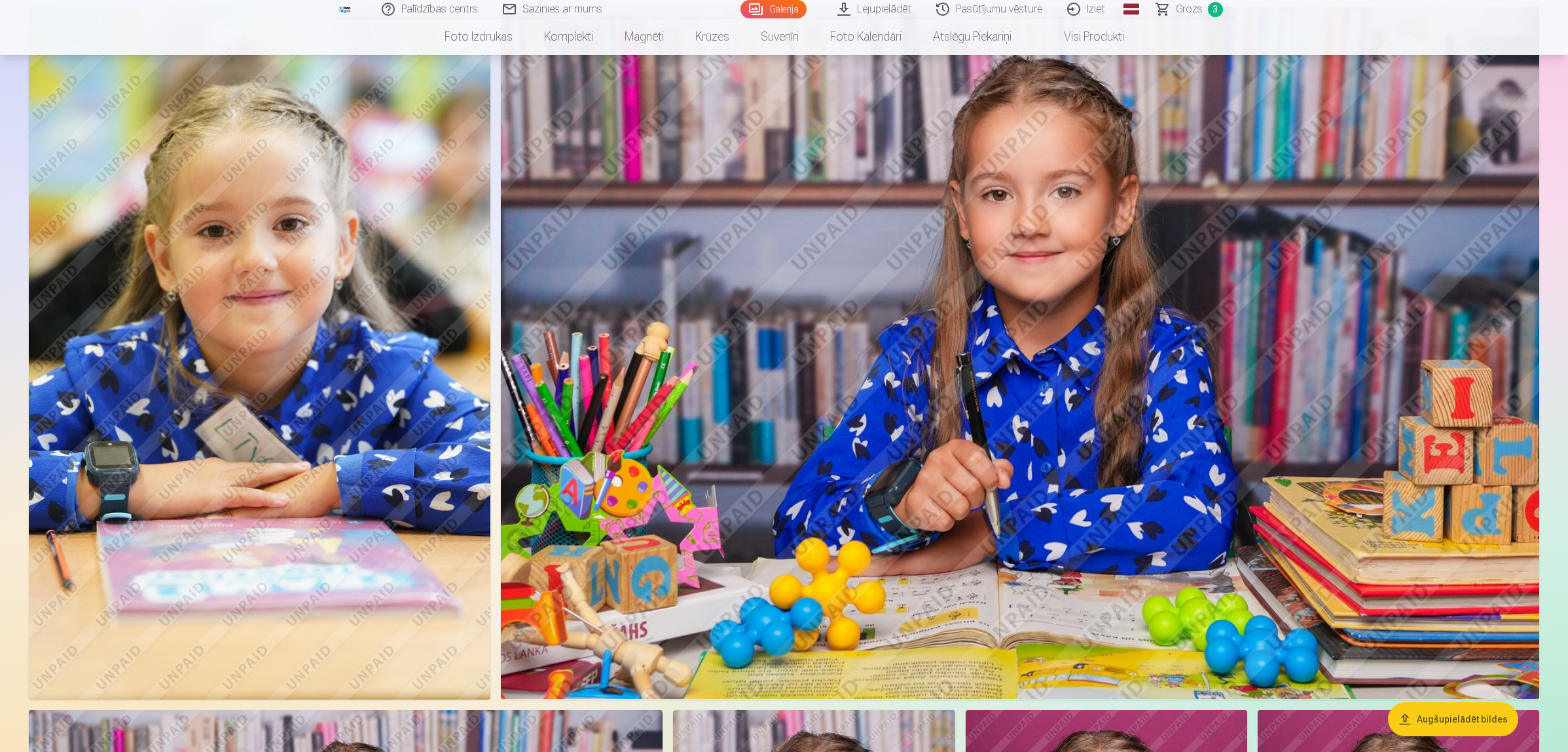
click at [1253, 486] on img at bounding box center [1020, 352] width 1038 height 692
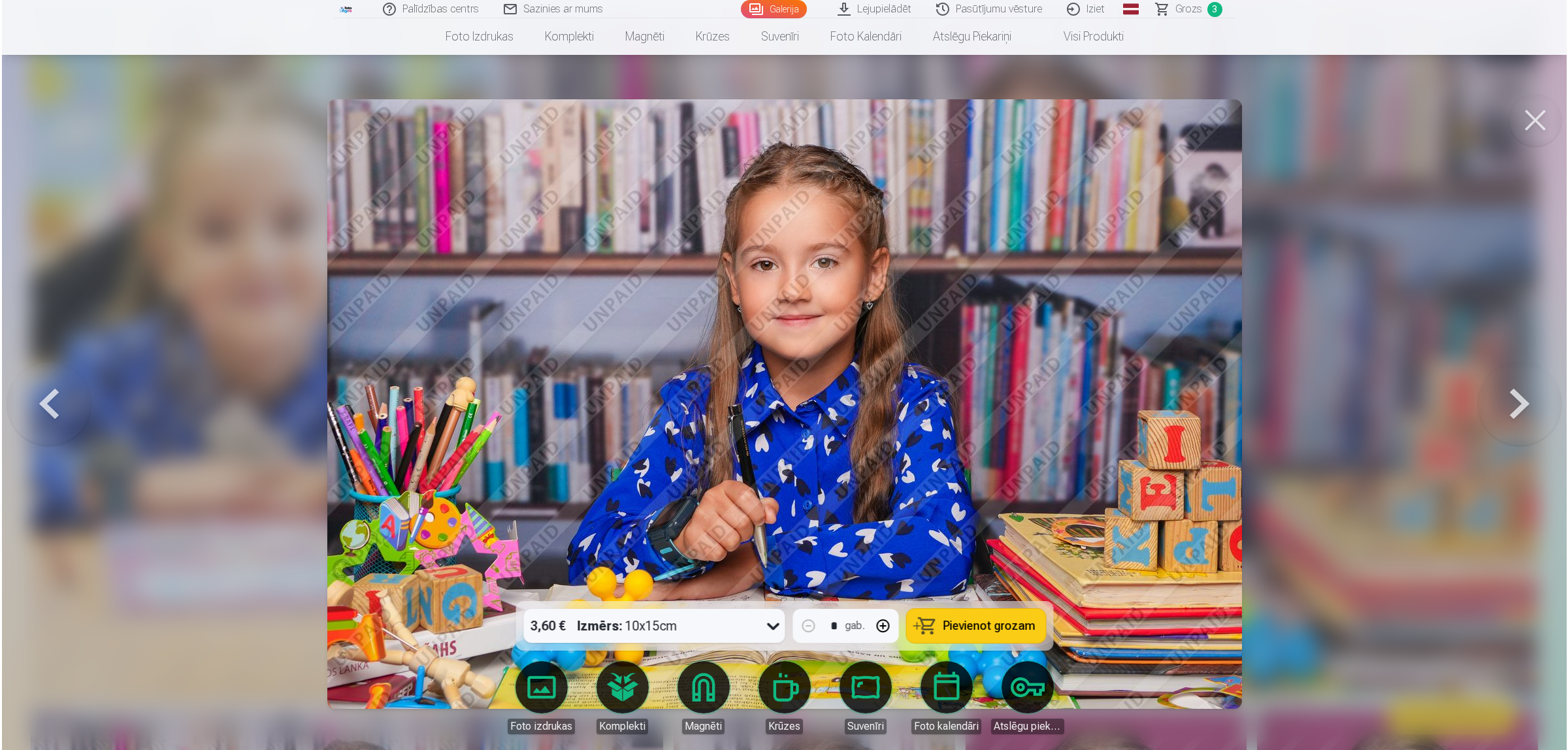
scroll to position [2127, 0]
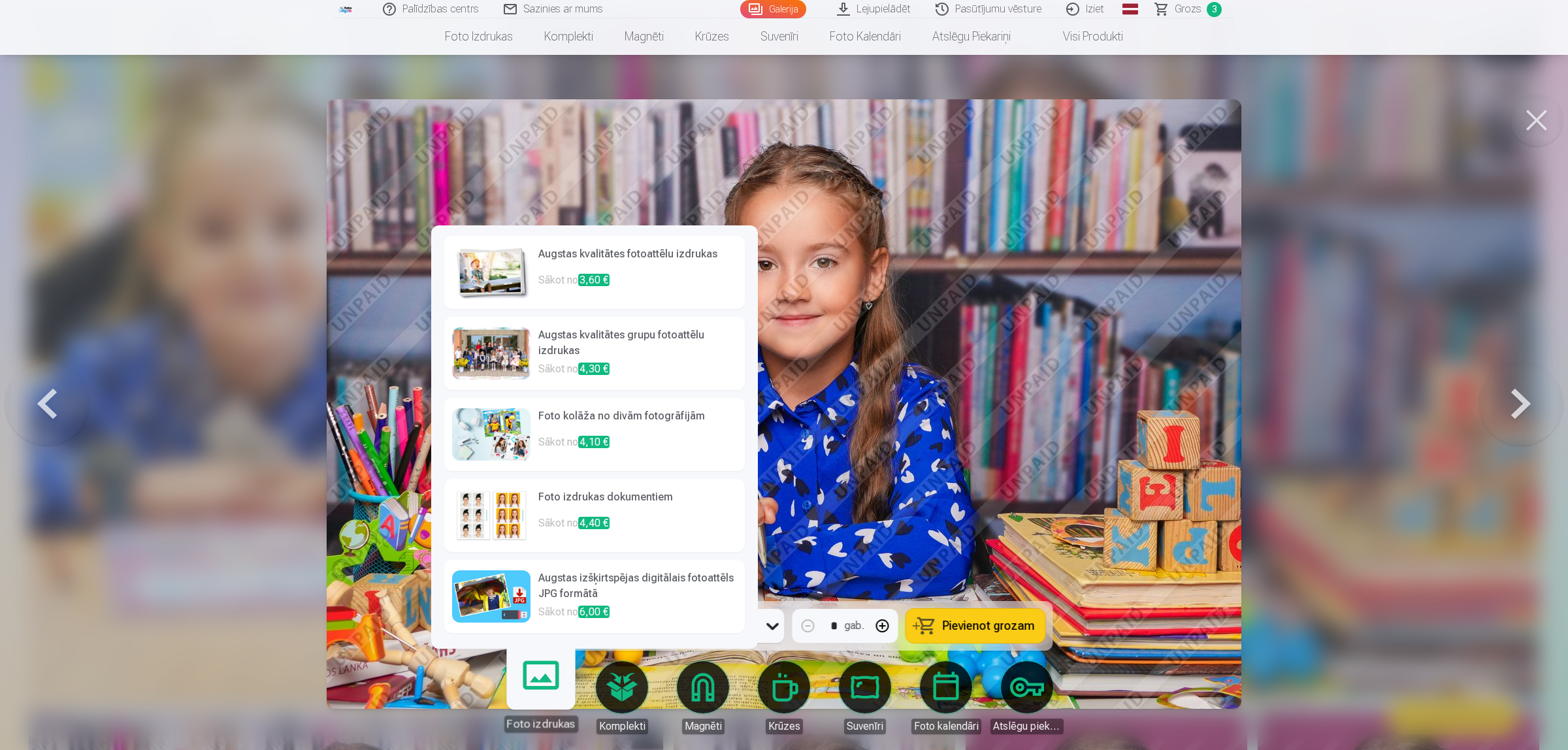
click at [541, 600] on link "Foto izdrukas" at bounding box center [541, 692] width 80 height 80
click at [635, 278] on p "Sākot no 3,60 €" at bounding box center [637, 285] width 199 height 26
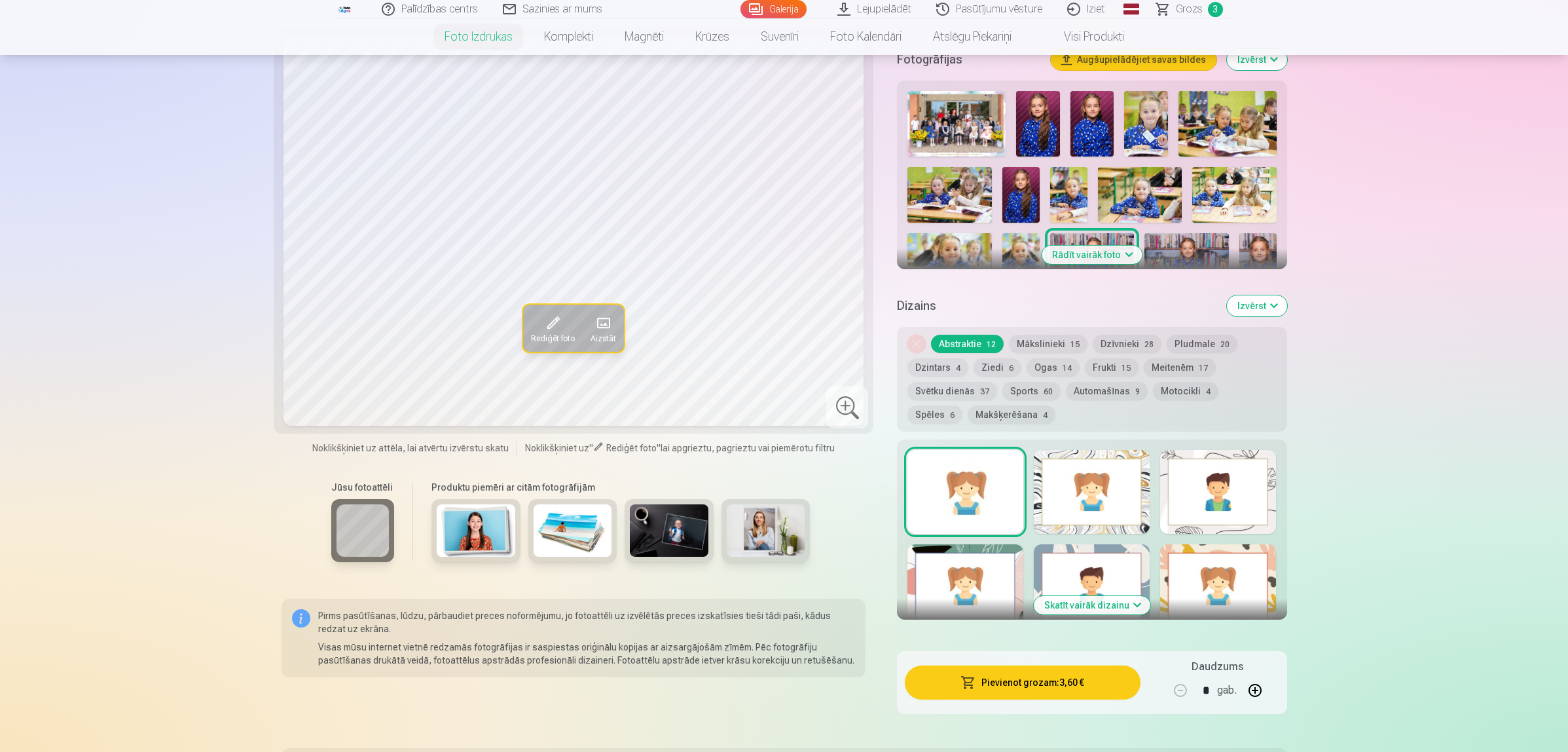
scroll to position [655, 0]
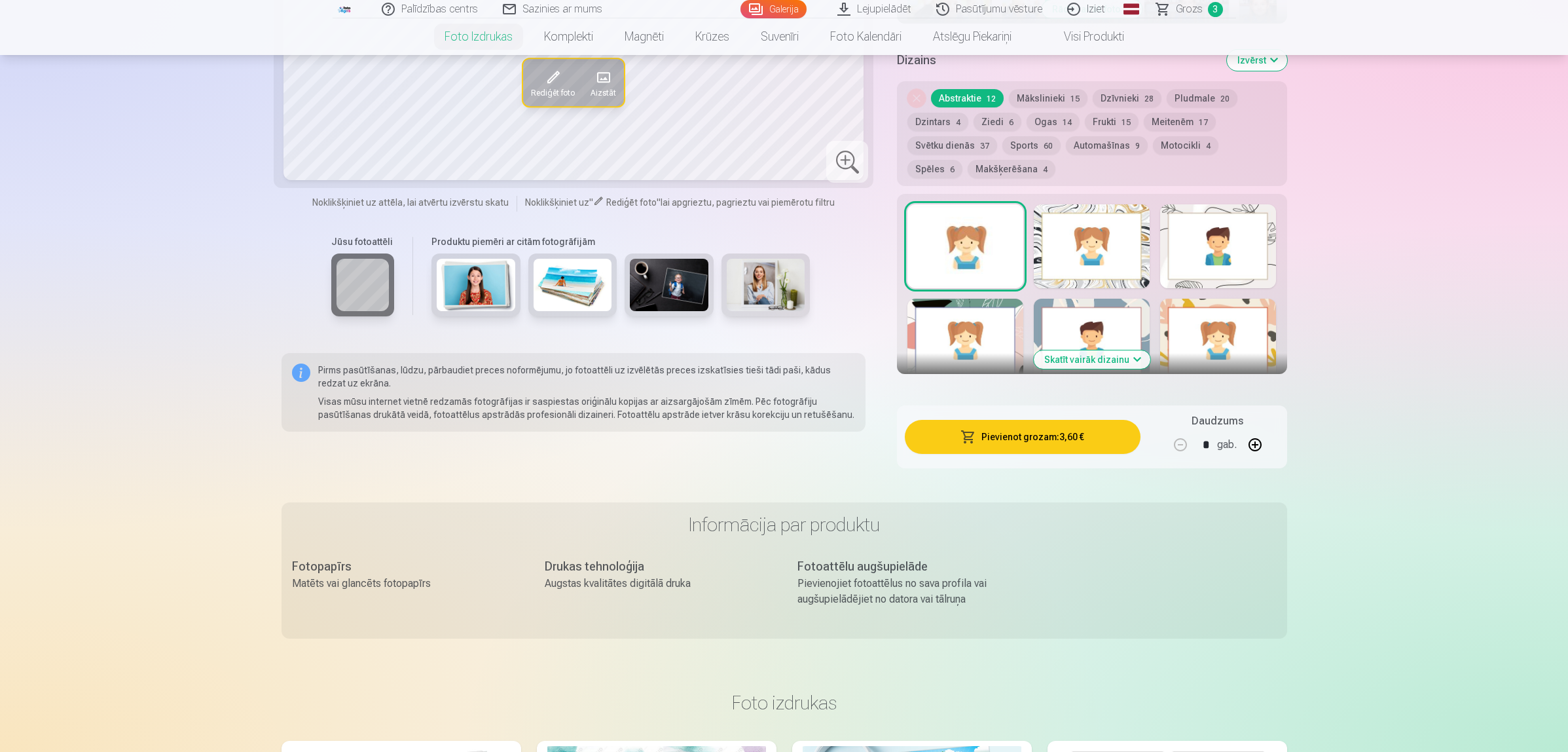
click at [1253, 443] on button "button" at bounding box center [1255, 445] width 31 height 31
type input "*"
click at [1083, 431] on button "Pievienot grozam : 7,20 €" at bounding box center [1022, 437] width 235 height 34
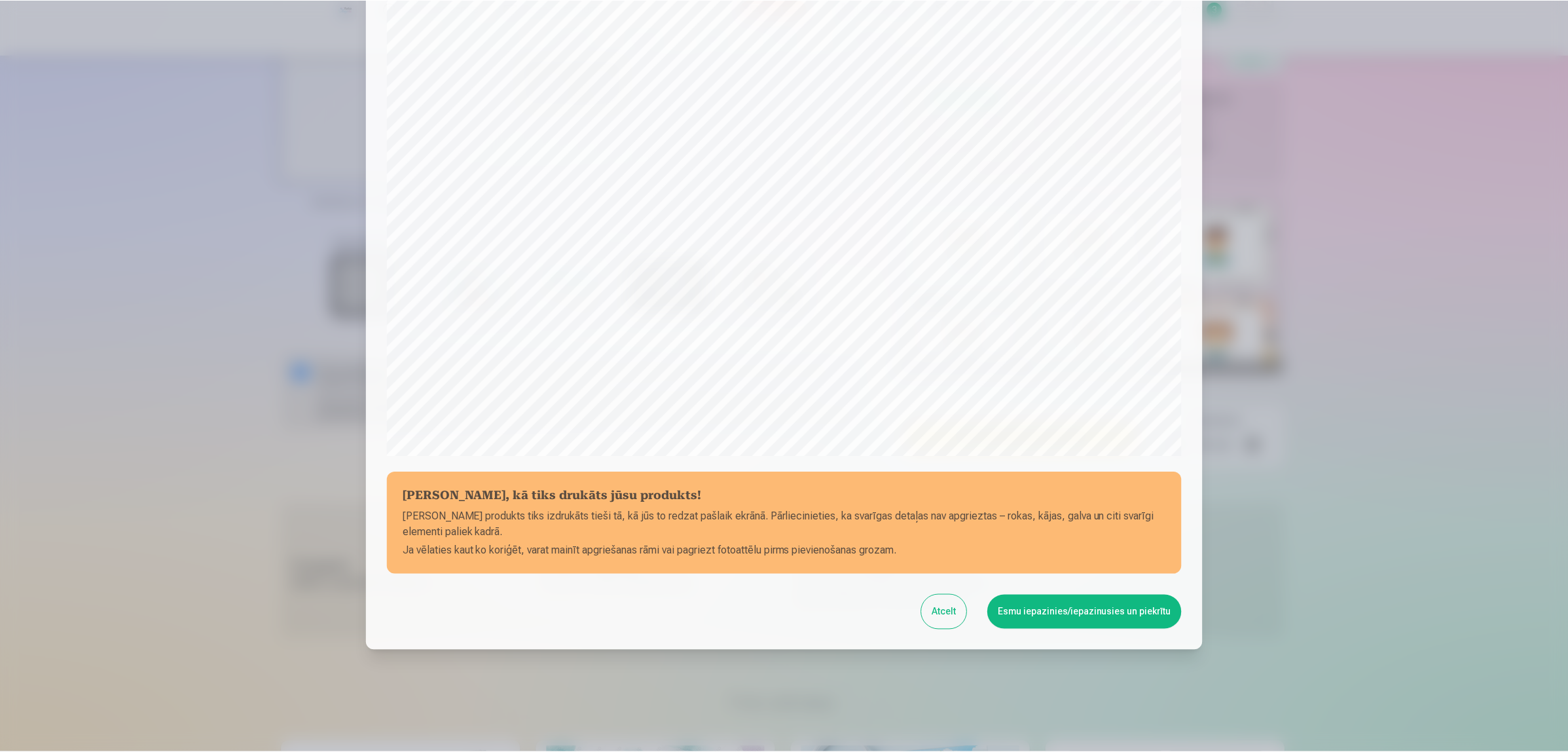
scroll to position [191, 0]
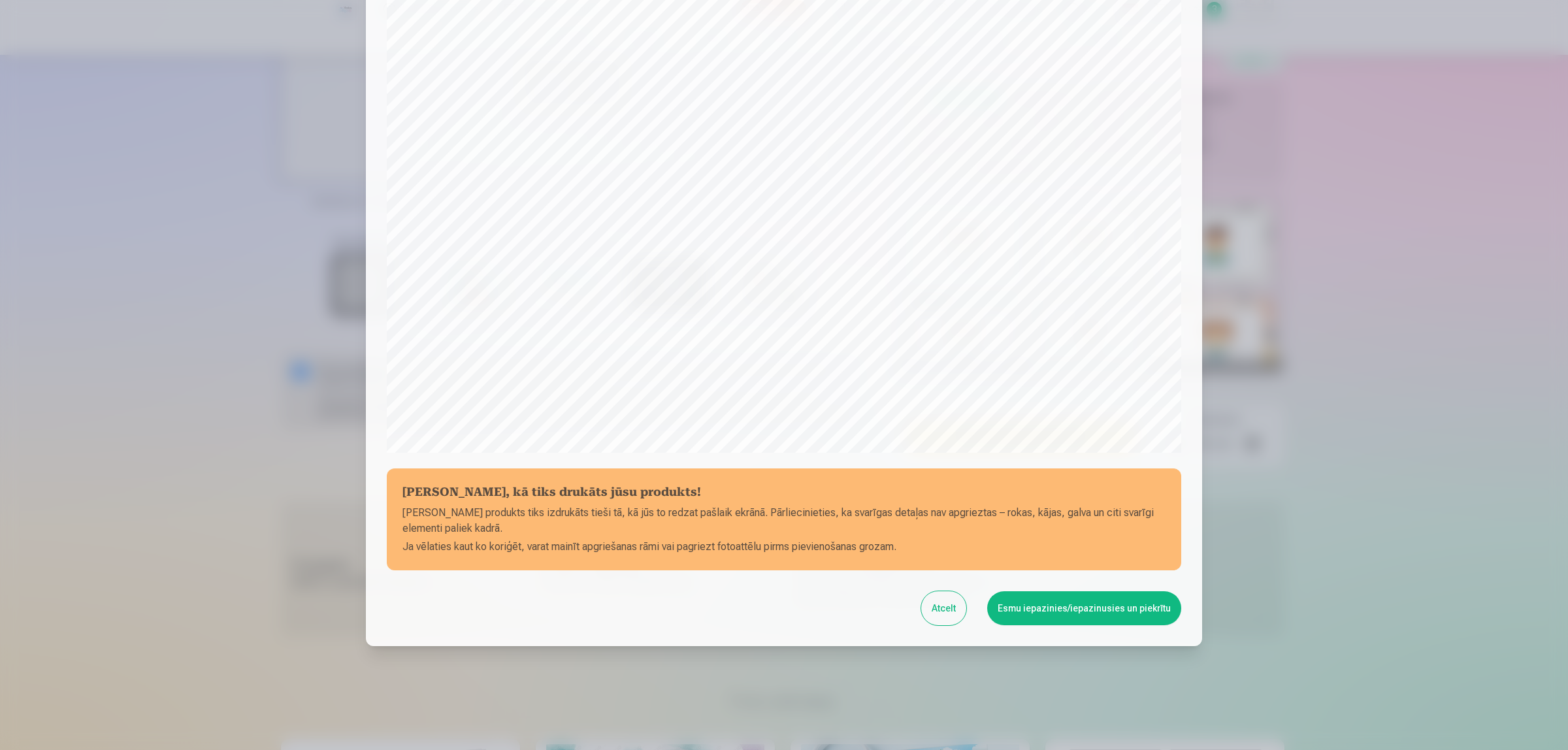
click at [1083, 600] on button "Esmu iepazinies/iepazinusies un piekrītu" at bounding box center [1084, 608] width 194 height 34
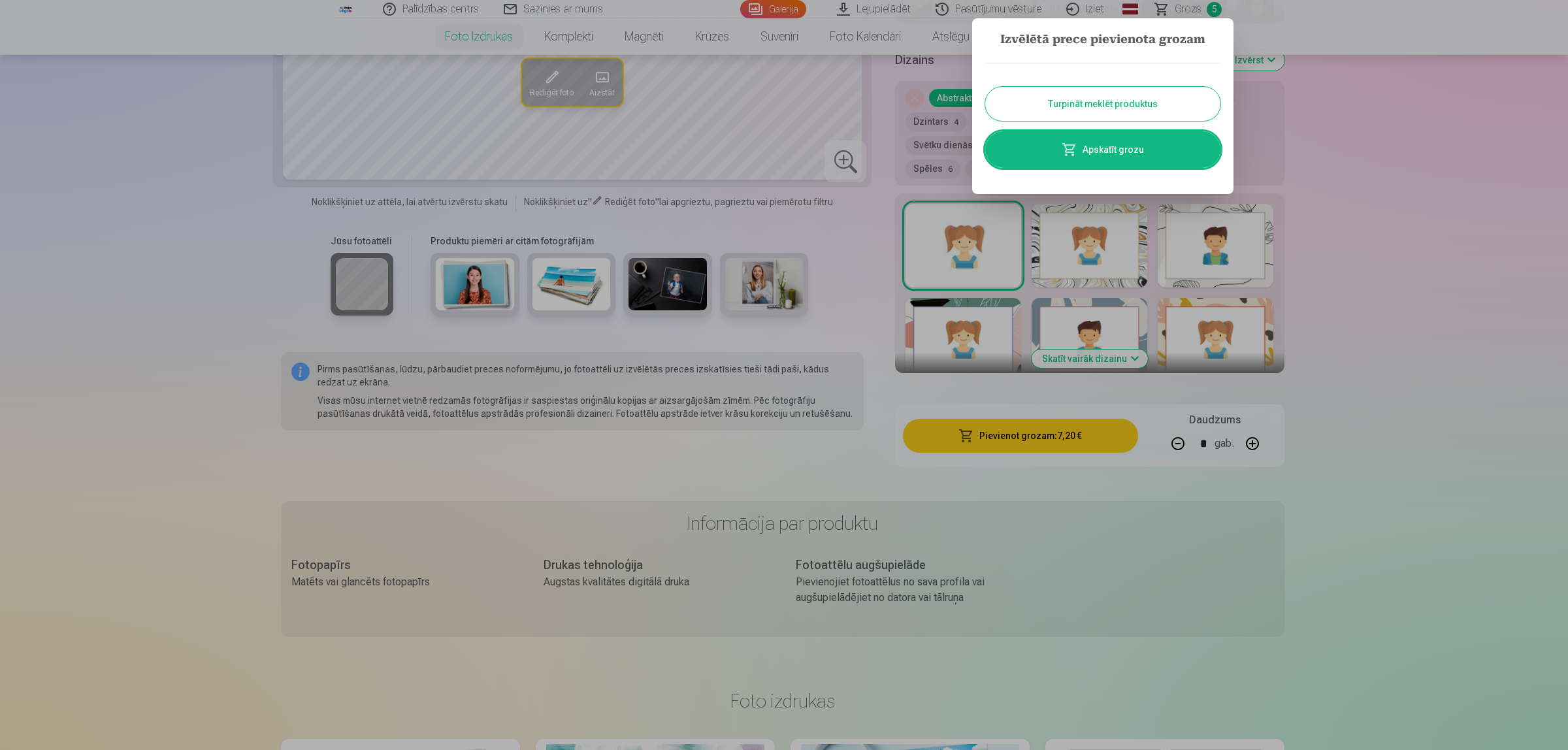
click at [1142, 105] on button "Turpināt meklēt produktus" at bounding box center [1103, 104] width 235 height 34
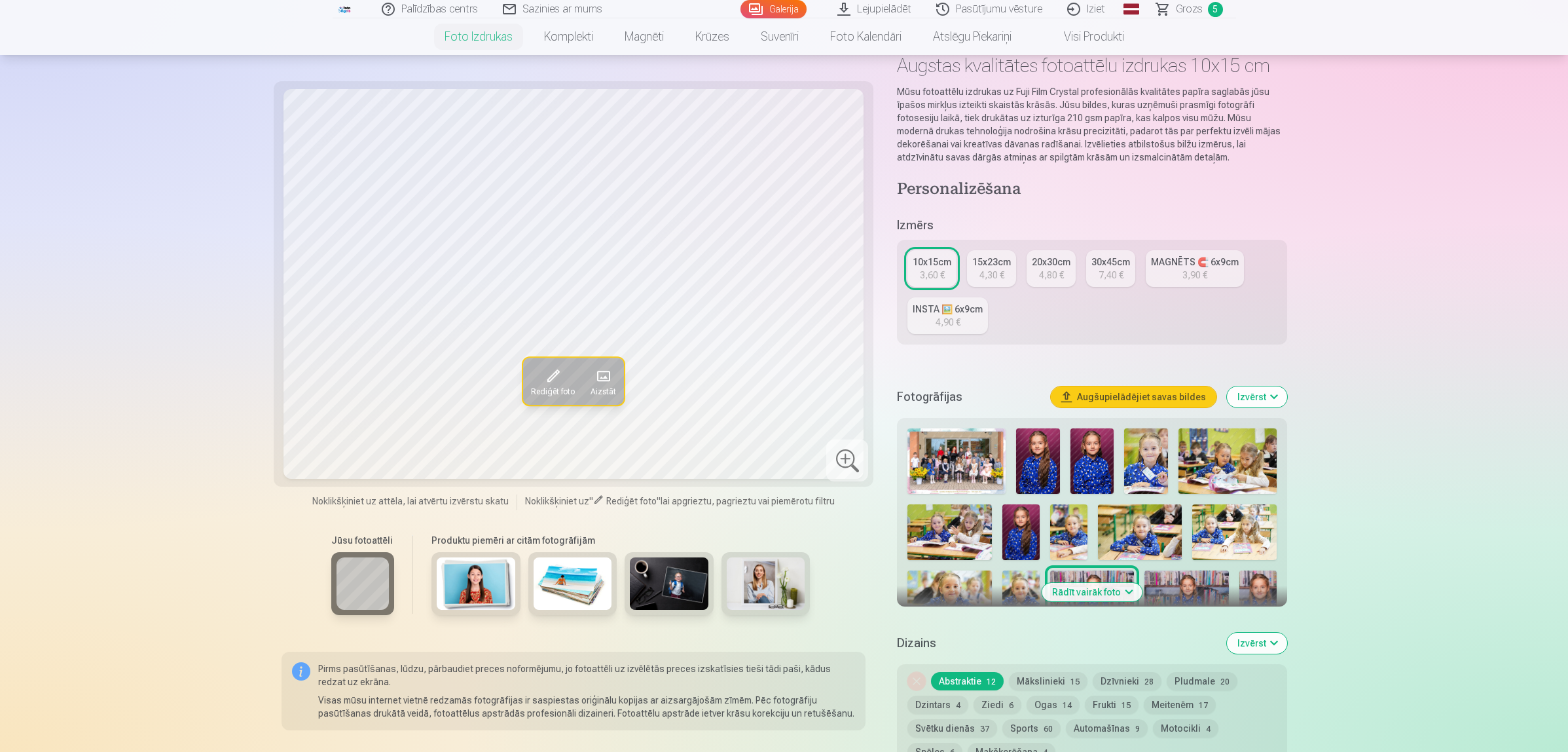
scroll to position [0, 0]
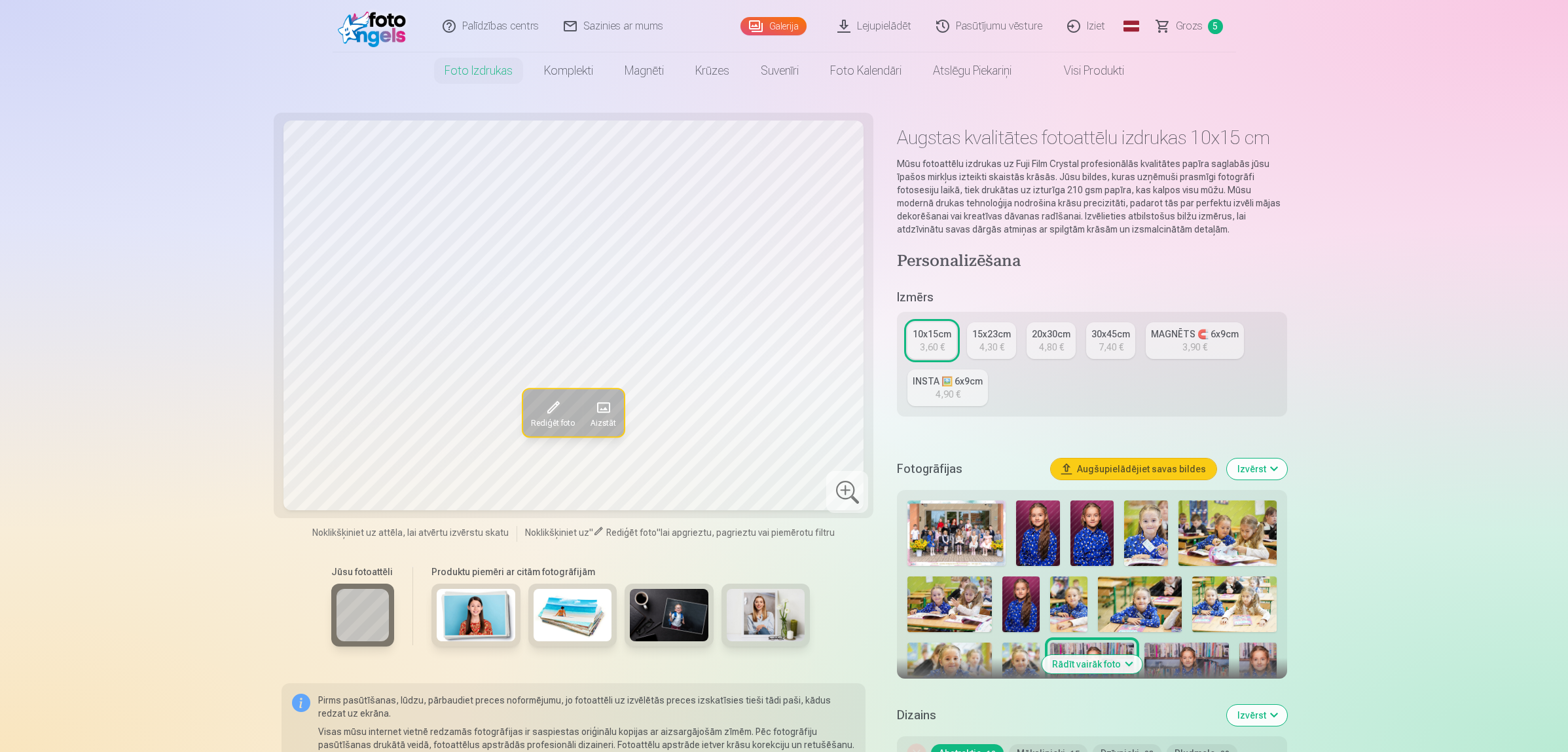
click at [792, 22] on link "Galerija" at bounding box center [774, 26] width 66 height 18
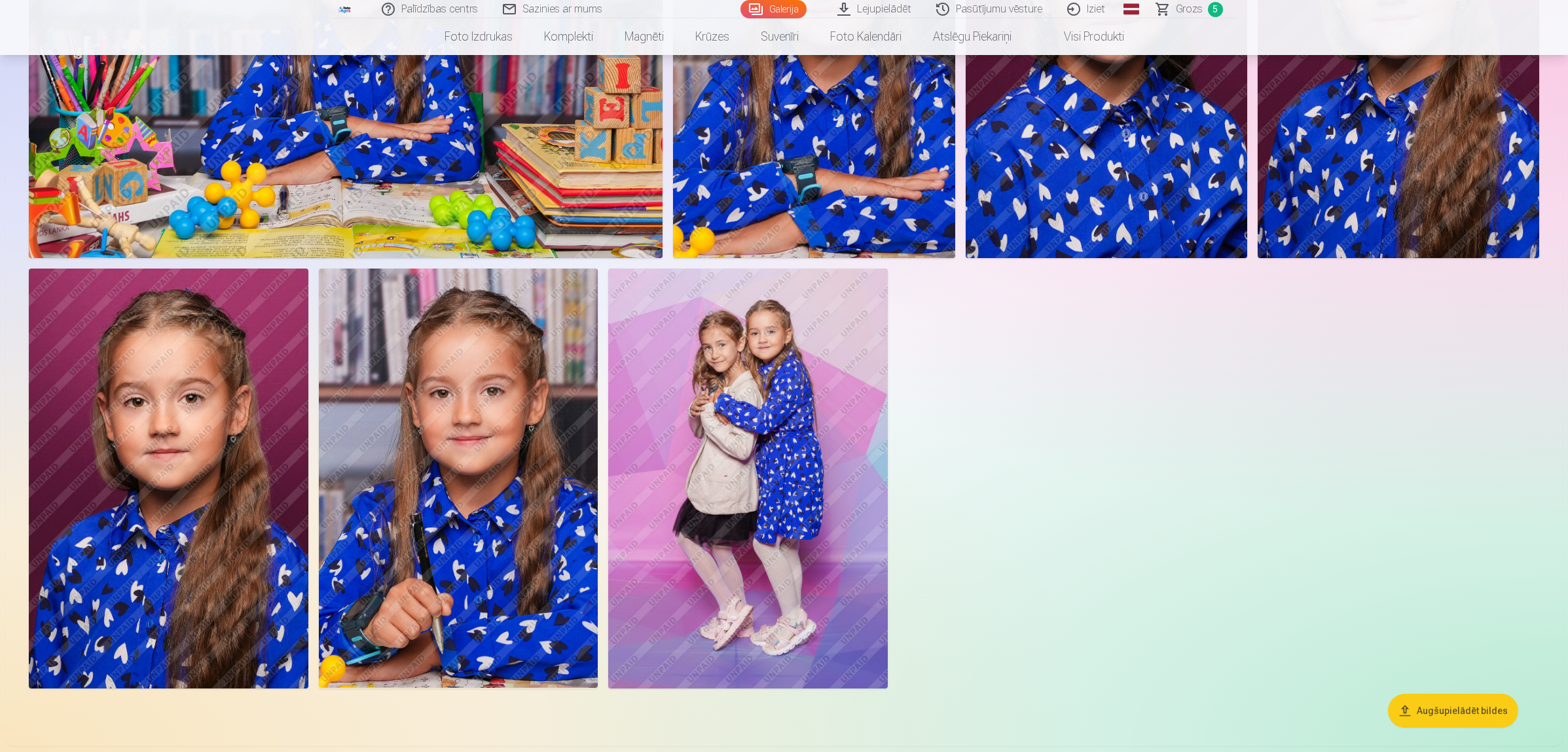
scroll to position [3028, 0]
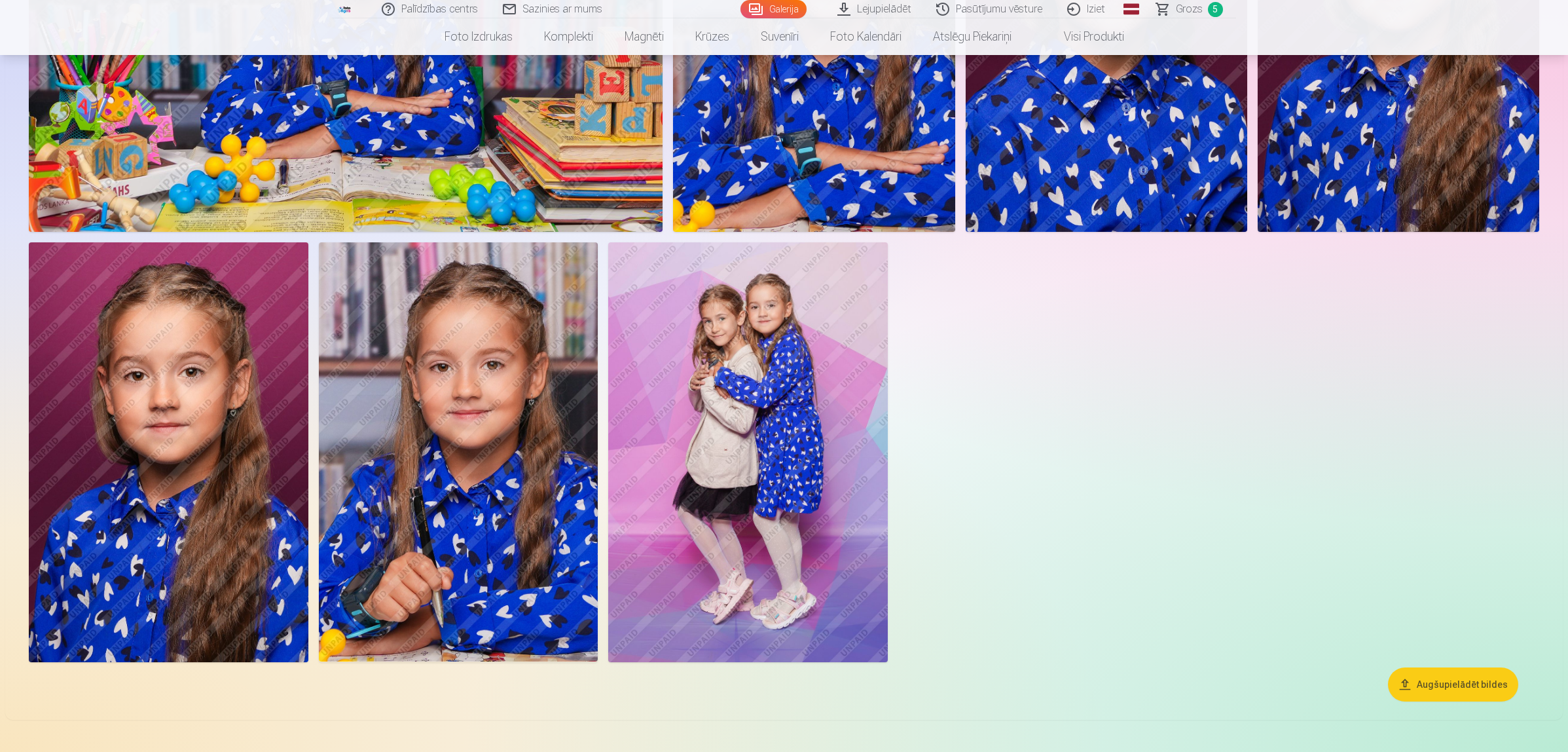
click at [791, 465] on img at bounding box center [748, 452] width 280 height 419
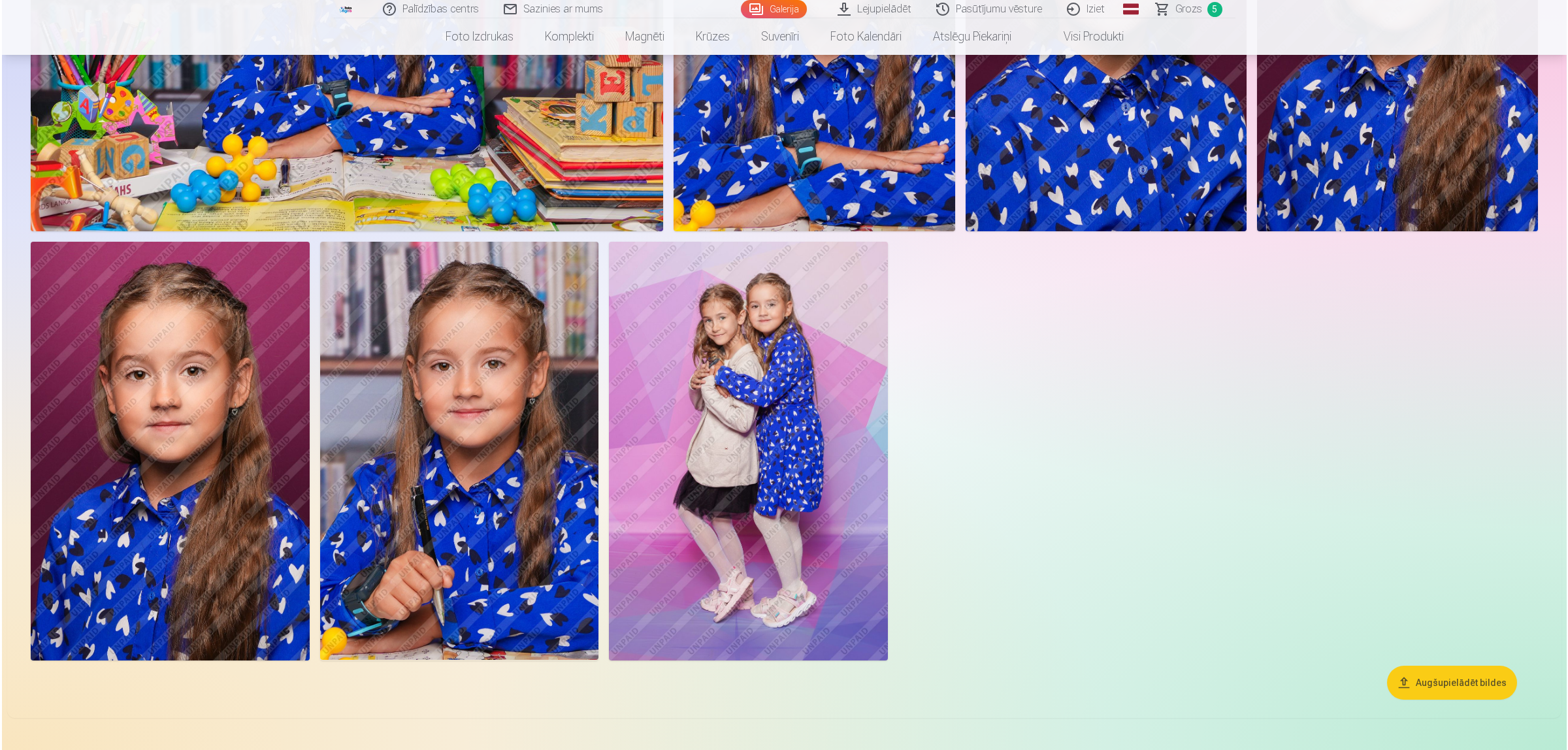
scroll to position [3026, 0]
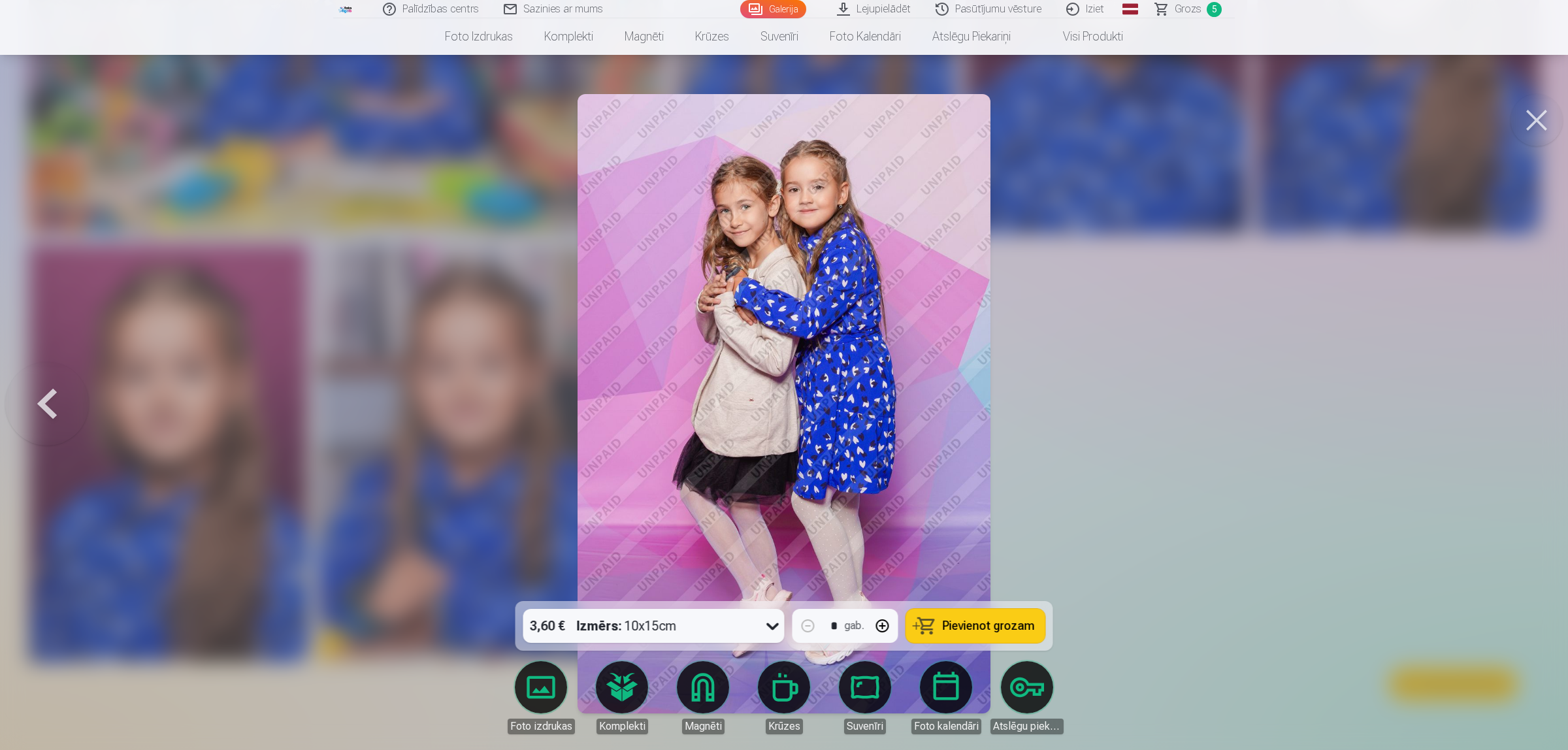
click at [976, 600] on span "Pievienot grozam" at bounding box center [988, 625] width 92 height 12
click at [1250, 116] on button at bounding box center [1536, 120] width 52 height 52
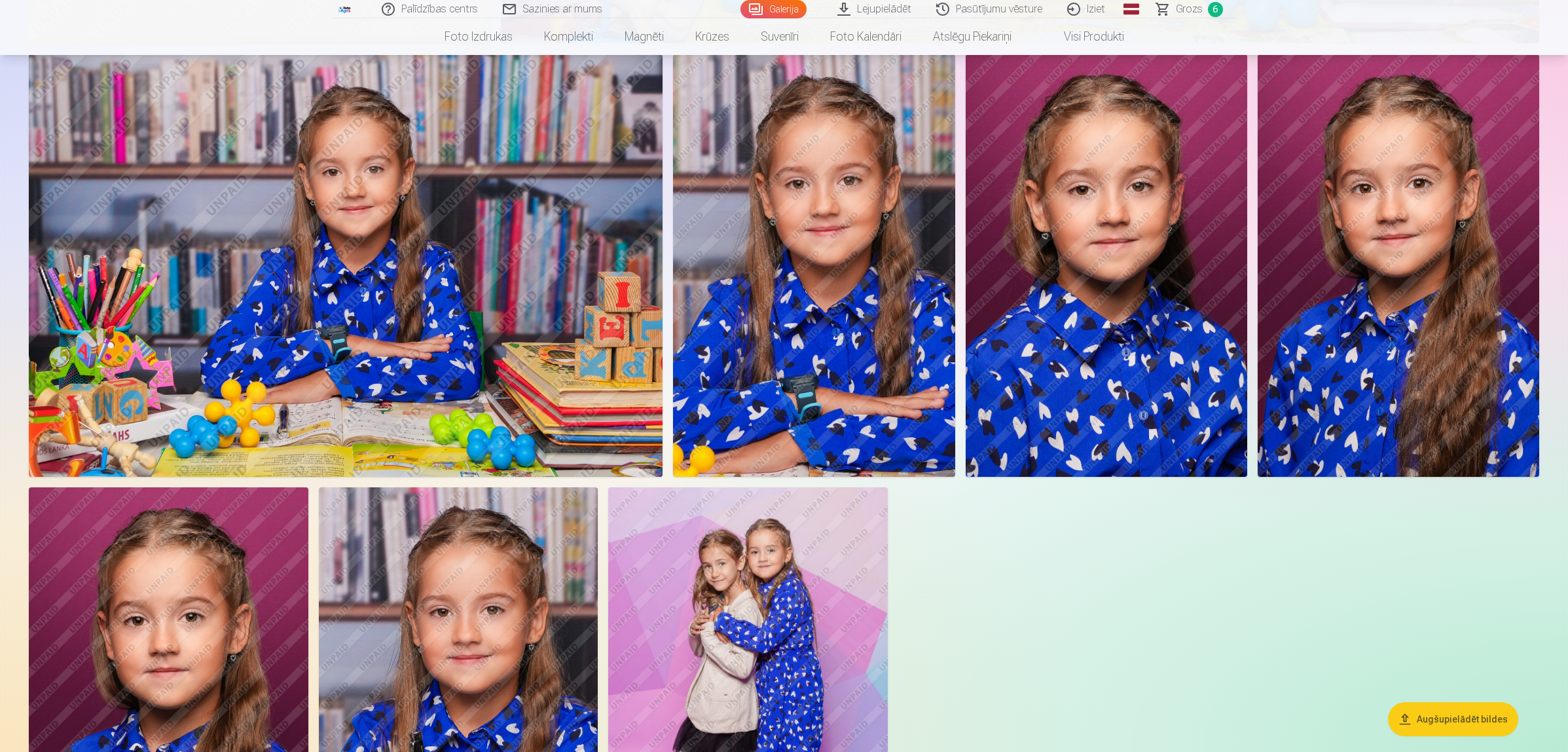
scroll to position [2783, 0]
click at [1253, 322] on img at bounding box center [1398, 266] width 281 height 423
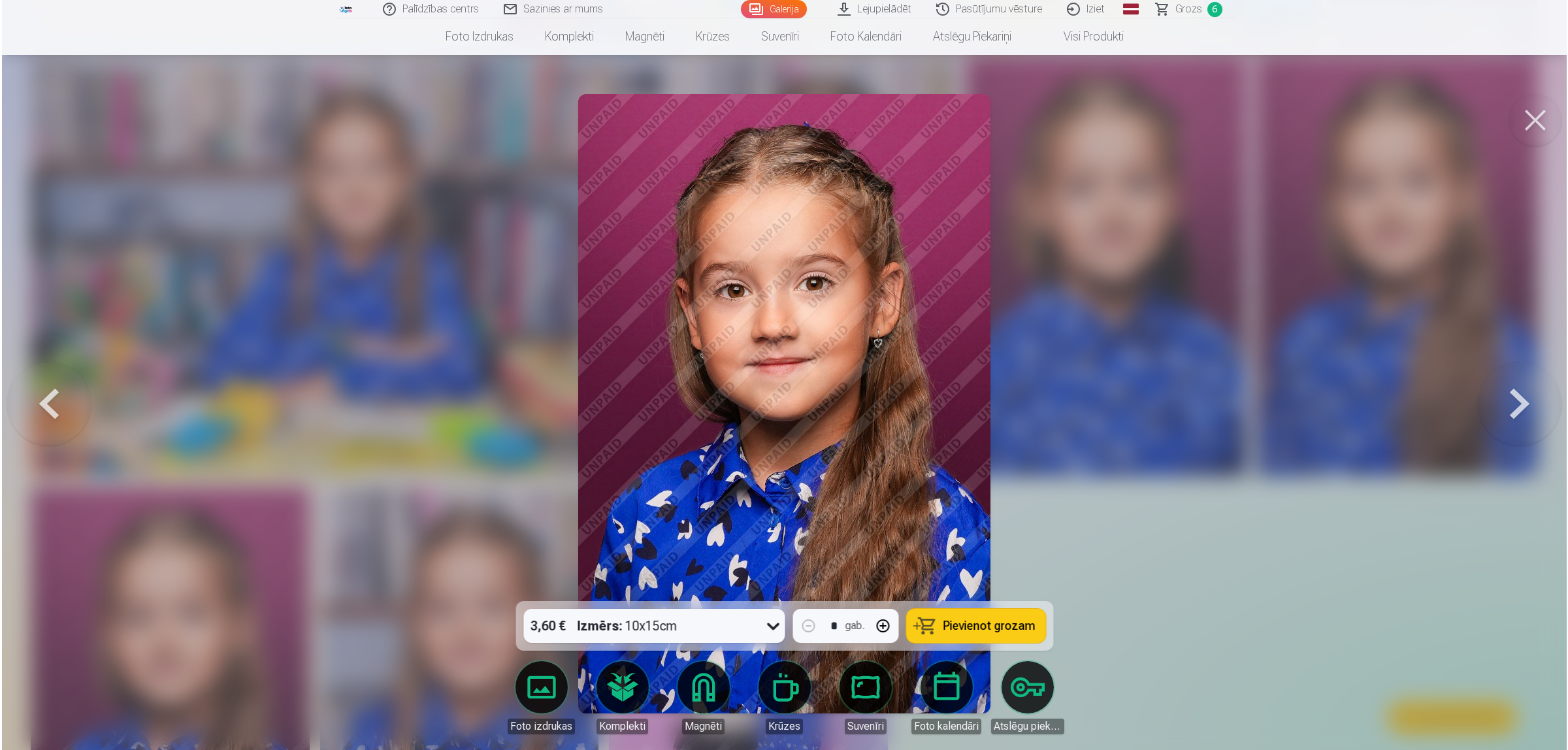
scroll to position [2779, 0]
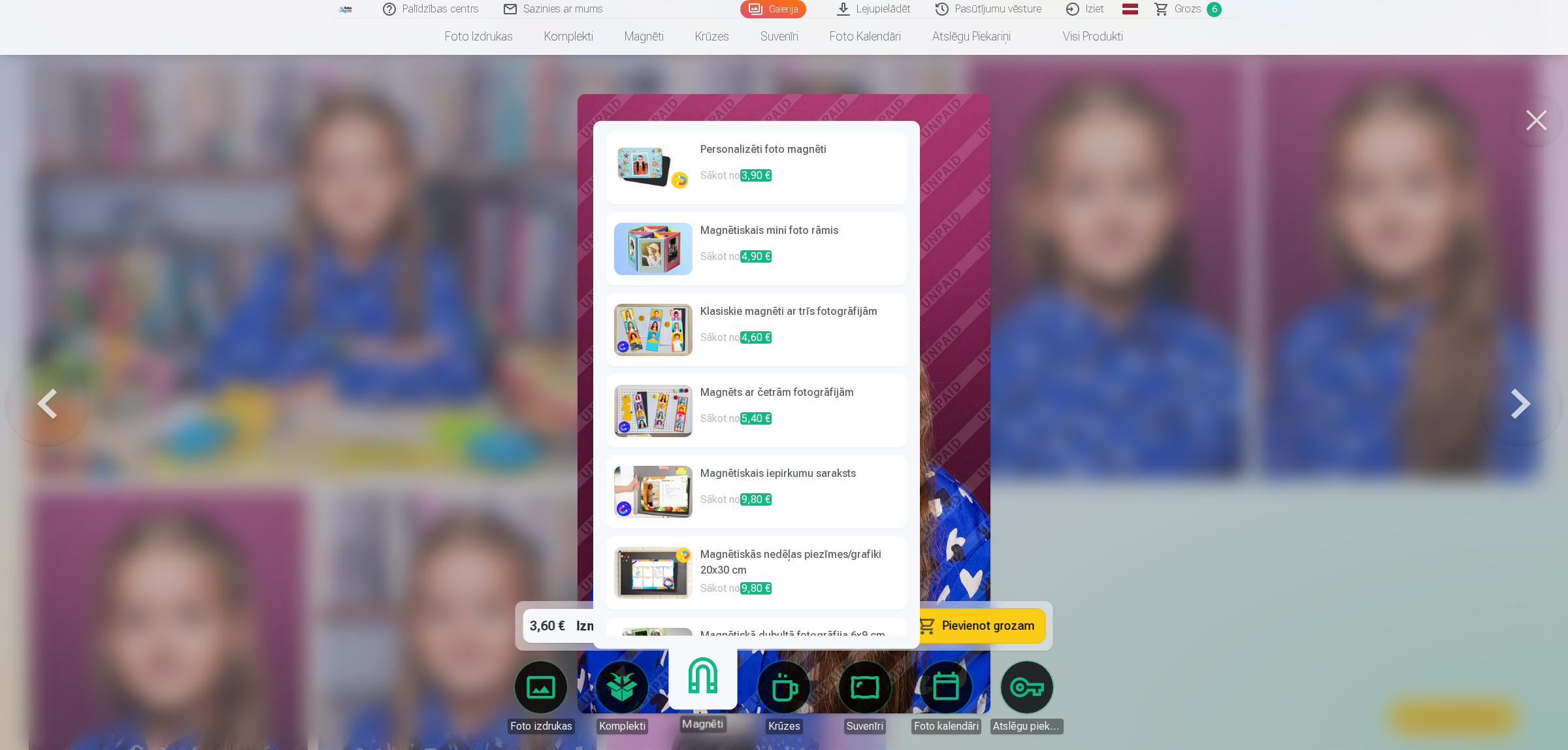
click at [798, 168] on p "Sākot no 3,90 €" at bounding box center [800, 180] width 199 height 26
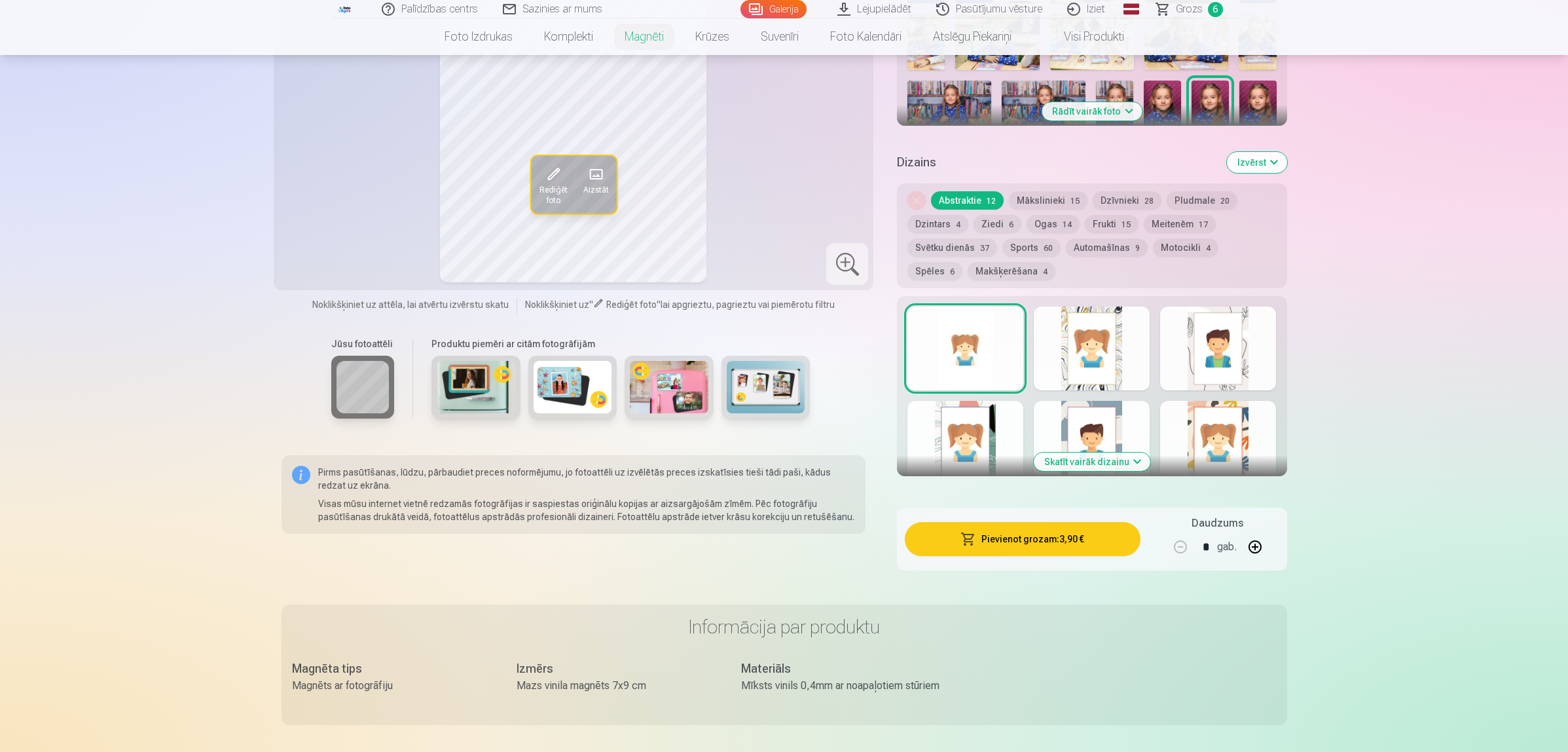
scroll to position [736, 0]
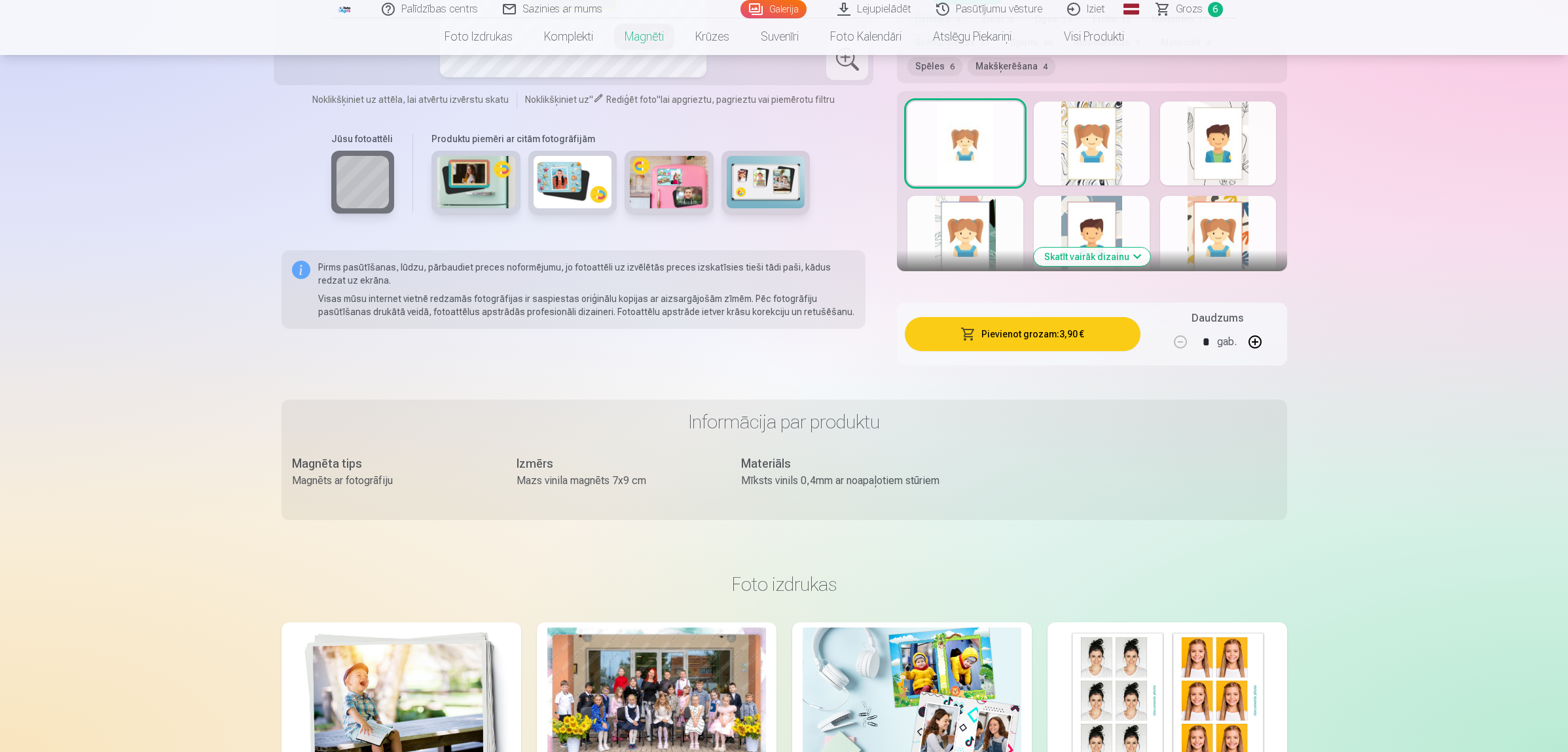
click at [1253, 326] on button "button" at bounding box center [1255, 341] width 31 height 31
type input "*"
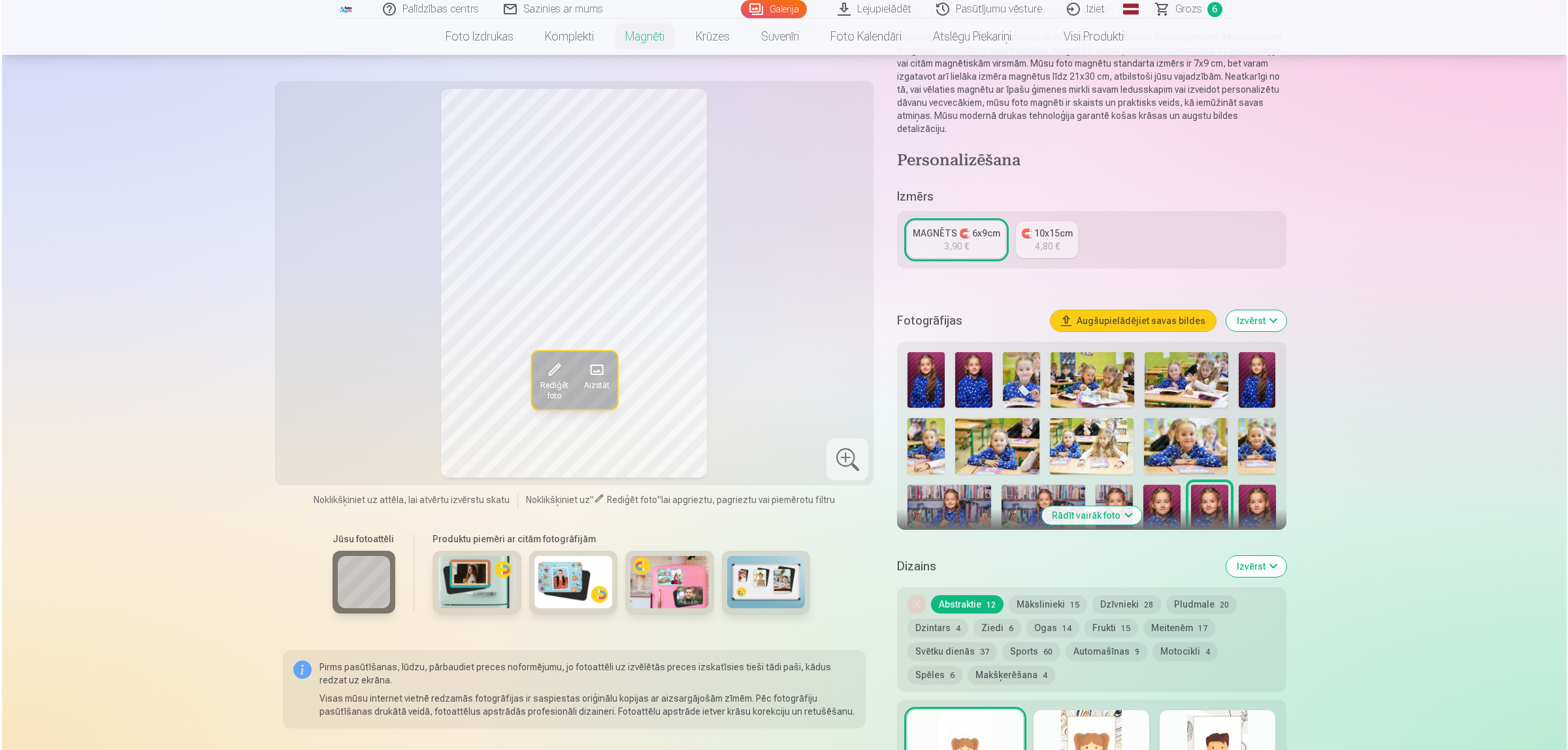
scroll to position [326, 0]
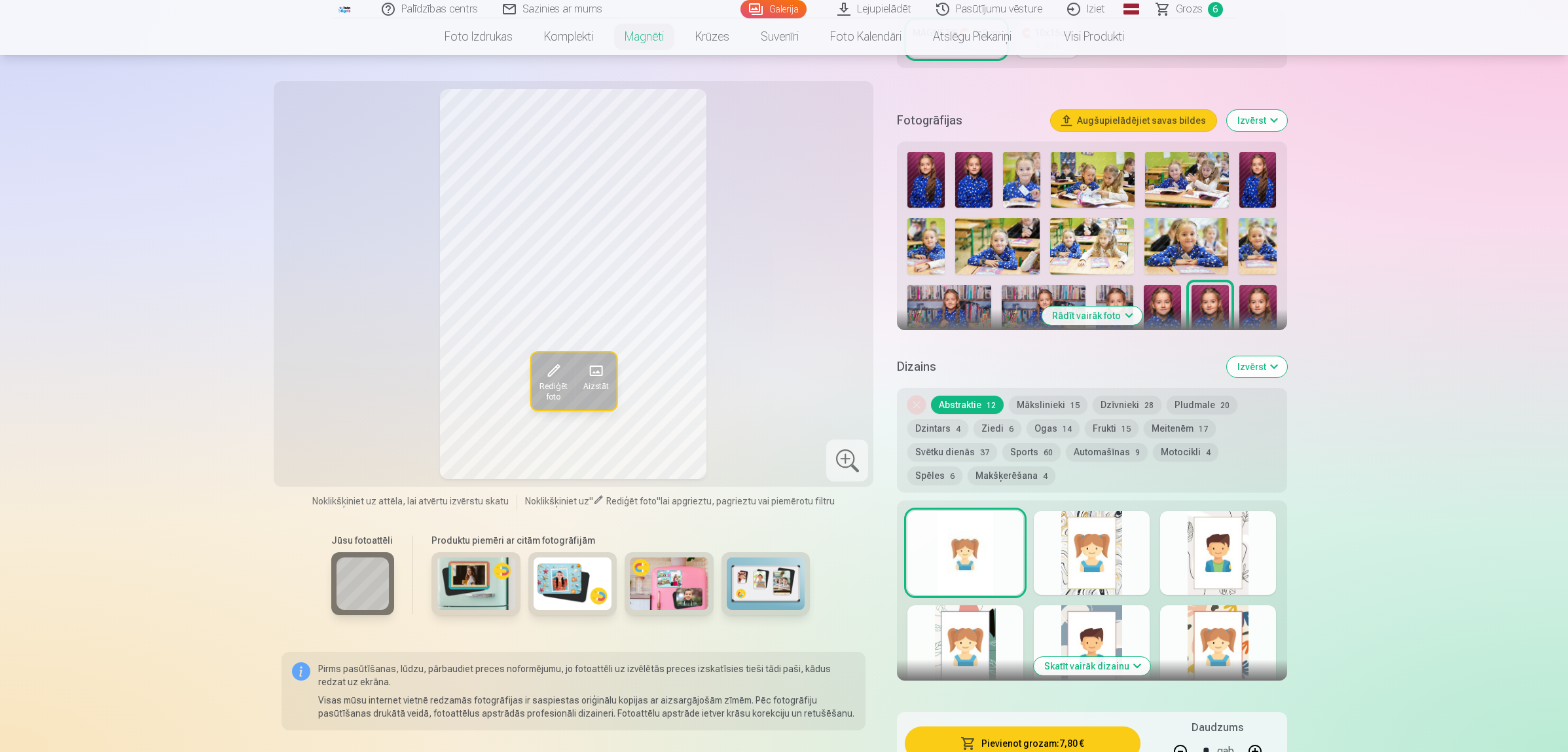
click at [1031, 601] on button "Pievienot grozam : 7,80 €" at bounding box center [1022, 744] width 235 height 34
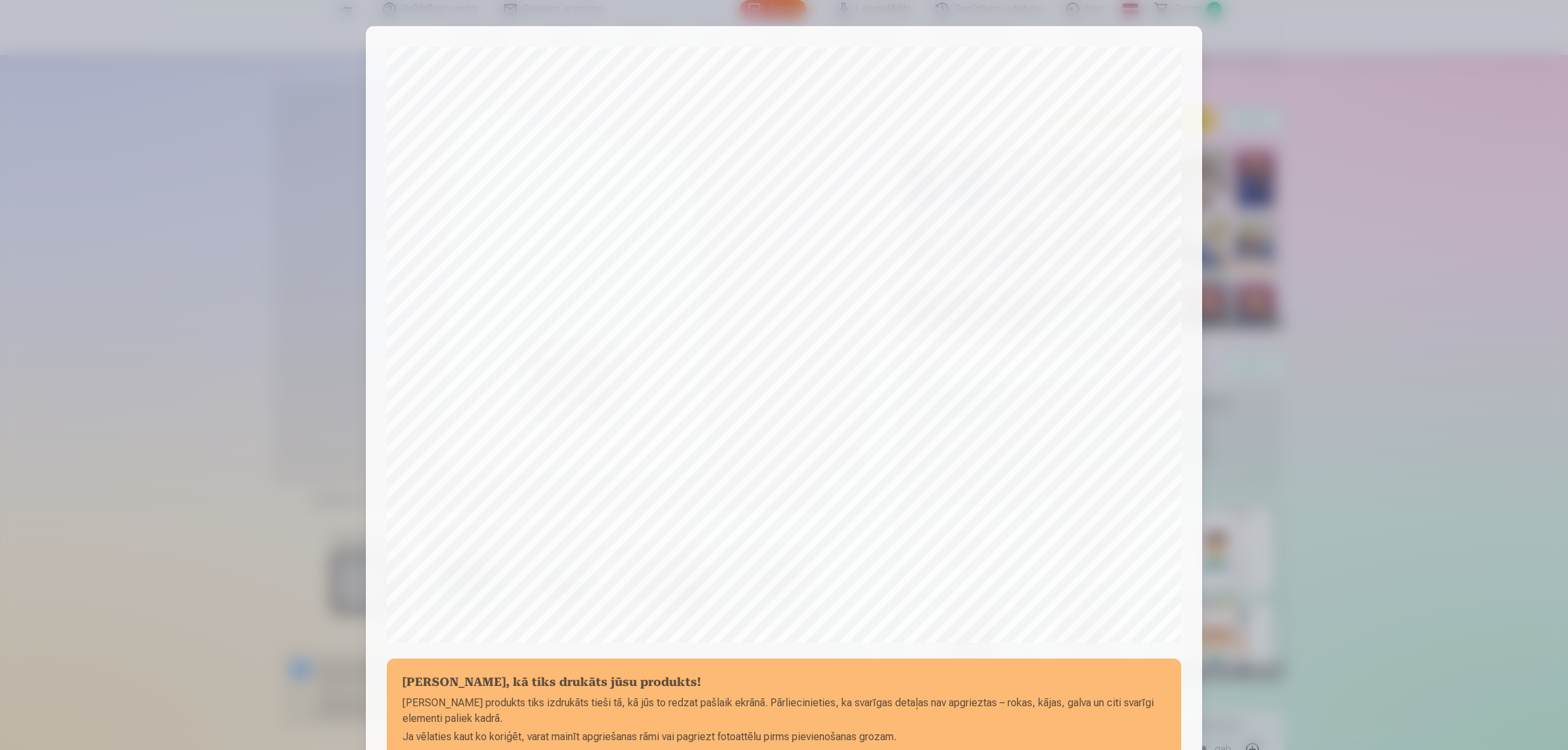
scroll to position [190, 0]
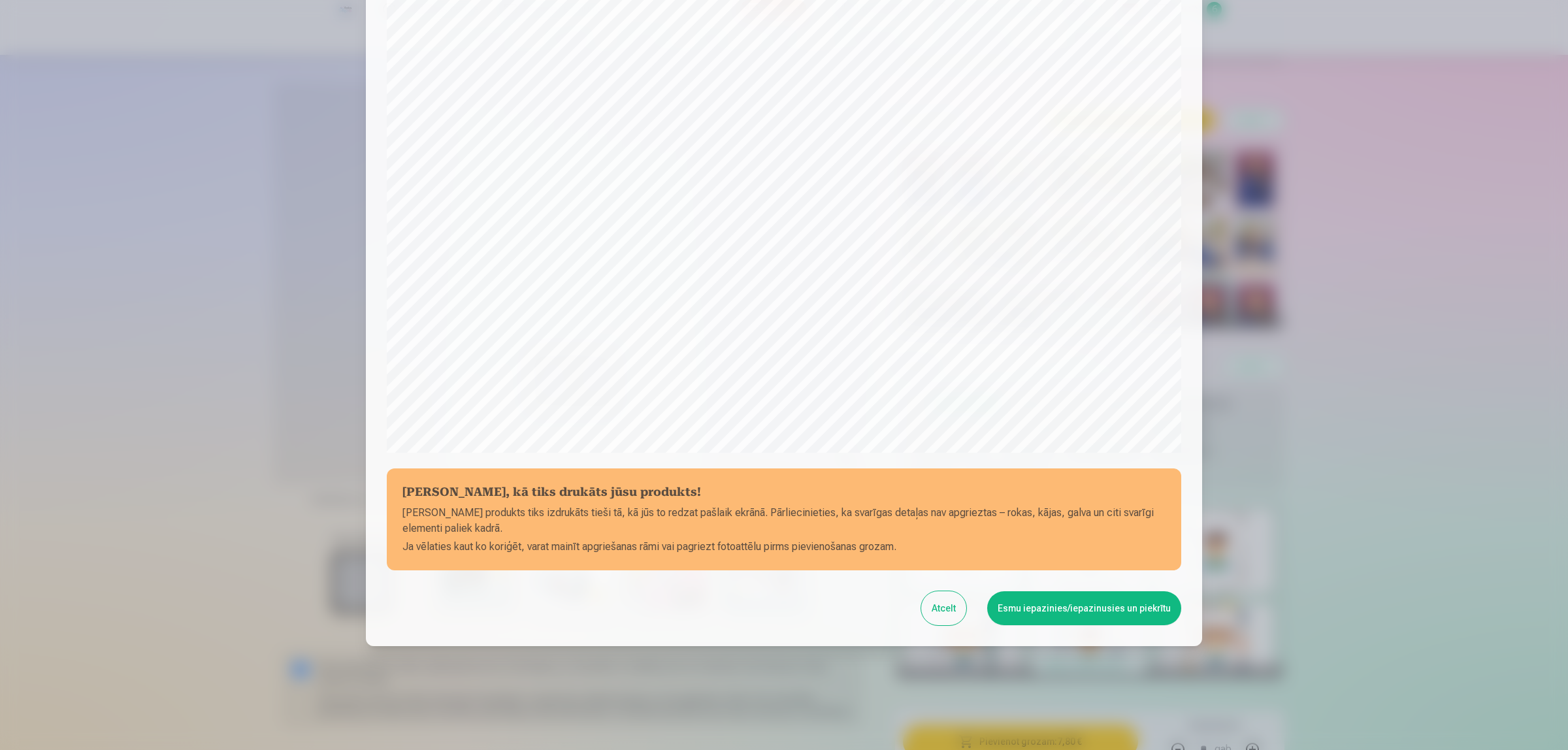
click at [1086, 600] on button "Esmu iepazinies/iepazinusies un piekrītu" at bounding box center [1084, 608] width 194 height 34
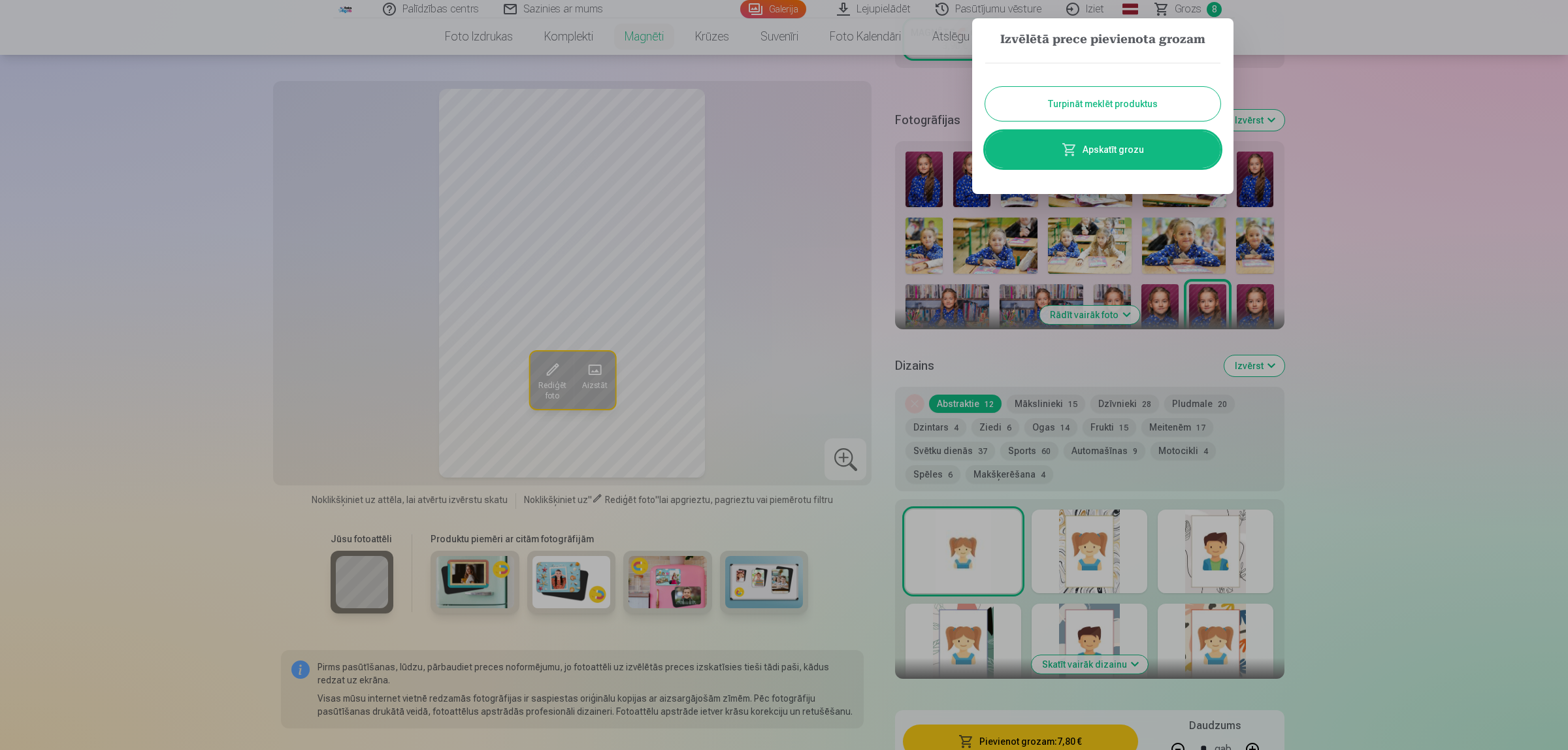
click at [1121, 149] on link "Apskatīt grozu" at bounding box center [1103, 149] width 235 height 37
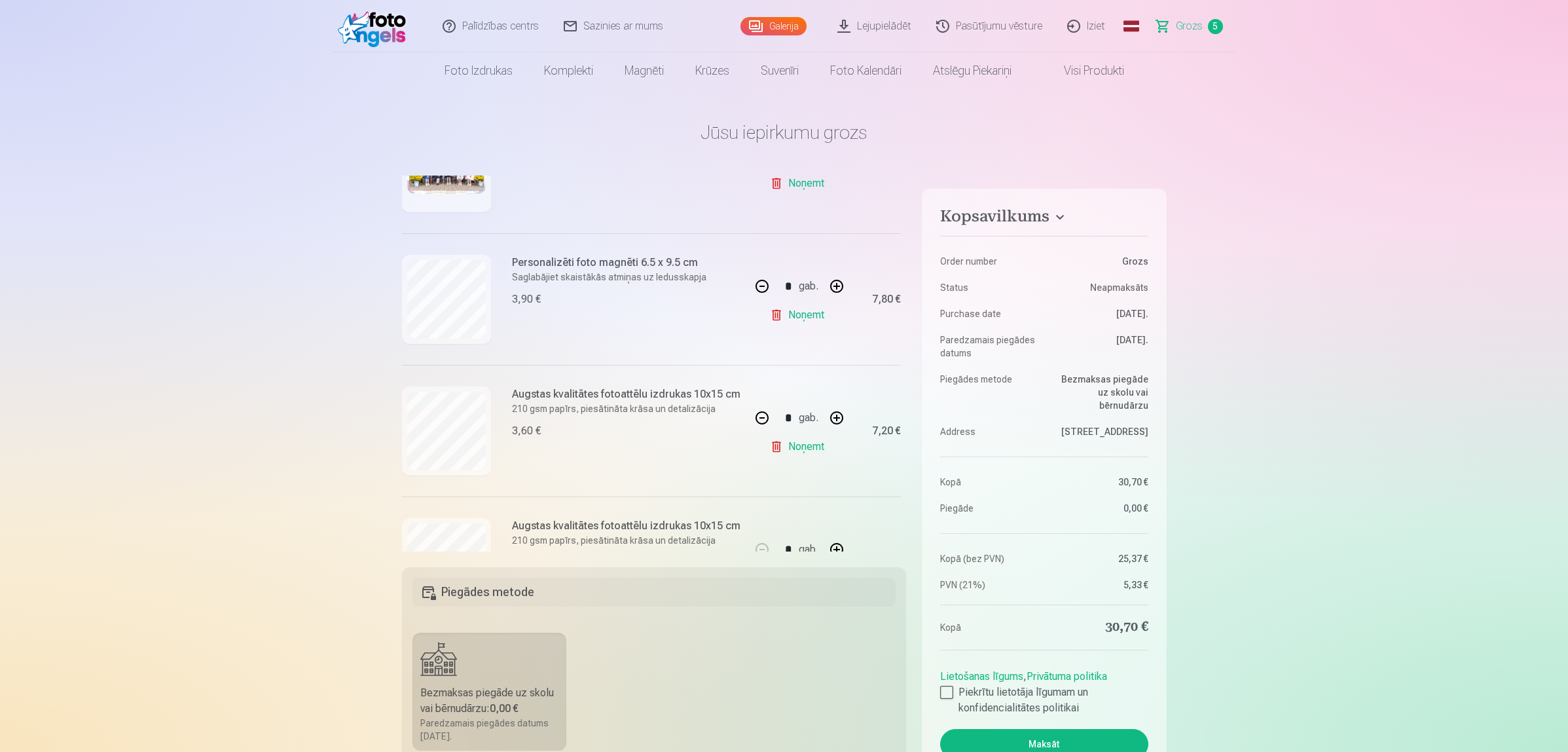
scroll to position [187, 0]
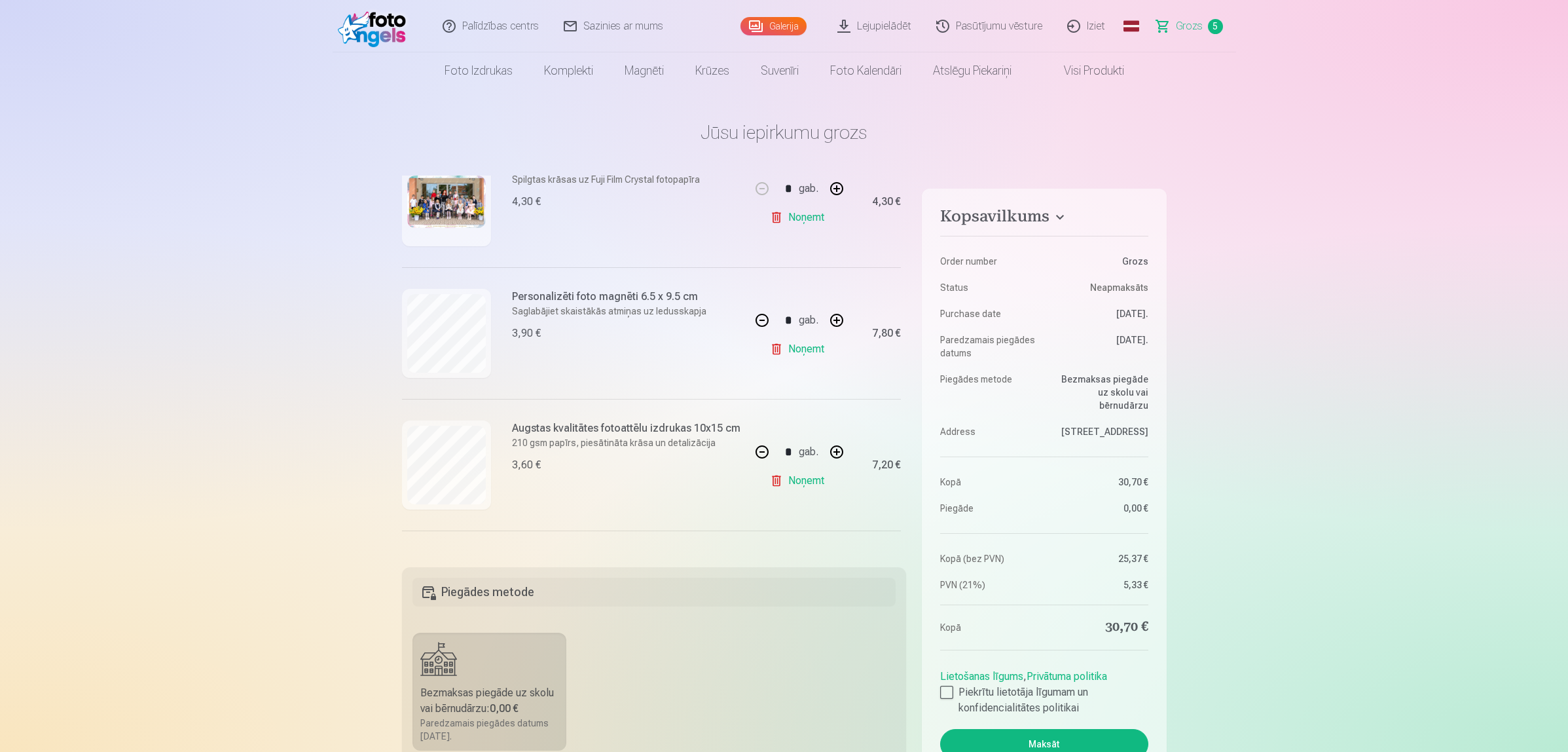
click at [788, 351] on link "Noņemt" at bounding box center [800, 348] width 59 height 26
type input "*"
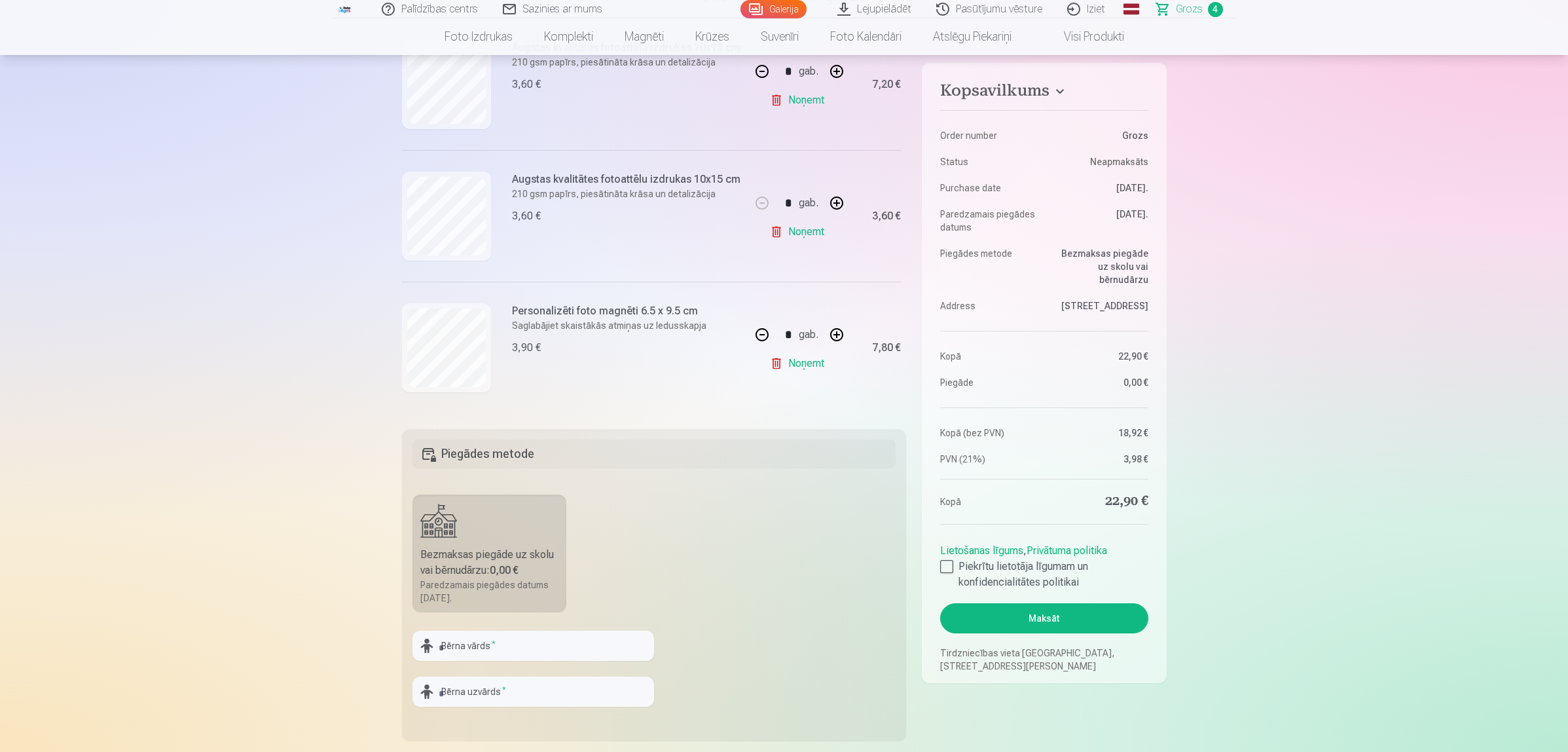
scroll to position [164, 0]
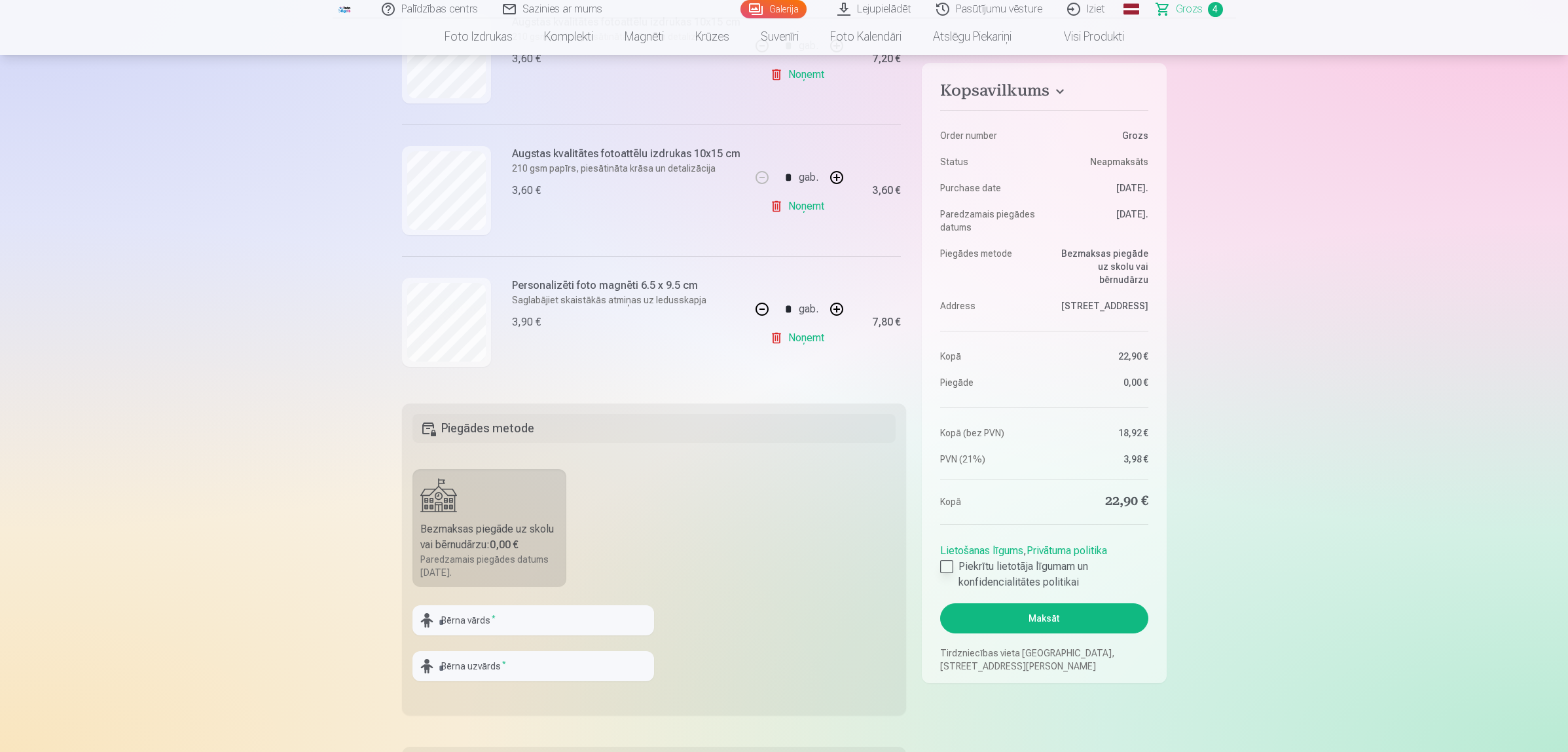
click at [943, 566] on div at bounding box center [946, 566] width 13 height 13
click at [512, 601] on input "text" at bounding box center [534, 620] width 242 height 30
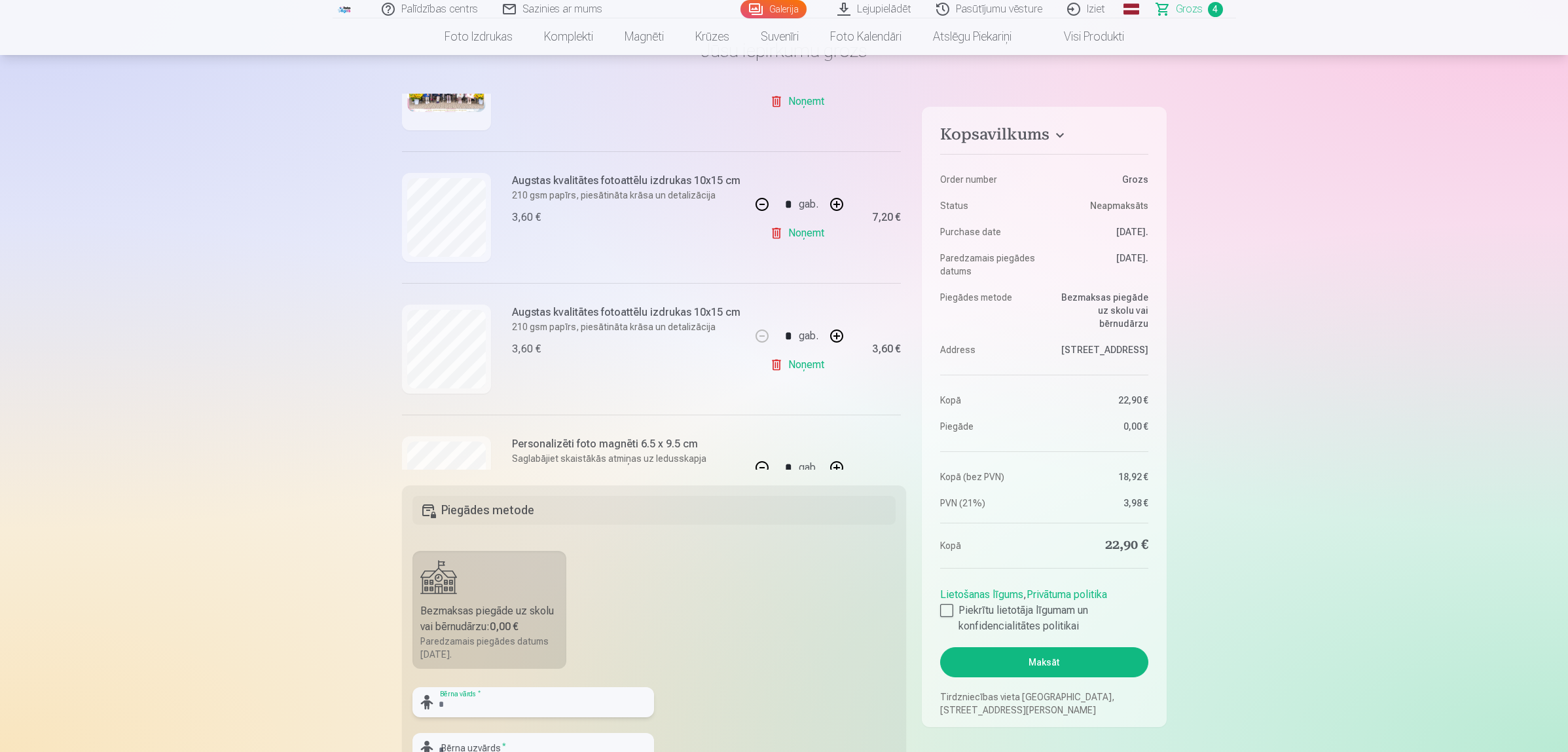
scroll to position [313, 0]
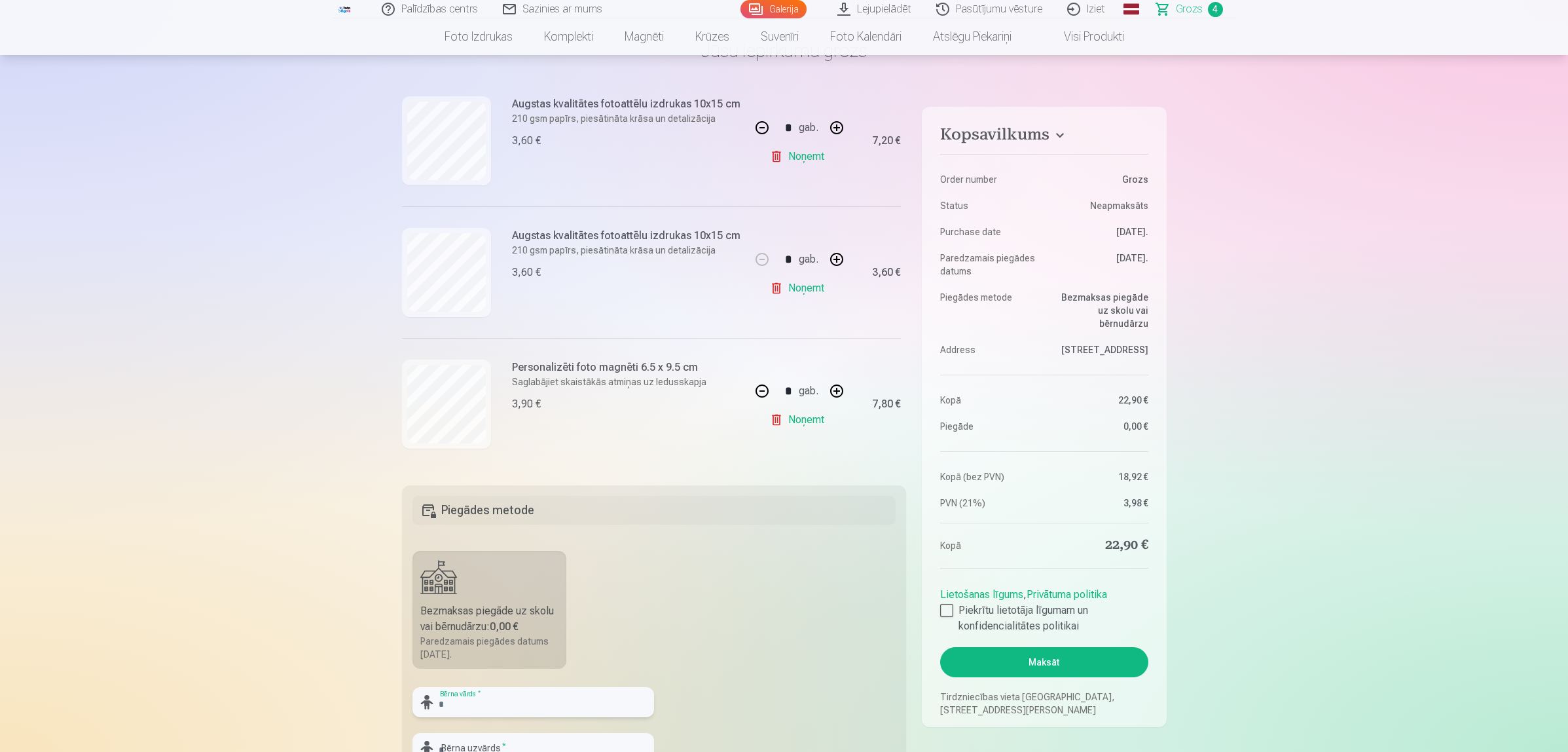
click at [508, 601] on input "text" at bounding box center [534, 702] width 242 height 30
type input "**********"
drag, startPoint x: 509, startPoint y: 703, endPoint x: 430, endPoint y: 724, distance: 81.7
click at [429, 601] on div "**********" at bounding box center [534, 707] width 242 height 40
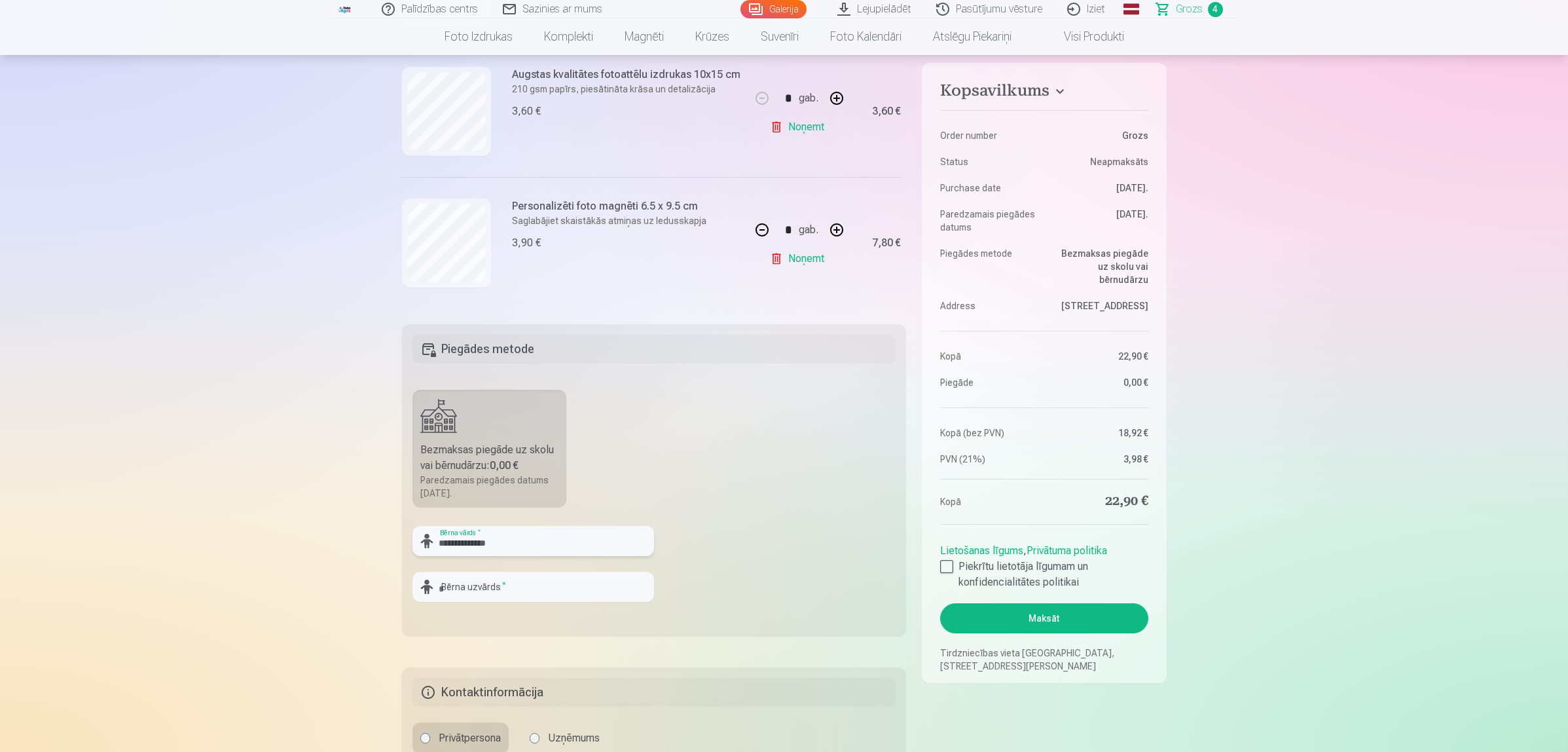
scroll to position [245, 0]
drag, startPoint x: 495, startPoint y: 545, endPoint x: 456, endPoint y: 541, distance: 39.2
click at [456, 541] on input "**********" at bounding box center [534, 538] width 242 height 30
type input "****"
click at [531, 575] on input "text" at bounding box center [534, 584] width 242 height 30
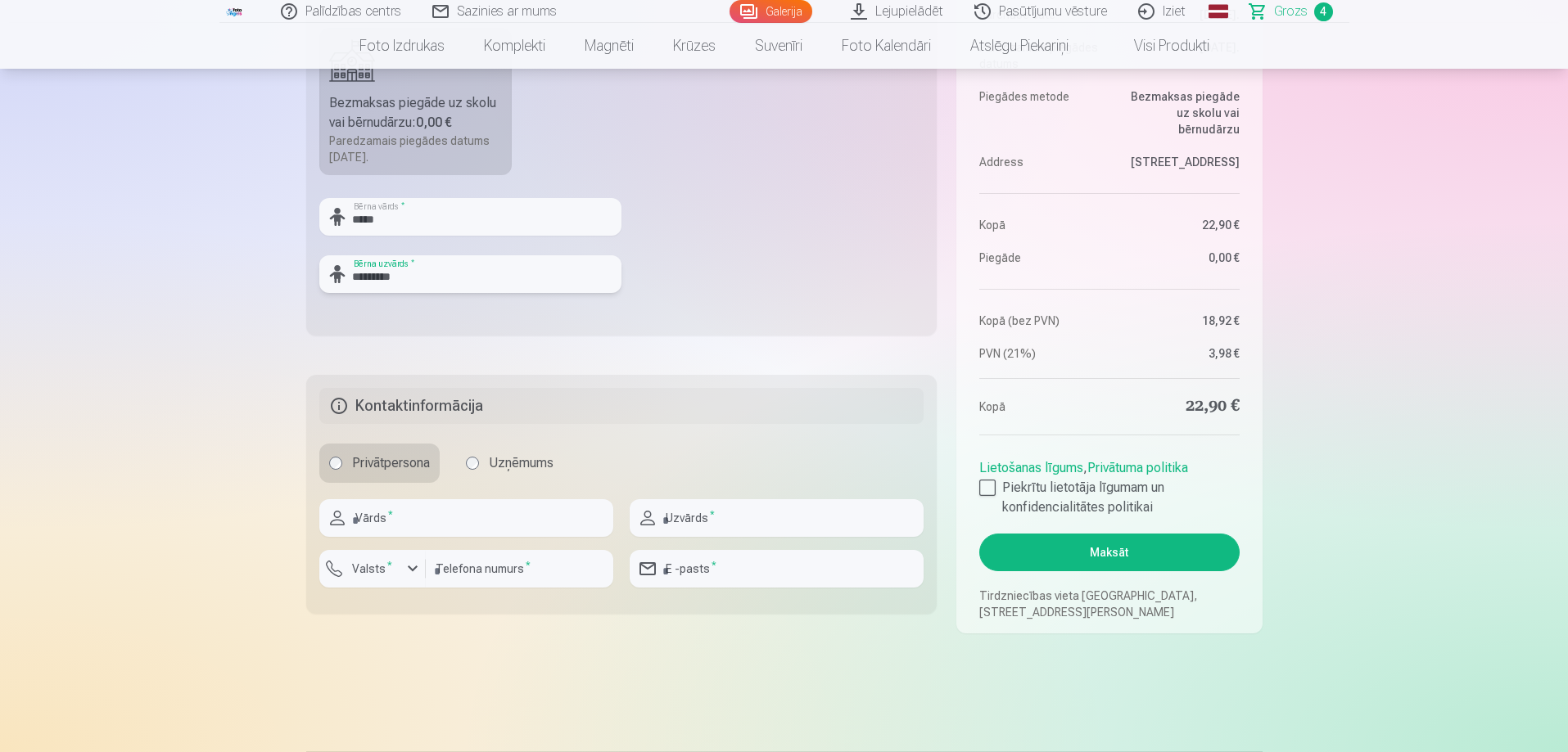
scroll to position [718, 0]
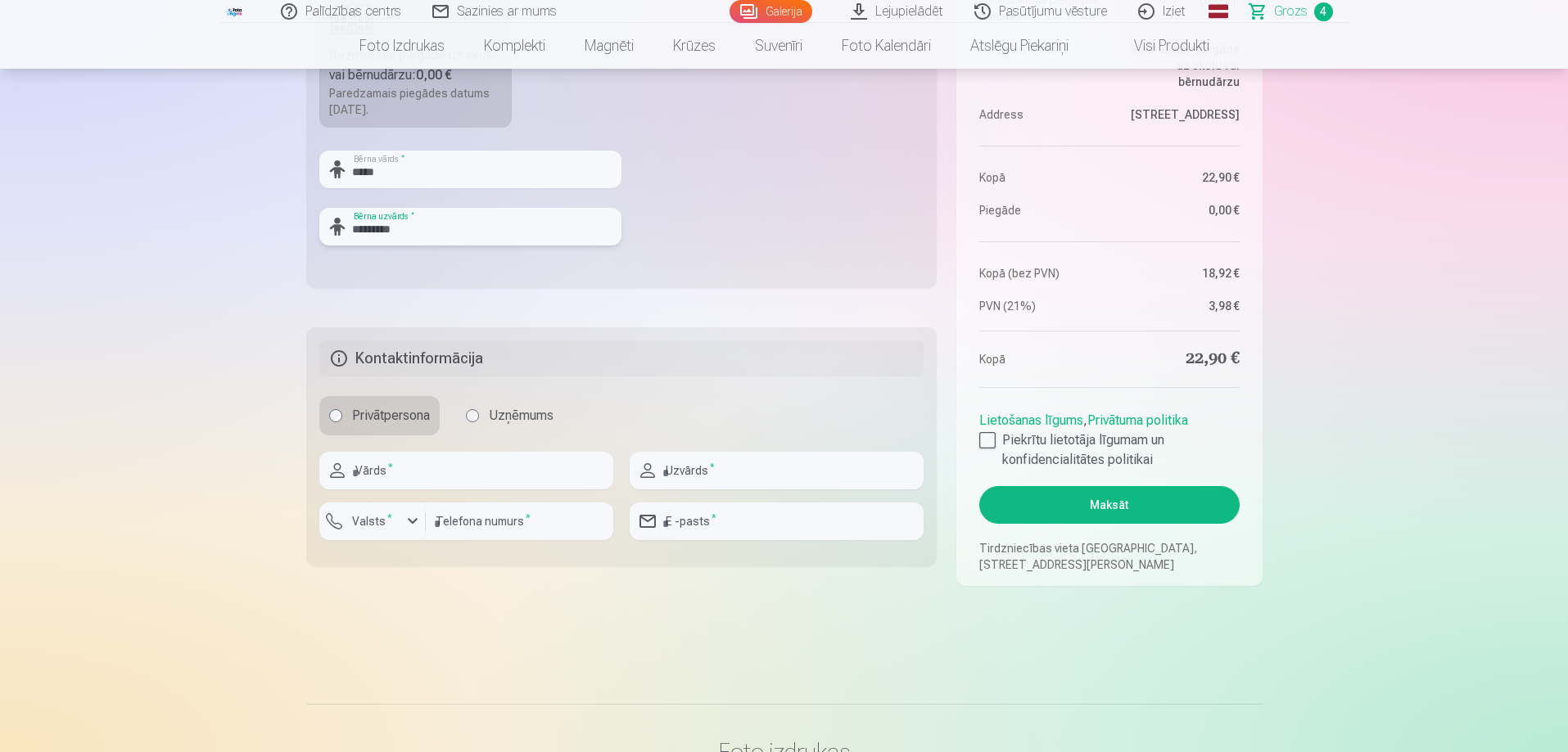
type input "*********"
click at [468, 477] on input "text" at bounding box center [466, 470] width 294 height 38
type input "******"
click at [735, 464] on input "text" at bounding box center [776, 470] width 294 height 38
type input "*********"
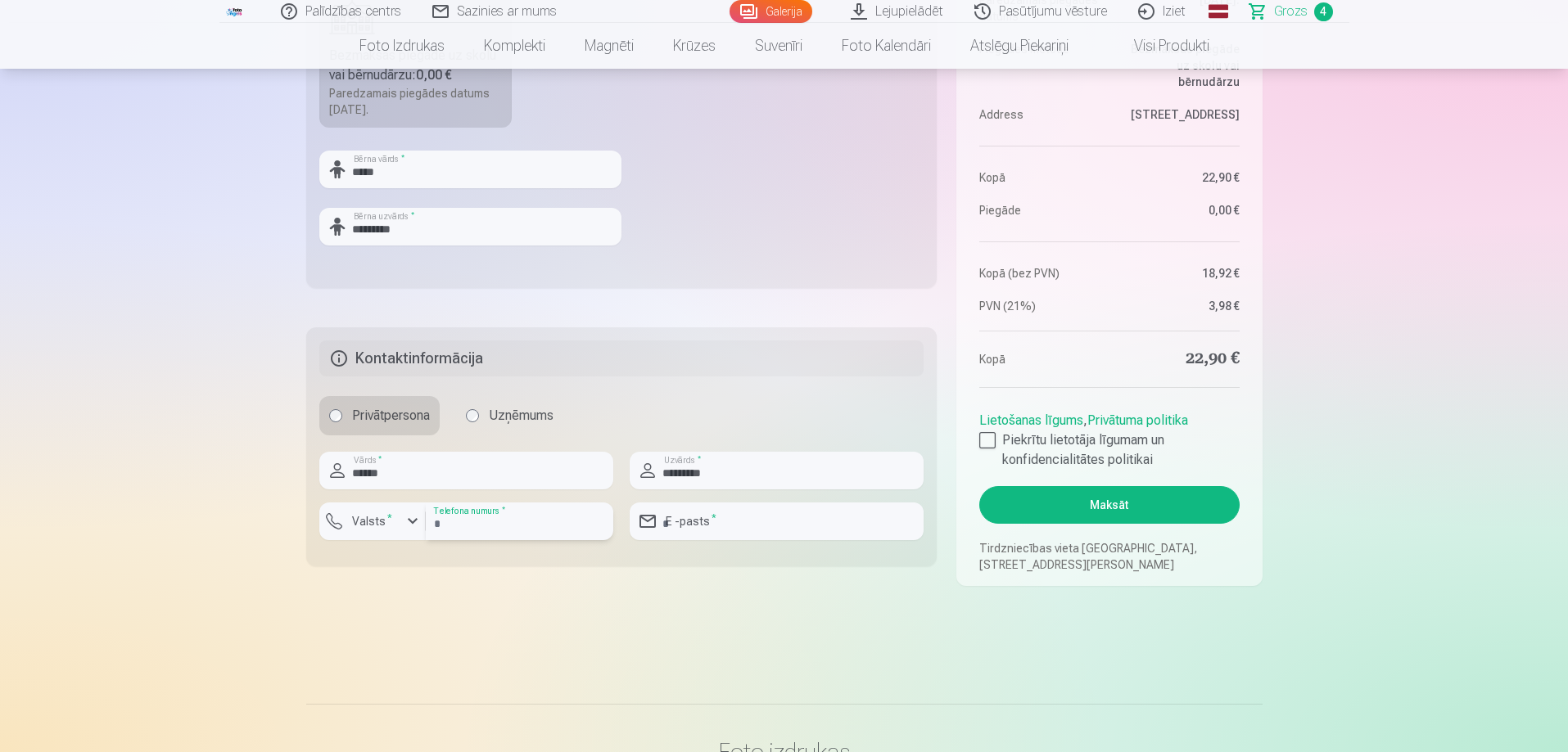
click at [514, 518] on input "number" at bounding box center [520, 521] width 187 height 38
click at [409, 527] on div "button" at bounding box center [413, 521] width 19 height 19
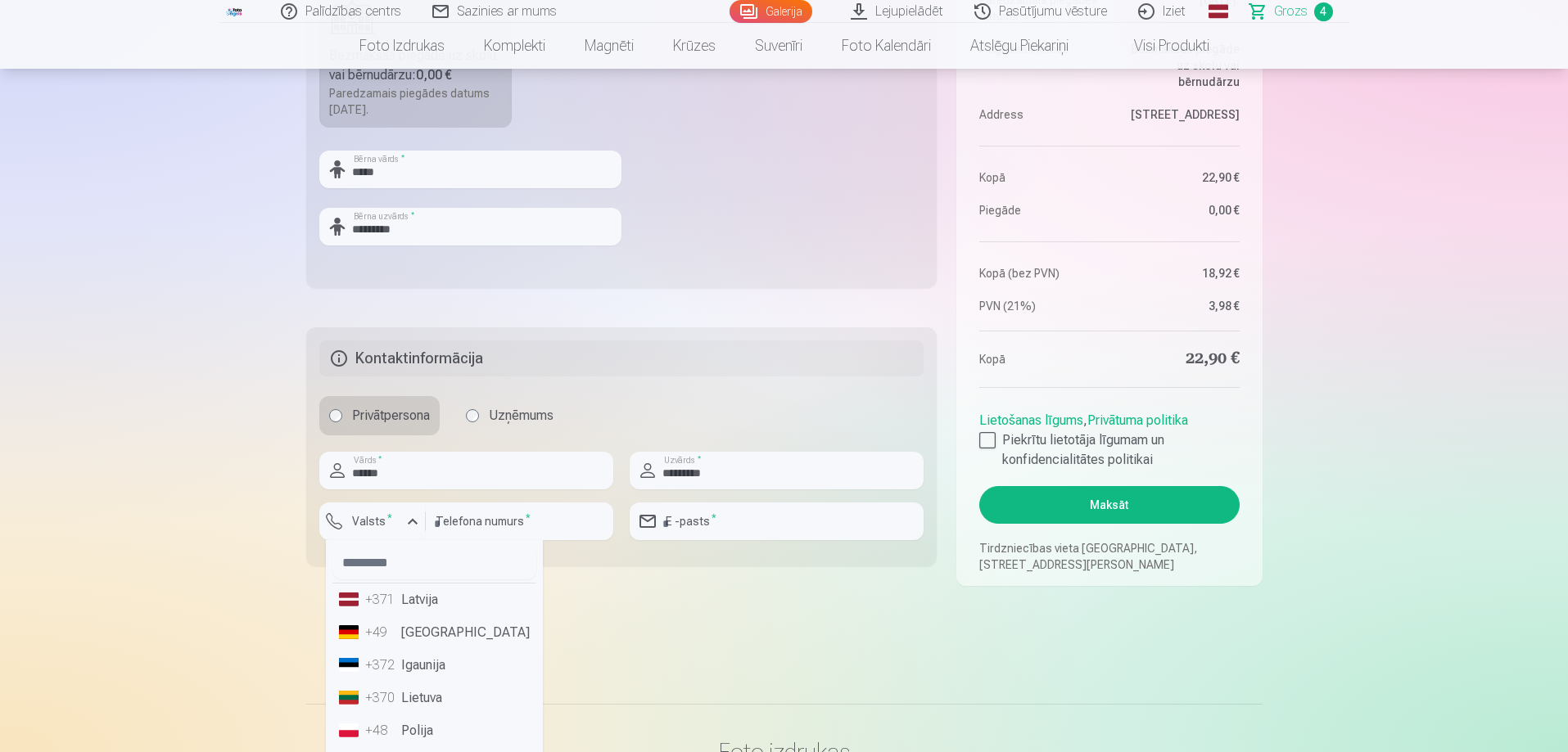
click at [429, 596] on li "+371 Latvija" at bounding box center [434, 600] width 204 height 33
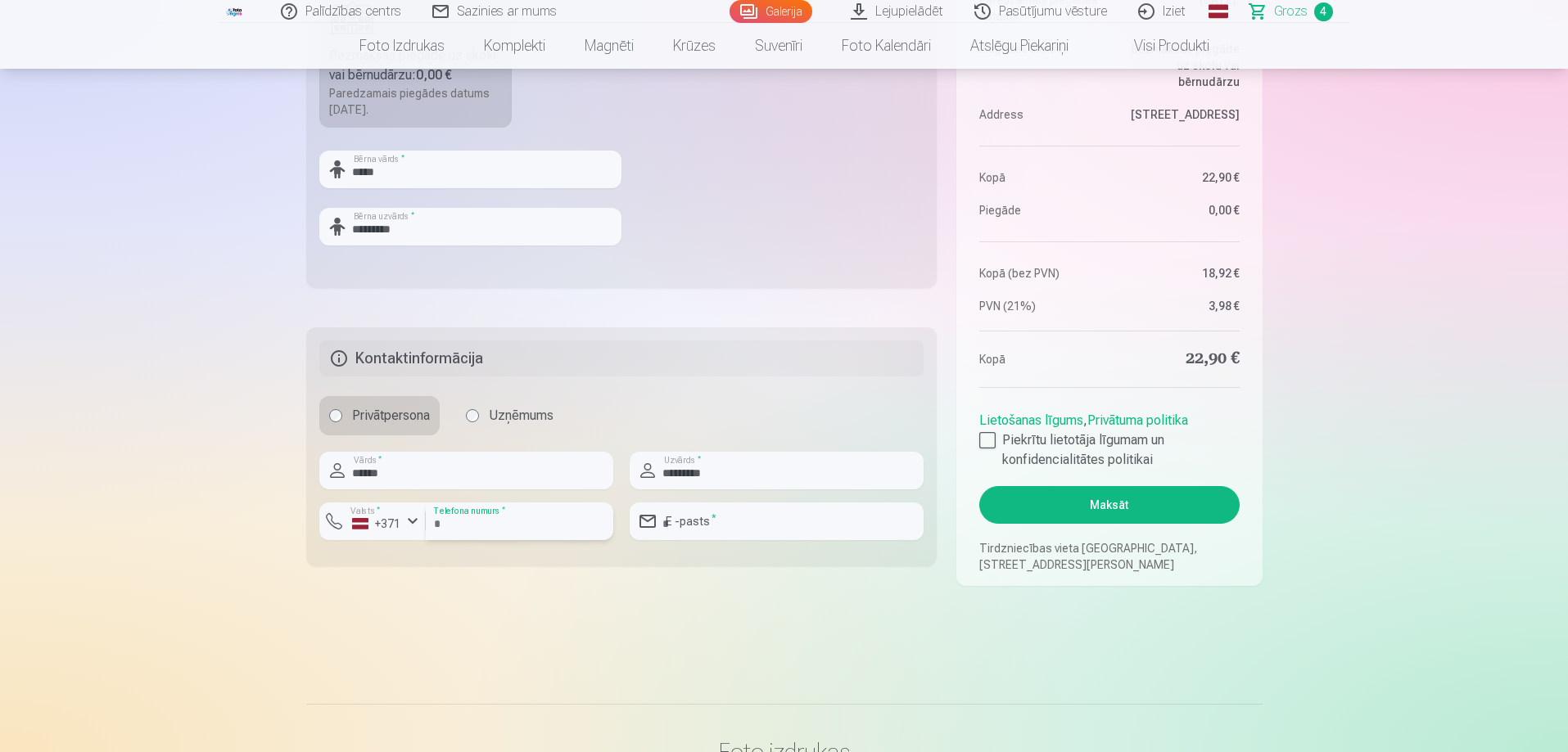
click at [494, 526] on input "number" at bounding box center [520, 521] width 187 height 38
type input "********"
click at [746, 525] on input "email" at bounding box center [776, 521] width 294 height 38
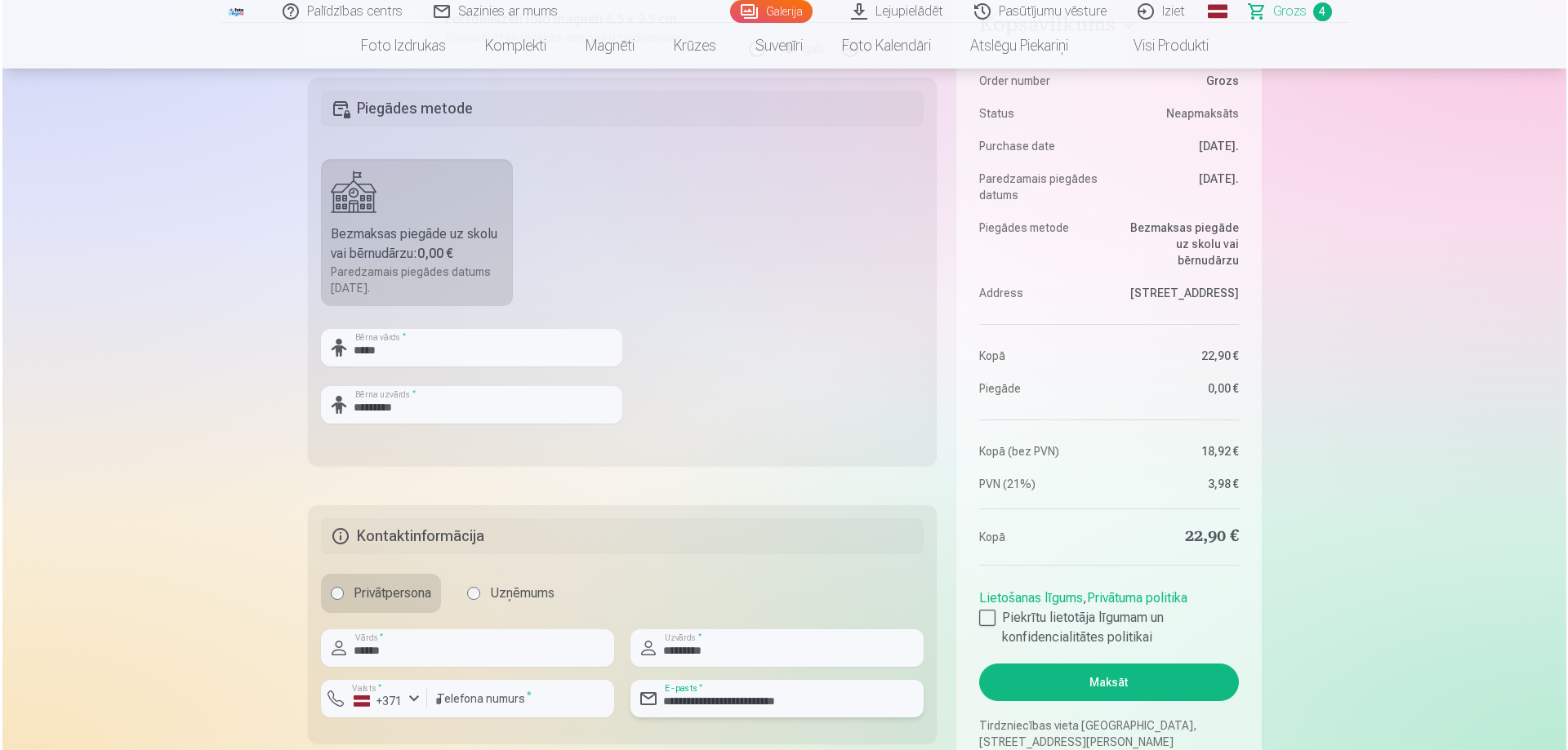
scroll to position [817, 0]
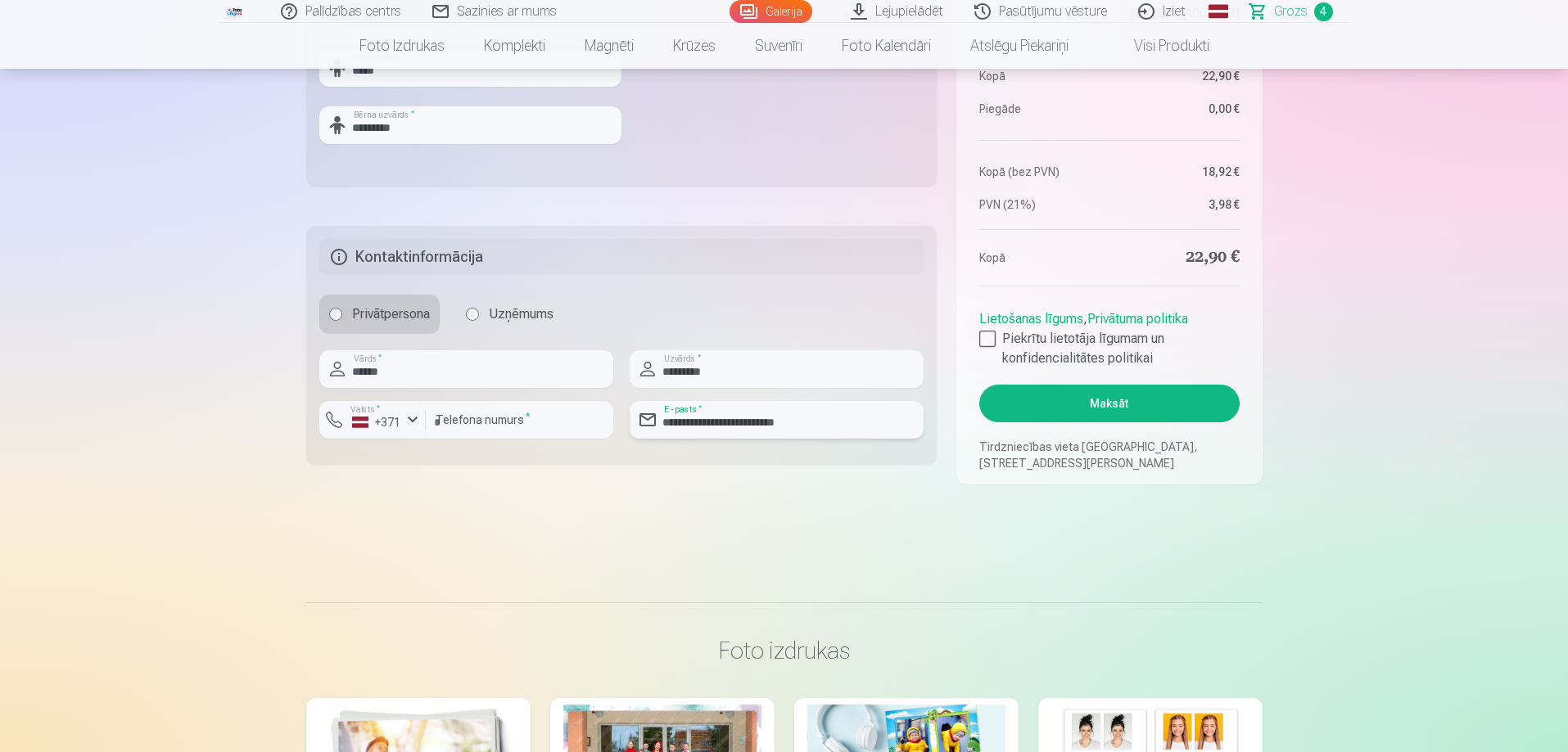
type input "**********"
click at [1120, 401] on button "Maksāt" at bounding box center [1109, 403] width 260 height 38
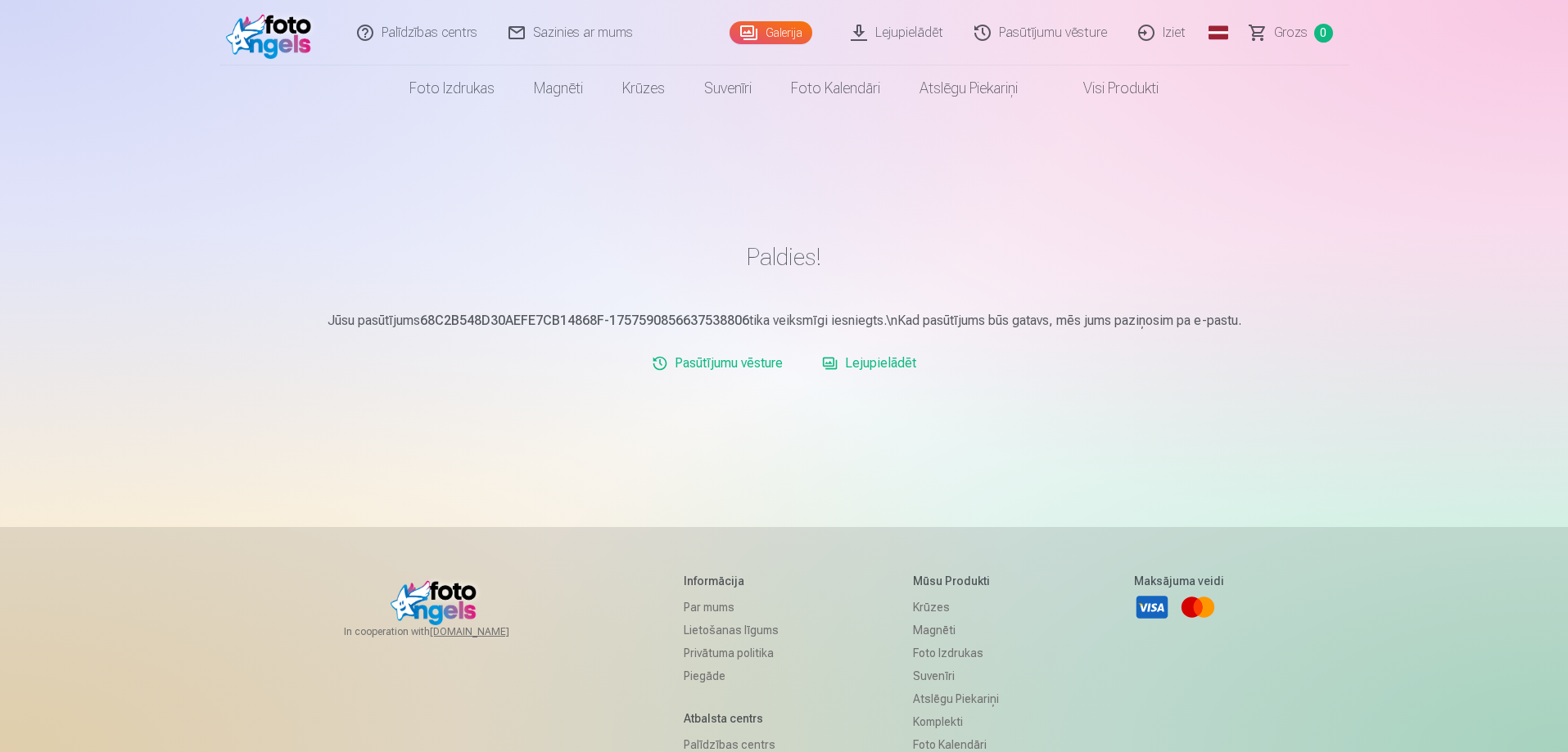
click at [873, 368] on link "Lejupielādēt" at bounding box center [869, 363] width 107 height 33
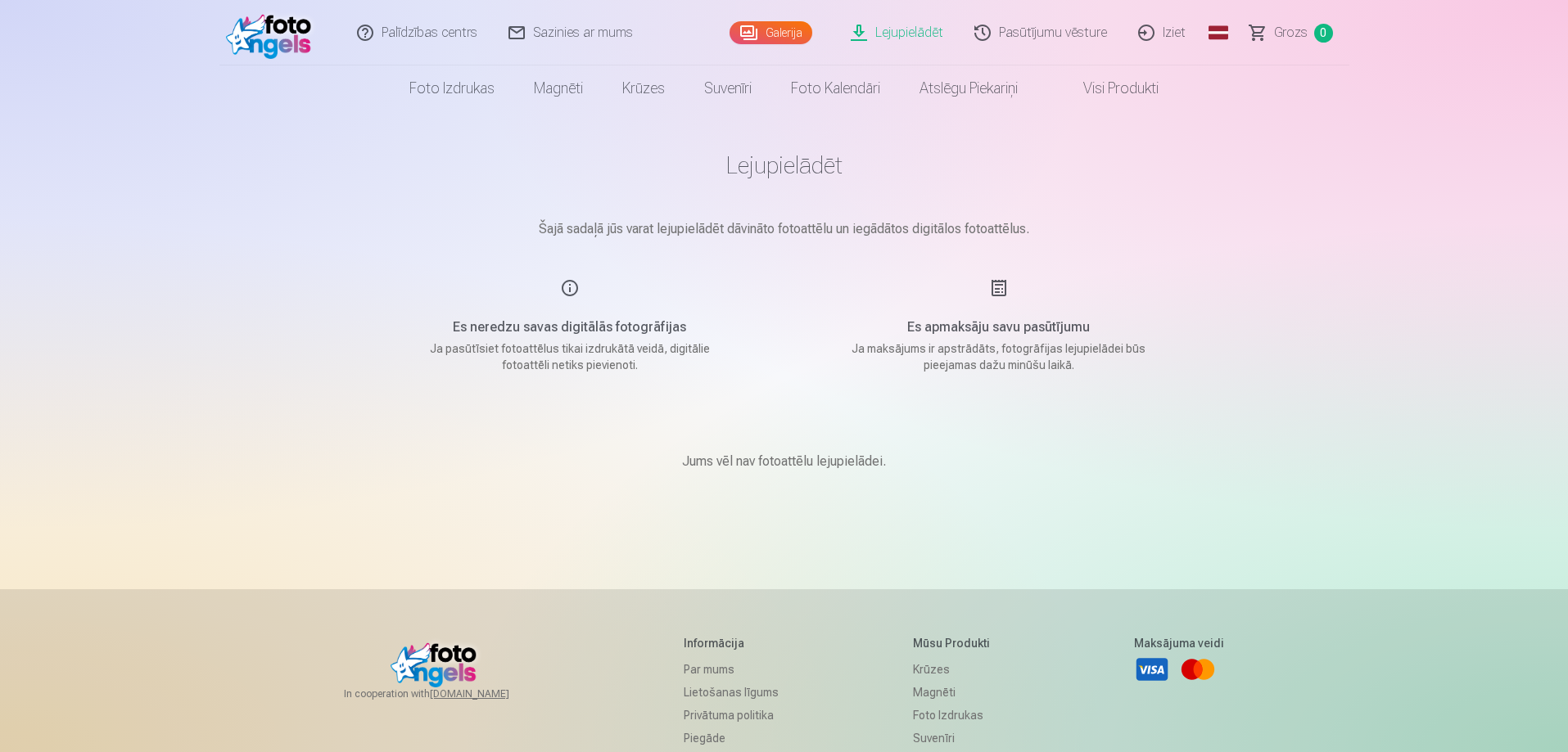
click at [1048, 34] on link "Pasūtījumu vēsture" at bounding box center [1041, 33] width 164 height 65
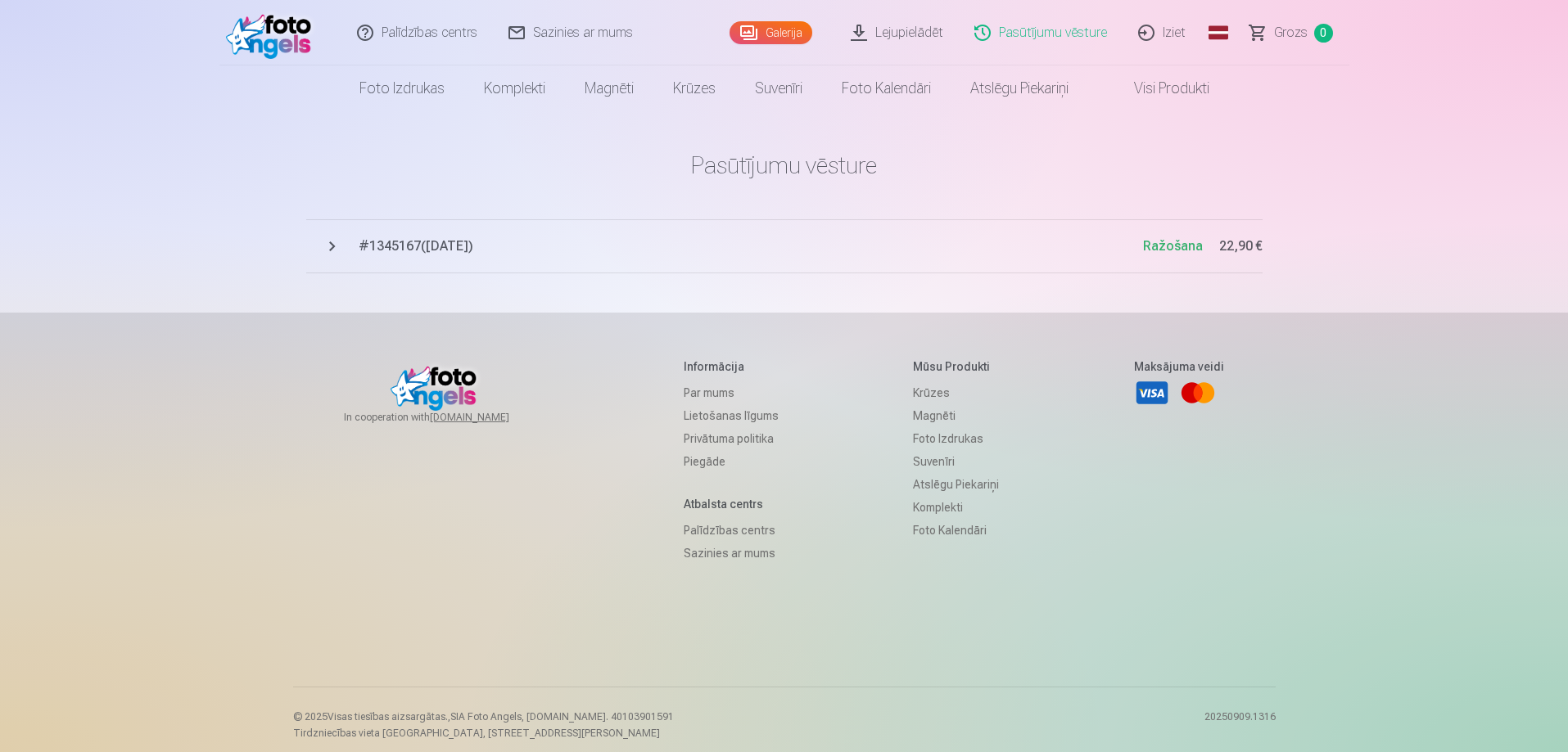
click at [1183, 248] on span "Ražošana" at bounding box center [1173, 247] width 60 height 16
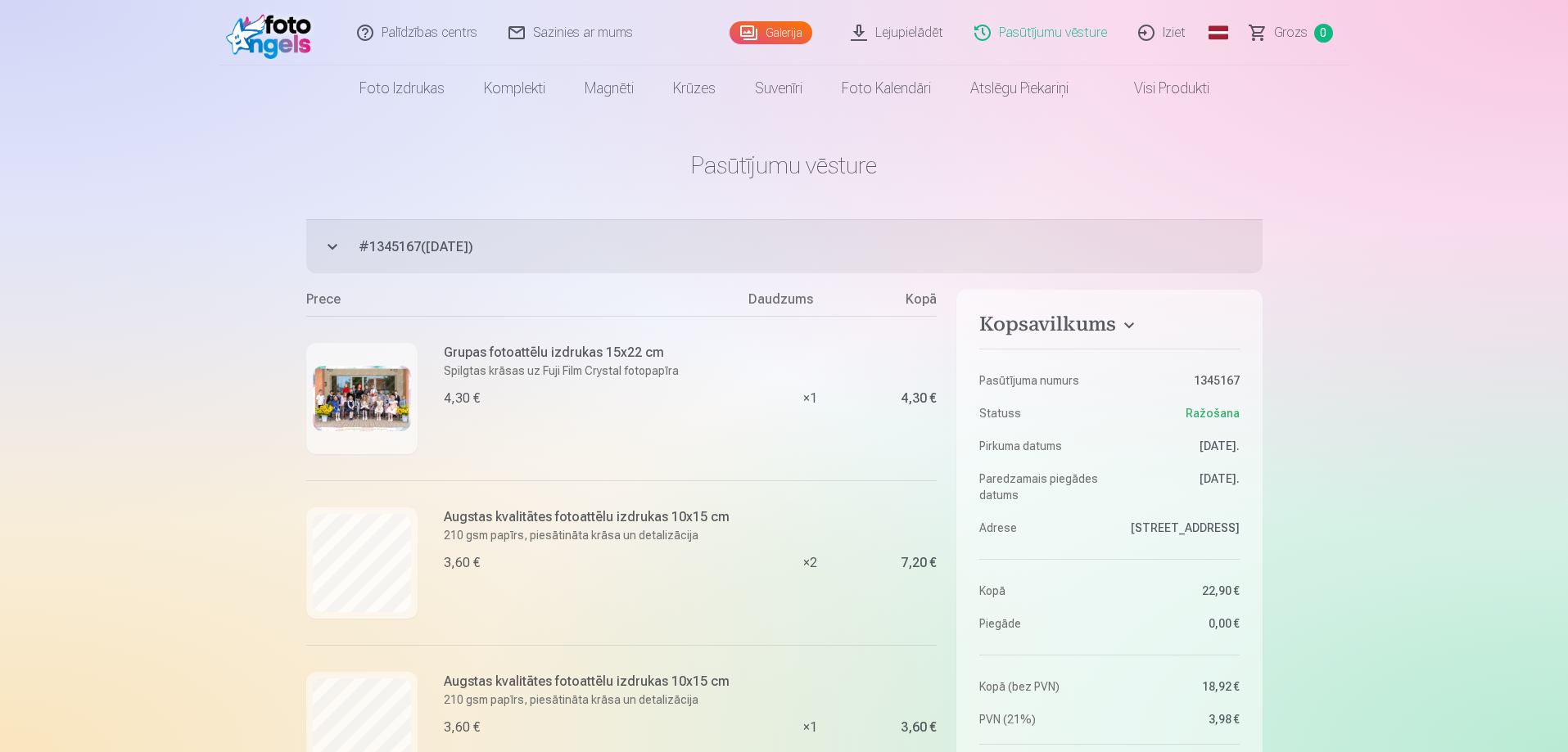
click at [1171, 27] on link "Iziet" at bounding box center [1162, 33] width 79 height 65
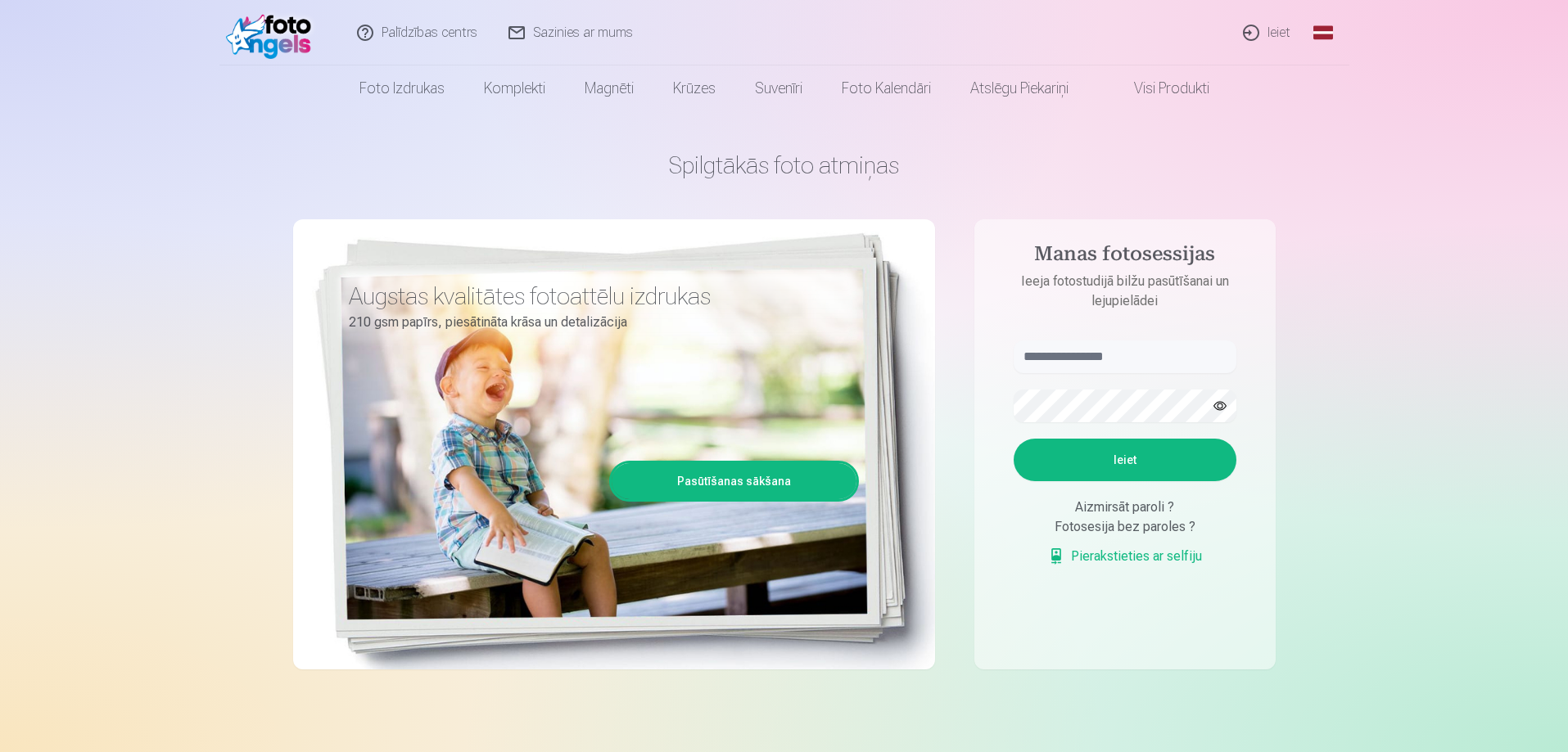
click at [1284, 27] on link "Ieiet" at bounding box center [1267, 33] width 79 height 65
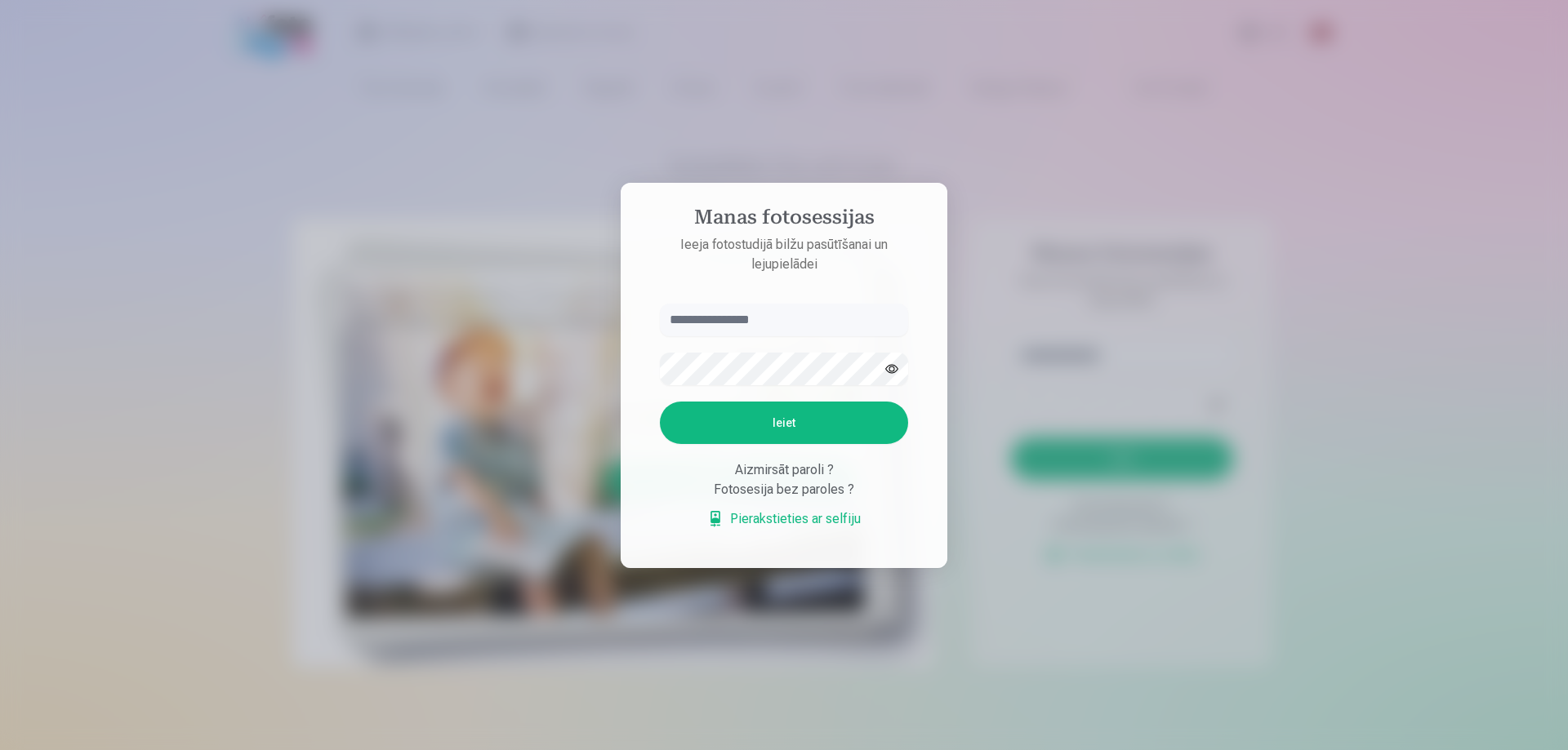
click at [787, 324] on input "text" at bounding box center [784, 320] width 249 height 33
type input "**********"
click at [776, 405] on button "Ieiet" at bounding box center [784, 423] width 249 height 42
